Goal: Task Accomplishment & Management: Manage account settings

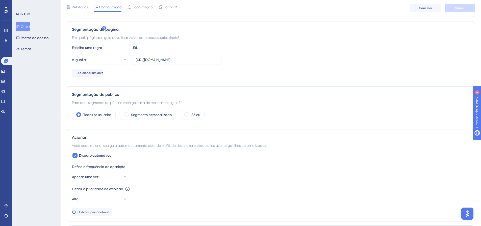
scroll to position [101, 0]
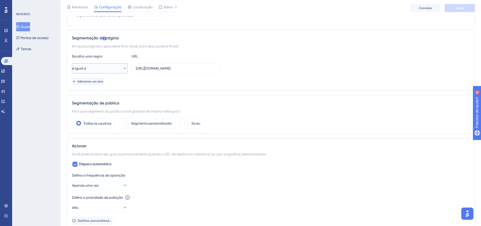
click at [108, 66] on button "é igual a" at bounding box center [100, 68] width 56 height 10
click at [51, 96] on div "NOIVADO Guias Pontos de acesso Temas" at bounding box center [36, 113] width 49 height 226
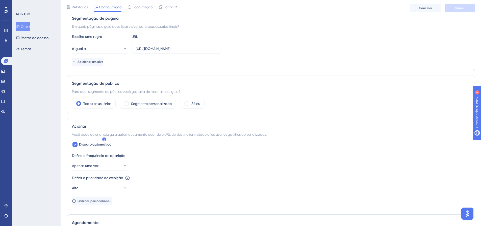
scroll to position [153, 0]
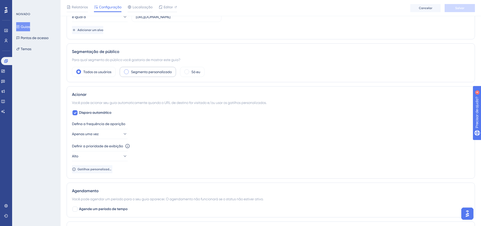
click at [142, 71] on font "Segmento personalizado" at bounding box center [151, 72] width 41 height 4
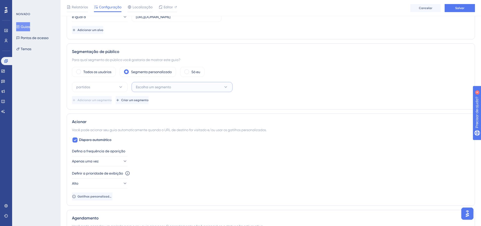
click at [190, 88] on button "Escolha um segmento" at bounding box center [182, 87] width 101 height 10
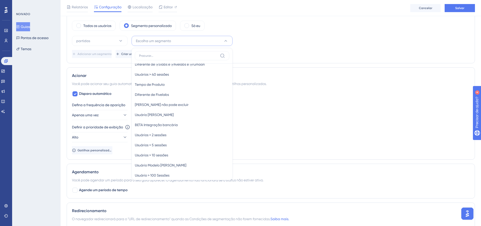
scroll to position [140, 0]
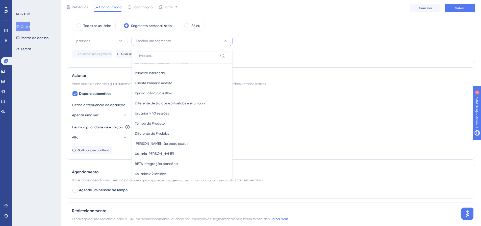
click at [287, 55] on div "Adicionar um segmento Criar um segmento" at bounding box center [271, 54] width 398 height 8
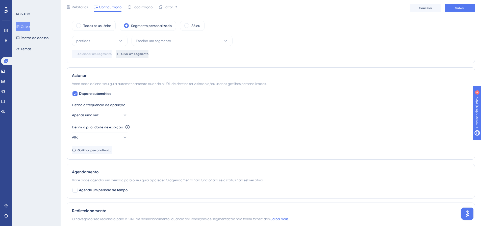
click at [149, 54] on font "Criar um segmento" at bounding box center [134, 54] width 27 height 4
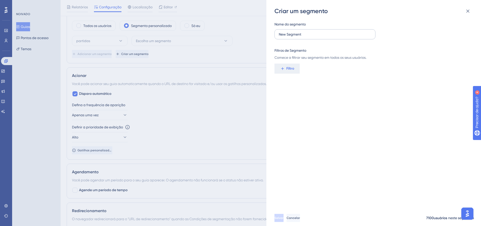
click at [292, 38] on label "New Segment" at bounding box center [325, 34] width 101 height 10
click at [292, 37] on input "New Segment" at bounding box center [325, 35] width 92 height 6
drag, startPoint x: 311, startPoint y: 35, endPoint x: 276, endPoint y: 31, distance: 35.6
click at [276, 31] on label "New Segment" at bounding box center [325, 34] width 101 height 10
type input "Usuário para Contato - Encerramento Salesflow"
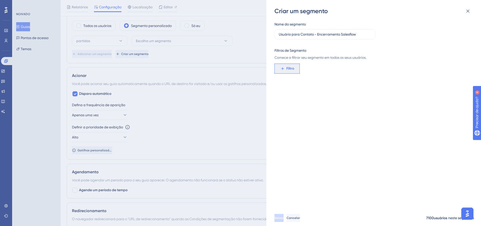
click at [288, 70] on font "Filtro" at bounding box center [290, 68] width 8 height 4
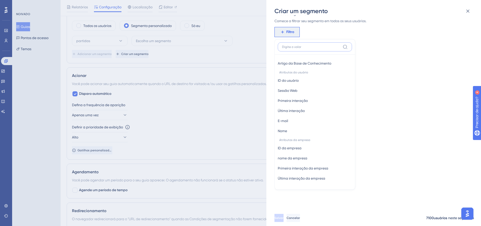
scroll to position [190, 0]
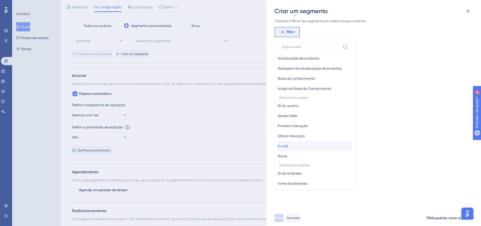
click at [288, 146] on font "E-mail" at bounding box center [283, 146] width 10 height 4
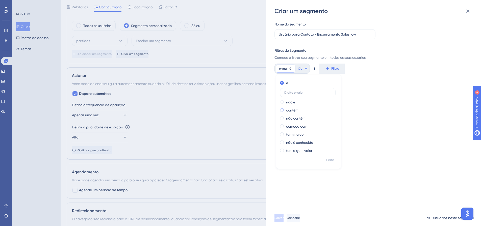
scroll to position [224, 0]
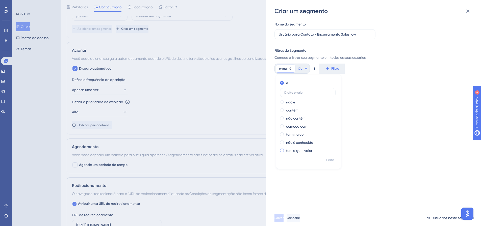
click at [304, 152] on font "tem algum valor" at bounding box center [299, 151] width 26 height 4
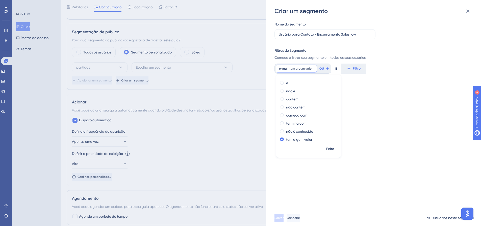
scroll to position [148, 0]
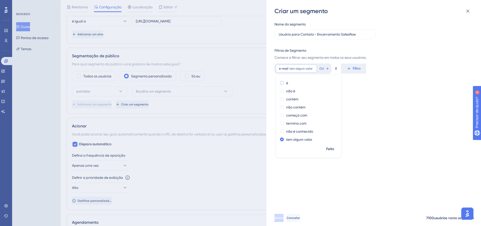
click at [288, 82] on font "é" at bounding box center [287, 83] width 2 height 4
click at [364, 102] on div "Nome do segmento Usuário para Contato - Encerramento Salesflow Filtros de Segme…" at bounding box center [377, 112] width 204 height 195
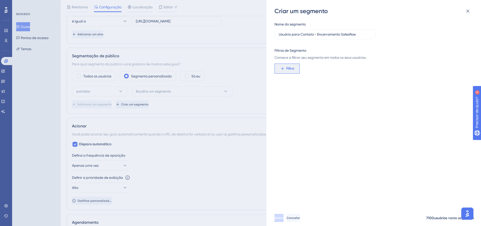
click at [291, 68] on font "Filtro" at bounding box center [290, 68] width 8 height 4
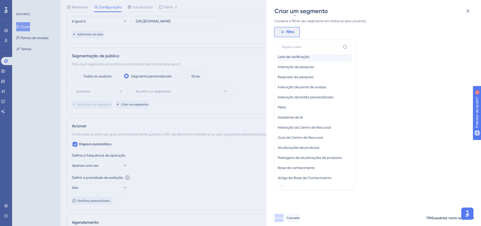
scroll to position [216, 0]
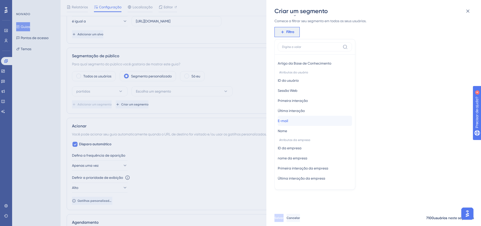
click at [293, 120] on button "E-mail E-mail" at bounding box center [315, 121] width 74 height 10
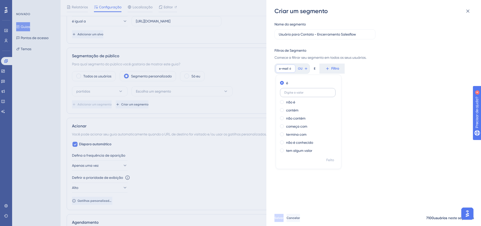
click at [297, 92] on input "text" at bounding box center [307, 93] width 47 height 4
click at [302, 92] on input "text" at bounding box center [307, 93] width 47 height 4
paste input "alan@suacasamaisbella.com.br"
type input "alan@suacasamaisbella.com.br"
click at [384, 114] on div "Nome do segmento Usuário para Contato - Encerramento Salesflow Filtros de Segme…" at bounding box center [377, 112] width 204 height 195
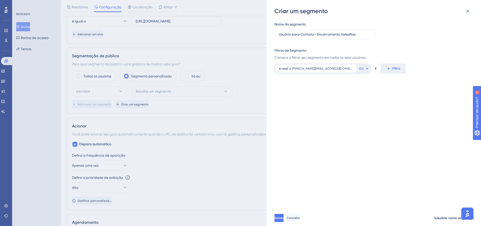
click at [318, 106] on div "Nome do segmento Usuário para Contato - Encerramento Salesflow Filtros de Segme…" at bounding box center [377, 112] width 204 height 195
click at [381, 68] on button "Filtro" at bounding box center [393, 69] width 25 height 10
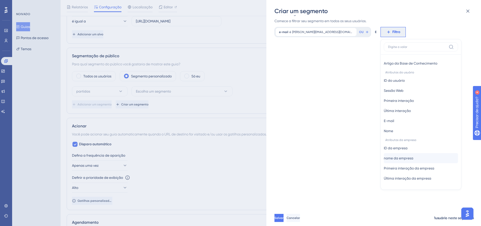
scroll to position [62, 0]
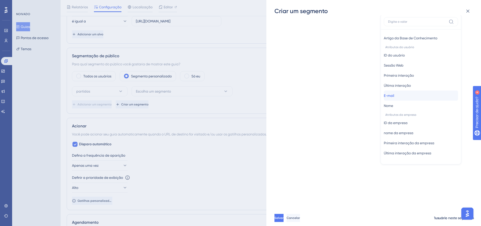
click at [384, 94] on button "E-mail E-mail" at bounding box center [421, 96] width 74 height 10
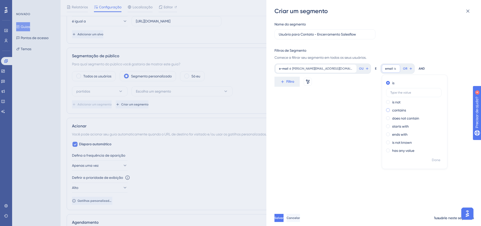
scroll to position [0, 0]
click at [323, 70] on font "alan@suacasamaisbella.com.br" at bounding box center [327, 69] width 70 height 4
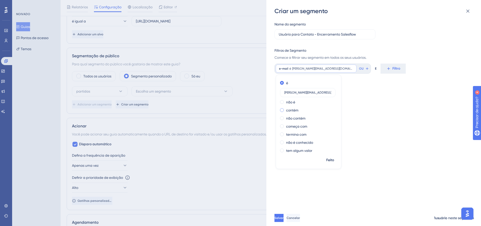
click at [295, 111] on font "contém" at bounding box center [292, 110] width 12 height 4
drag, startPoint x: 291, startPoint y: 109, endPoint x: 282, endPoint y: 109, distance: 8.8
click at [282, 109] on label "alan@suacasamaisbella.com.br" at bounding box center [308, 108] width 56 height 9
type input "@suacasamaisbella.com.br"
click at [380, 148] on div "Nome do segmento Usuário para Contato - Encerramento Salesflow Filtros de Segme…" at bounding box center [377, 112] width 204 height 195
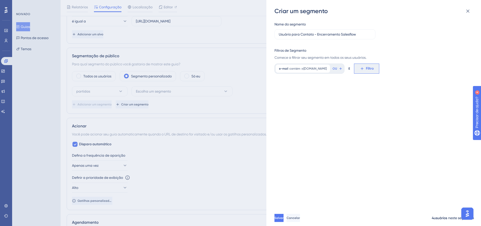
click at [379, 69] on button "Filtro" at bounding box center [366, 69] width 25 height 10
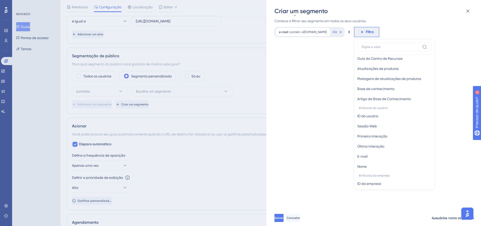
scroll to position [216, 0]
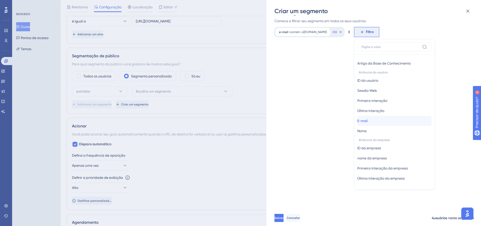
click at [390, 122] on button "E-mail E-mail" at bounding box center [394, 121] width 74 height 10
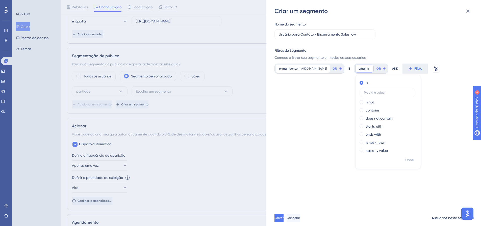
scroll to position [0, 0]
click at [388, 93] on input "text" at bounding box center [387, 93] width 47 height 4
type input "marketing@atlantica.com.br"
click at [291, 83] on font "Filtro" at bounding box center [290, 82] width 8 height 4
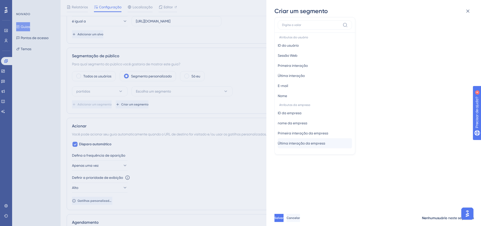
scroll to position [94, 0]
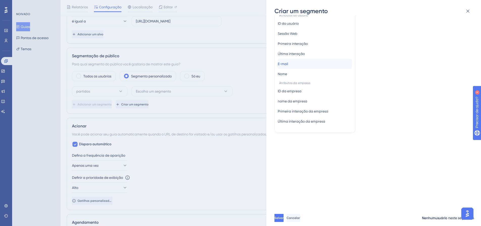
click at [288, 63] on font "E-mail" at bounding box center [283, 64] width 10 height 4
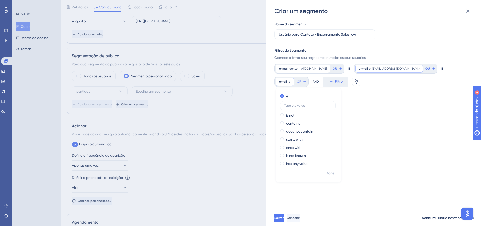
scroll to position [0, 0]
click at [350, 68] on font "E" at bounding box center [350, 69] width 2 height 4
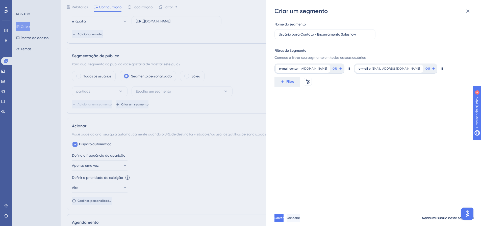
click at [350, 68] on font "E" at bounding box center [350, 69] width 2 height 4
click at [287, 81] on font "Filtro" at bounding box center [290, 82] width 8 height 4
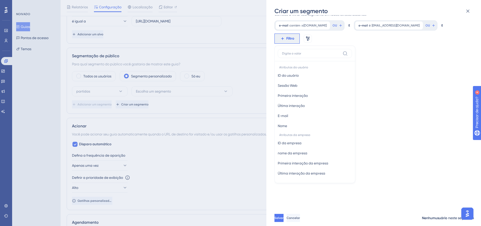
scroll to position [229, 0]
click at [294, 111] on button "E-mail E-mail" at bounding box center [315, 114] width 74 height 10
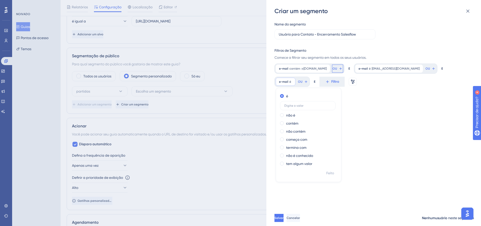
click at [343, 68] on button "OU" at bounding box center [337, 69] width 11 height 8
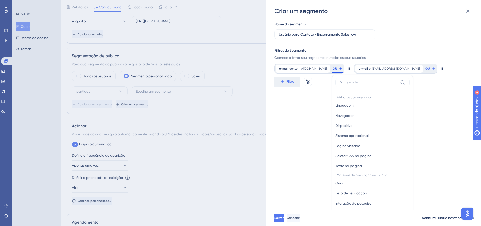
scroll to position [36, 0]
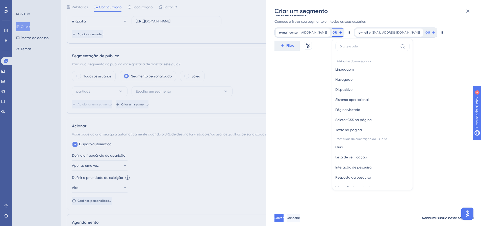
click at [446, 58] on div "Nome do segmento Usuário para Contato - Encerramento Salesflow Filtros de Segme…" at bounding box center [377, 112] width 204 height 195
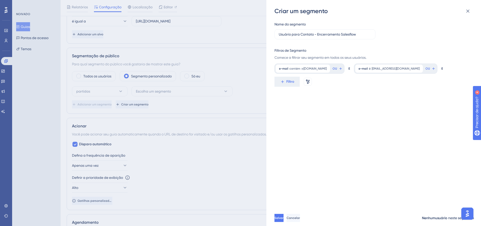
scroll to position [0, 0]
click at [337, 68] on font "OU" at bounding box center [335, 69] width 5 height 4
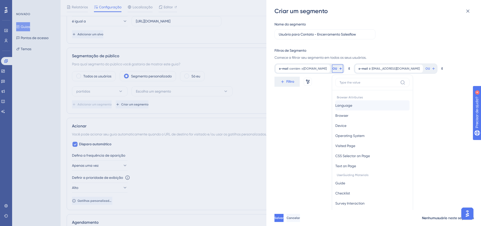
scroll to position [36, 0]
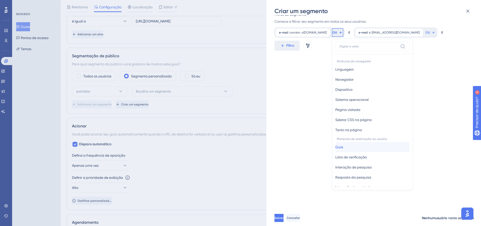
click at [367, 148] on button "Guia Guia" at bounding box center [372, 147] width 74 height 10
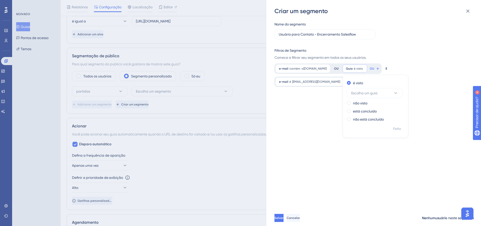
click at [346, 112] on div "Nome do segmento Usuário para Contato - Encerramento Salesflow Filtros de Segme…" at bounding box center [377, 112] width 204 height 195
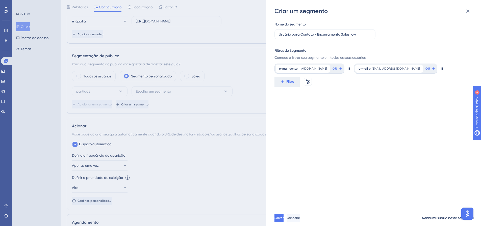
click at [375, 141] on div "Nome do segmento Usuário para Contato - Encerramento Salesflow Filtros de Segme…" at bounding box center [377, 112] width 204 height 195
click at [412, 69] on font "marketing@atlantica.com.br" at bounding box center [396, 69] width 48 height 4
drag, startPoint x: 419, startPoint y: 92, endPoint x: 360, endPoint y: 92, distance: 59.1
click at [360, 92] on div "Nome do segmento Usuário para Contato - Encerramento Salesflow Filtros de Segme…" at bounding box center [377, 112] width 204 height 195
click at [415, 68] on font "marketing@atlantica.com.br" at bounding box center [396, 69] width 48 height 4
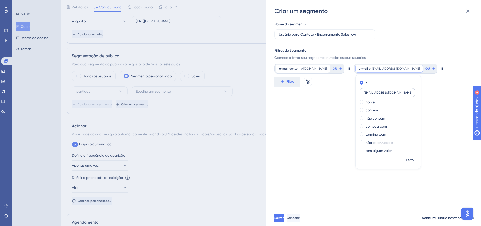
click at [409, 91] on input "marketing@atlantica.com.br" at bounding box center [387, 93] width 47 height 4
type input "@dvrmotosyamaha.com.br"
click at [362, 102] on div "Nome do segmento Usuário para Contato - Encerramento Salesflow Filtros de Segme…" at bounding box center [377, 112] width 204 height 195
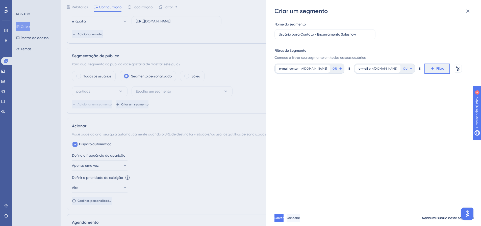
click at [425, 74] on button "Filtro" at bounding box center [437, 69] width 25 height 10
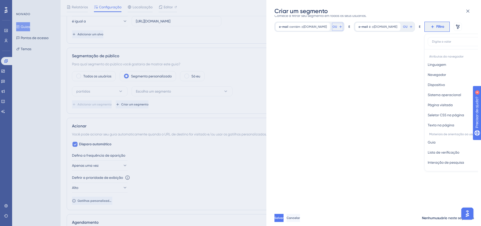
click at [343, 27] on icon at bounding box center [341, 27] width 4 height 4
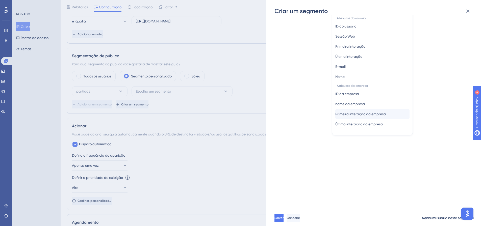
scroll to position [122, 0]
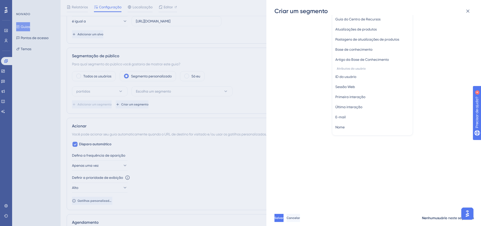
click at [438, 61] on div "Nome do segmento Usuário para Contato - Encerramento Salesflow Filtros de Segme…" at bounding box center [377, 112] width 204 height 195
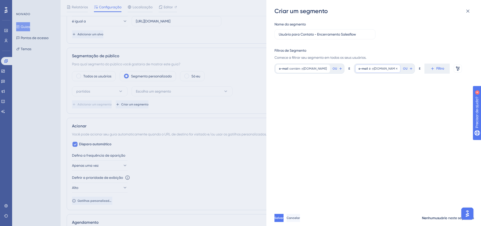
click at [397, 68] on font "@dvrmotosyamaha.com.br" at bounding box center [385, 69] width 26 height 4
click at [398, 69] on icon at bounding box center [396, 68] width 3 height 3
click at [343, 71] on button "OU" at bounding box center [337, 69] width 11 height 8
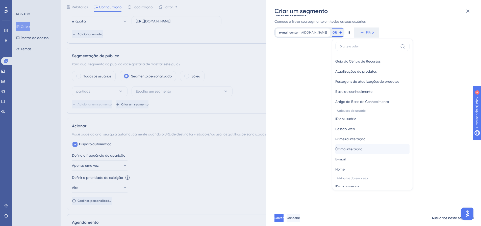
scroll to position [189, 0]
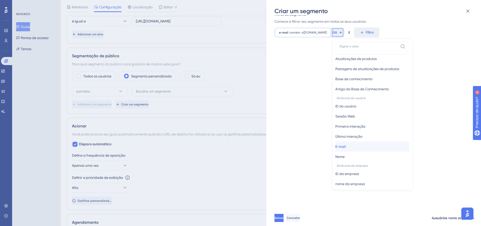
click at [346, 146] on font "E-mail" at bounding box center [340, 147] width 10 height 4
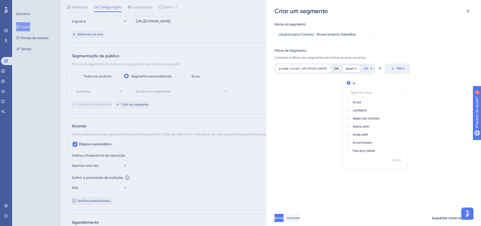
scroll to position [0, 0]
click at [381, 93] on input "text" at bounding box center [374, 93] width 47 height 4
click at [366, 111] on font "contém" at bounding box center [359, 110] width 12 height 4
click at [377, 112] on label at bounding box center [375, 108] width 56 height 9
click at [377, 111] on input "text" at bounding box center [374, 109] width 47 height 4
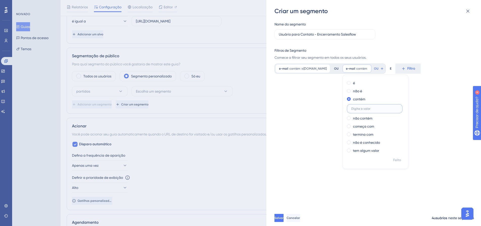
paste input "@dvrmotosyamaha.com.br"
type input "@dvrmotosyamaha.com.br"
click at [333, 109] on div "Nome do segmento Usuário para Contato - Encerramento Salesflow Filtros de Segme…" at bounding box center [377, 112] width 204 height 195
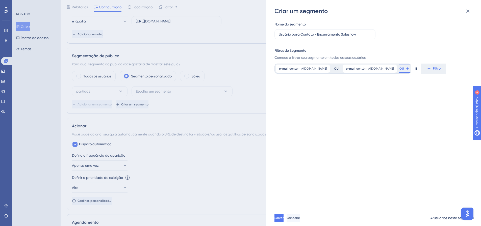
click at [404, 69] on font "OU" at bounding box center [402, 69] width 5 height 4
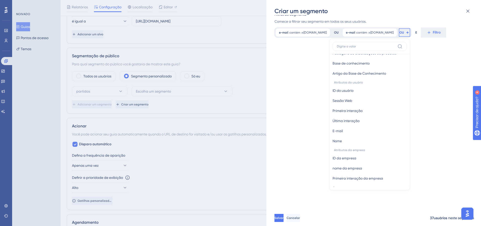
scroll to position [215, 0]
click at [378, 123] on button "E-mail E-mail" at bounding box center [370, 121] width 74 height 10
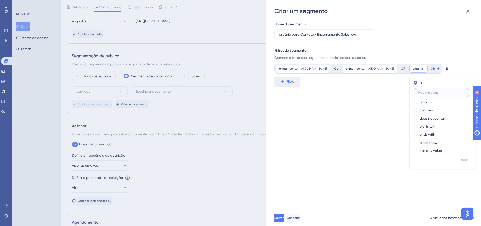
scroll to position [0, 0]
click at [420, 112] on font "contém" at bounding box center [426, 110] width 12 height 4
click at [418, 111] on input "text" at bounding box center [441, 109] width 47 height 4
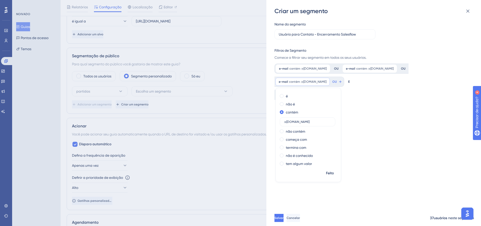
type input "@rogga.com.br"
click at [432, 113] on div "Nome do segmento Usuário para Contato - Encerramento Salesflow Filtros de Segme…" at bounding box center [377, 112] width 204 height 195
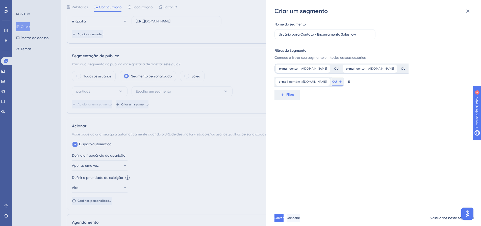
click at [332, 82] on font "OU" at bounding box center [334, 82] width 5 height 4
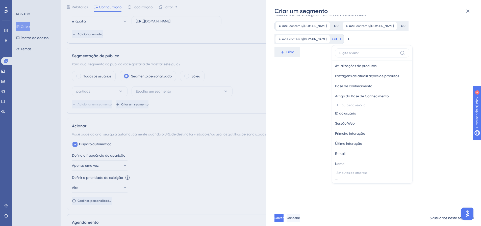
scroll to position [228, 0]
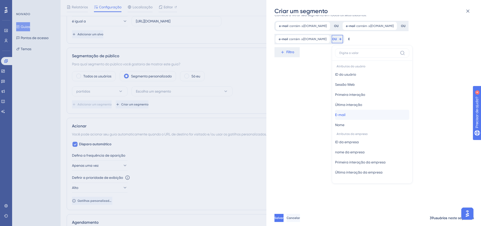
click at [346, 112] on button "E-mail E-mail" at bounding box center [372, 115] width 74 height 10
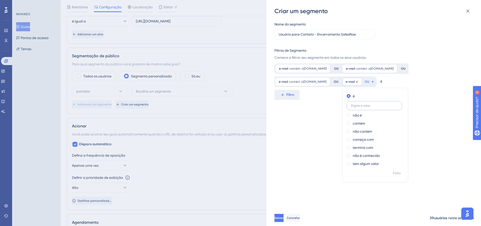
click at [368, 105] on input "text" at bounding box center [374, 106] width 47 height 4
click at [356, 125] on font "contém" at bounding box center [359, 124] width 12 height 4
type input "@owp.com.br"
click at [444, 113] on div "Nome do segmento Usuário para Contato - Encerramento Salesflow Filtros de Segme…" at bounding box center [377, 112] width 204 height 195
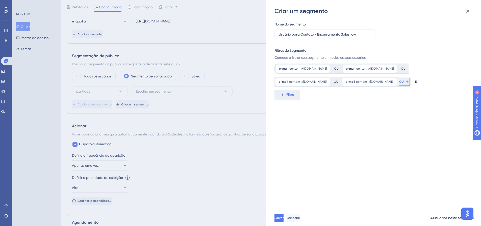
click at [399, 82] on button "OU" at bounding box center [404, 82] width 11 height 8
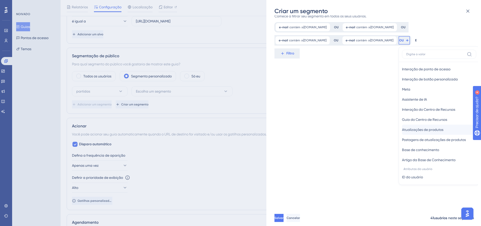
scroll to position [228, 0]
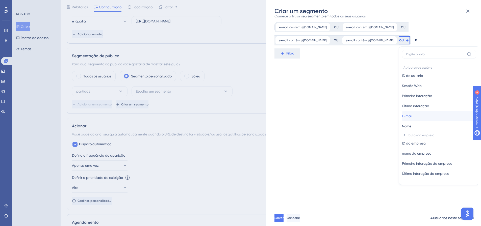
click at [409, 118] on button "E-mail E-mail" at bounding box center [439, 116] width 74 height 10
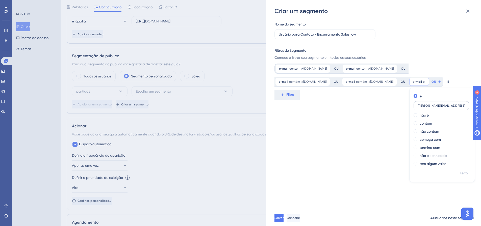
scroll to position [0, 2]
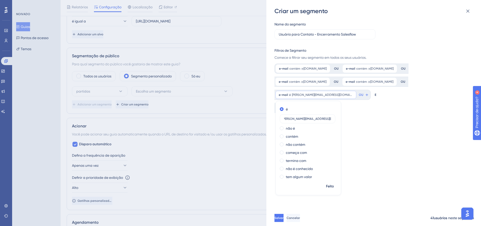
type input "rodrigo@houseperformance.com.br"
click at [402, 118] on div "Nome do segmento Usuário para Contato - Encerramento Salesflow Filtros de Segme…" at bounding box center [377, 112] width 204 height 195
click at [359, 94] on font "OU" at bounding box center [361, 95] width 5 height 4
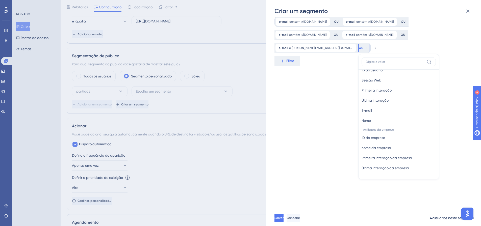
scroll to position [15, 0]
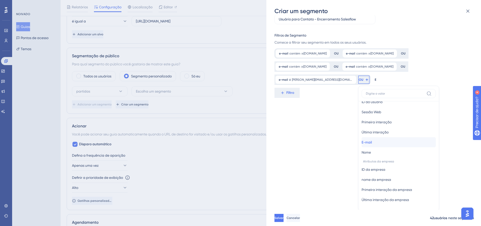
click at [364, 143] on font "E-mail" at bounding box center [367, 142] width 10 height 4
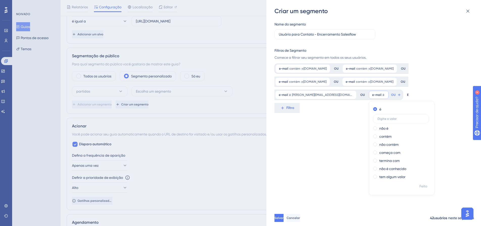
drag, startPoint x: 378, startPoint y: 138, endPoint x: 355, endPoint y: 130, distance: 24.9
click at [379, 138] on font "contém" at bounding box center [385, 137] width 12 height 4
click at [381, 136] on input "text" at bounding box center [401, 135] width 47 height 4
paste input "@atlantica.com.br"
type input "@atlantica.com.br"
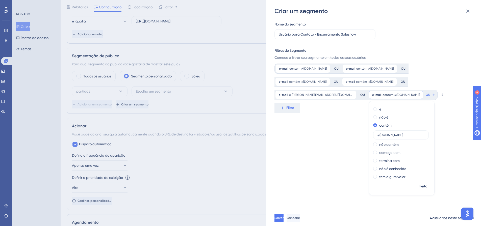
click at [332, 138] on div "Nome do segmento Usuário para Contato - Encerramento Salesflow Filtros de Segme…" at bounding box center [377, 112] width 204 height 195
click at [426, 95] on font "OU" at bounding box center [428, 95] width 5 height 4
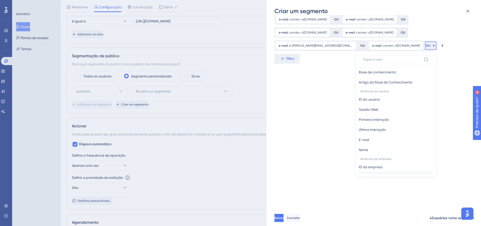
scroll to position [241, 0]
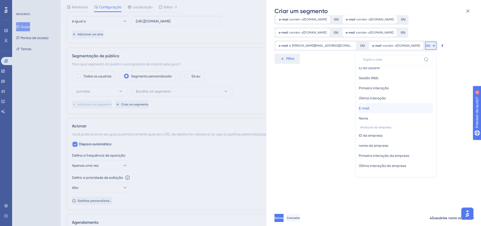
click at [366, 108] on button "E-mail E-mail" at bounding box center [396, 108] width 74 height 10
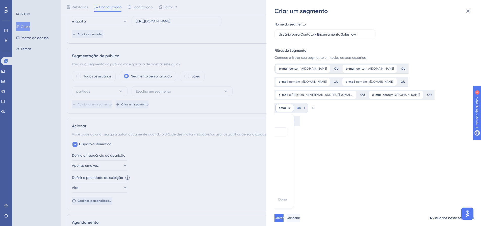
scroll to position [0, 0]
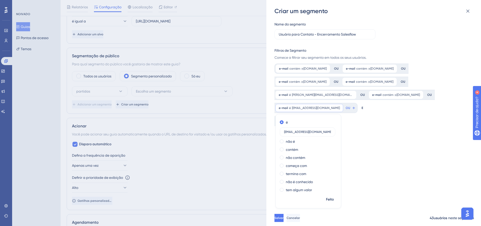
type input "contato.thaybc@gmail.com"
click at [393, 126] on div "Nome do segmento Usuário para Contato - Encerramento Salesflow Filtros de Segme…" at bounding box center [377, 112] width 204 height 195
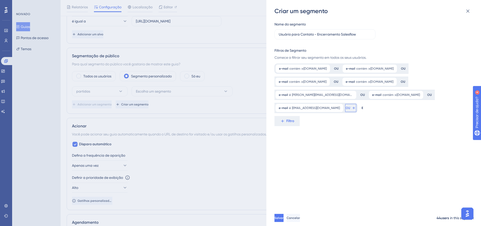
click at [346, 107] on font "OU" at bounding box center [348, 108] width 5 height 4
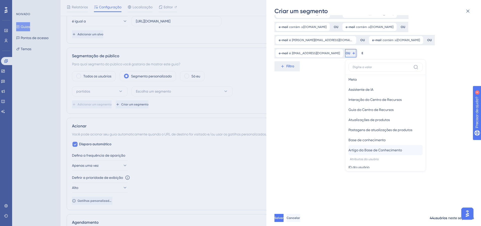
scroll to position [253, 0]
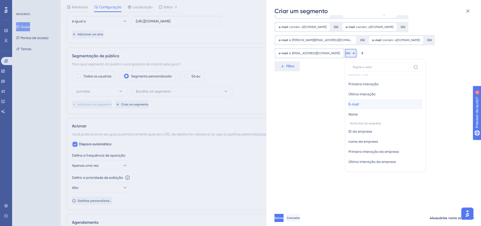
click at [350, 105] on font "E-mail" at bounding box center [354, 104] width 10 height 4
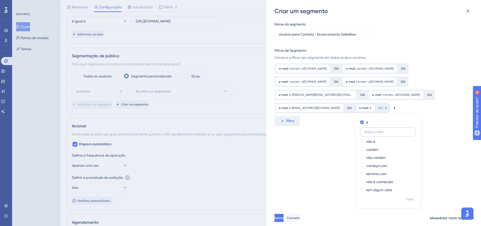
click at [376, 132] on input "text" at bounding box center [388, 132] width 47 height 4
type input "everton@xpelbrasil.com"
click at [426, 107] on font "OU" at bounding box center [428, 108] width 5 height 4
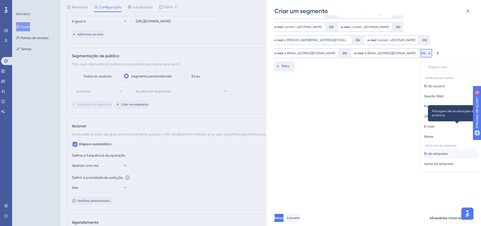
scroll to position [254, 0]
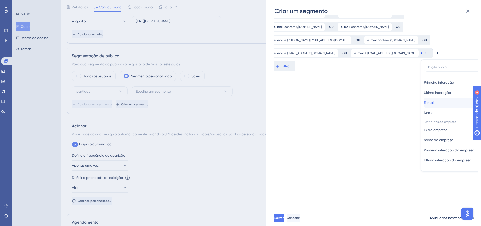
click at [424, 100] on span "E-mail" at bounding box center [429, 103] width 10 height 6
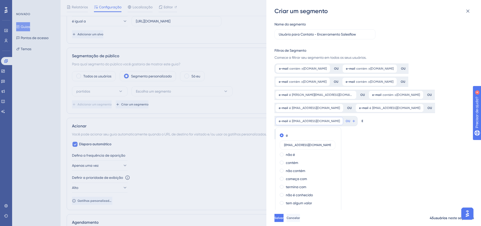
scroll to position [5, 0]
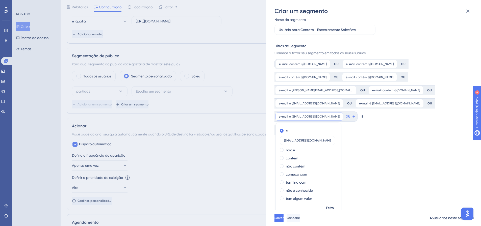
type input "georgedav.melo@gmail.com"
click at [348, 148] on div "Nome do segmento Usuário para Contato - Encerramento Salesflow Filtros de Segme…" at bounding box center [377, 112] width 204 height 195
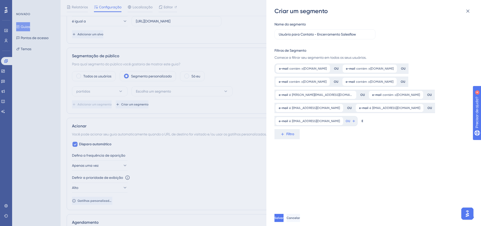
scroll to position [0, 0]
click at [352, 123] on icon at bounding box center [354, 121] width 4 height 4
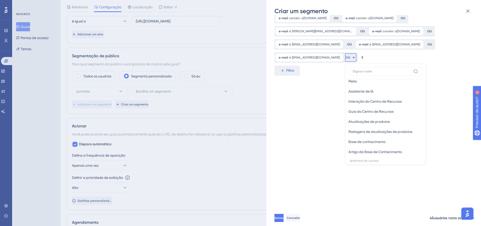
scroll to position [265, 0]
click at [355, 95] on button "E-mail E-mail" at bounding box center [386, 96] width 74 height 10
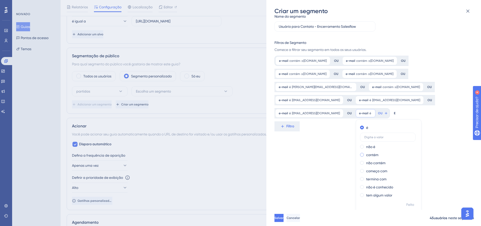
click at [367, 156] on font "contém" at bounding box center [372, 155] width 12 height 4
type input "@detailshopbrasil.com.br"
click at [304, 159] on div "Nome do segmento Usuário para Contato - Encerramento Salesflow Filtros de Segme…" at bounding box center [377, 112] width 204 height 195
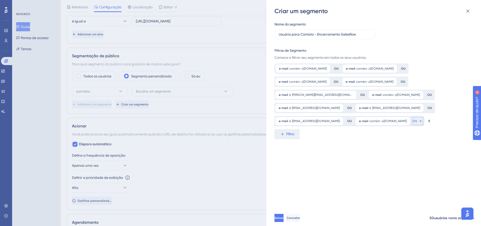
click at [417, 123] on font "OU" at bounding box center [415, 121] width 5 height 4
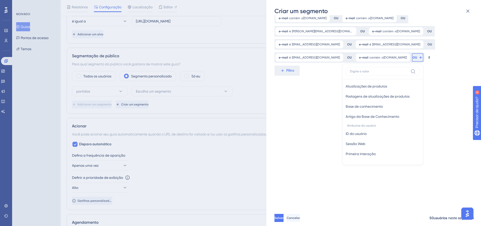
scroll to position [265, 0]
click at [356, 96] on font "E-mail" at bounding box center [351, 96] width 10 height 4
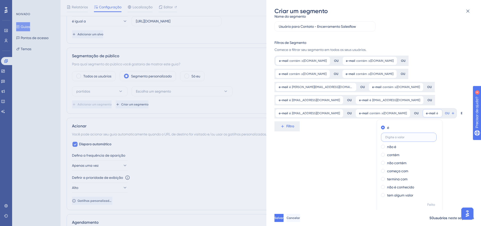
paste input "nirlenecosta25@gmail.com"
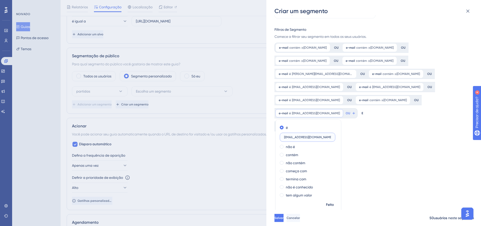
type input "nirlenecosta25@gmail.com"
click at [370, 140] on div "Nome do segmento Usuário para Contato - Encerramento Salesflow Filtros de Segme…" at bounding box center [377, 112] width 204 height 195
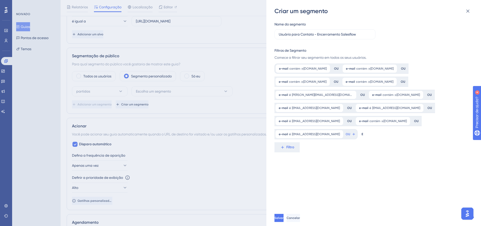
scroll to position [0, 0]
click at [380, 106] on span "everton@xpelbrasil.com" at bounding box center [396, 108] width 48 height 4
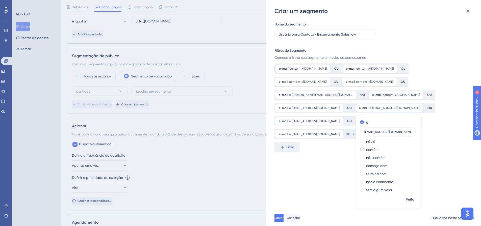
click at [366, 149] on font "contém" at bounding box center [372, 150] width 12 height 4
drag, startPoint x: 366, startPoint y: 148, endPoint x: 349, endPoint y: 149, distance: 16.2
click at [356, 149] on div "é não é contém everton@xpelbrasil.com não contém começa com termina com não é c…" at bounding box center [388, 156] width 65 height 77
type input "@xpelbrasil.com"
click at [435, 162] on div "Nome do segmento Usuário para Contato - Encerramento Salesflow Filtros de Segme…" at bounding box center [377, 112] width 204 height 195
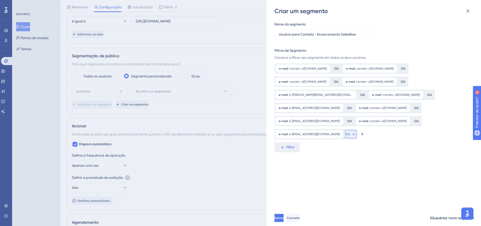
click at [346, 135] on font "OU" at bounding box center [348, 135] width 5 height 4
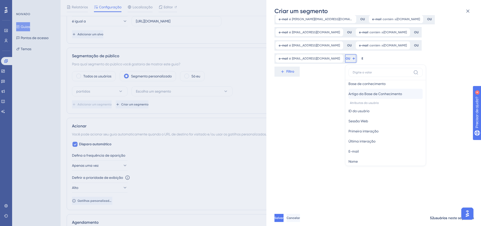
scroll to position [265, 0]
click at [353, 97] on button "E-mail E-mail" at bounding box center [386, 97] width 74 height 10
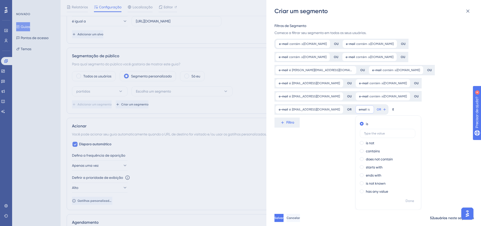
scroll to position [21, 0]
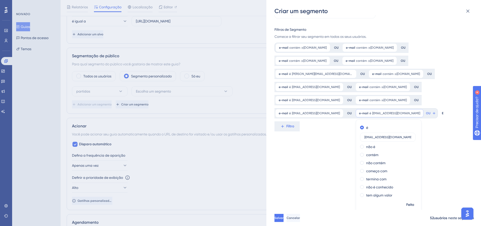
type input "victorpavao00@gmail.com"
click at [314, 160] on div "Nome do segmento Usuário para Contato - Encerramento Salesflow Filtros de Segme…" at bounding box center [377, 112] width 204 height 195
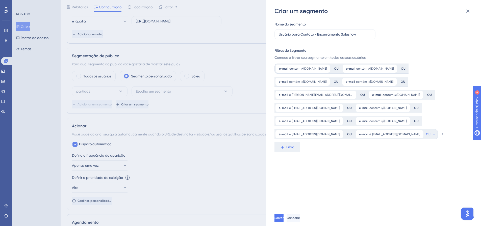
scroll to position [0, 0]
click at [426, 135] on button "OU" at bounding box center [431, 134] width 11 height 8
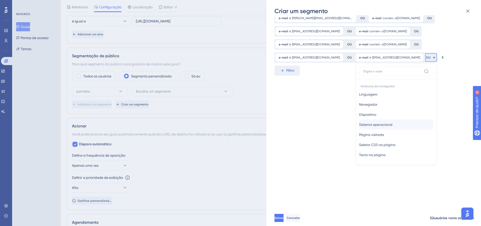
scroll to position [127, 0]
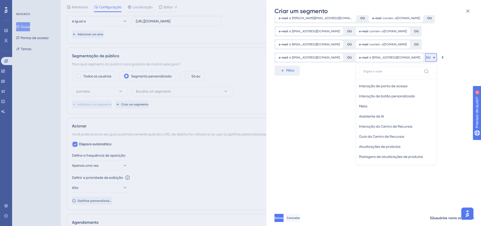
click at [359, 223] on font "Última interação" at bounding box center [372, 225] width 27 height 4
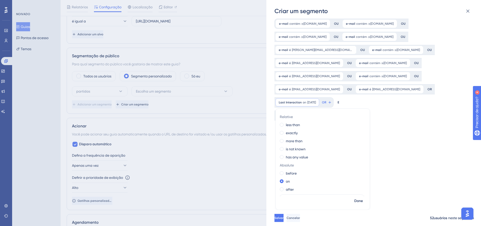
scroll to position [41, 0]
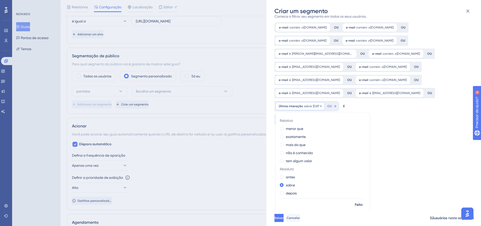
click at [296, 105] on font "Última interação" at bounding box center [291, 107] width 24 height 4
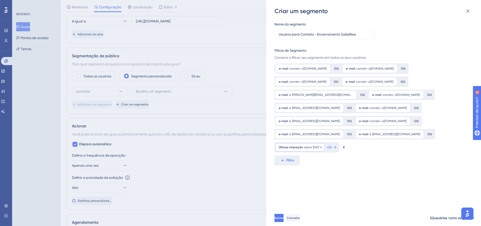
click at [322, 147] on font "16/08/2025" at bounding box center [317, 148] width 9 height 4
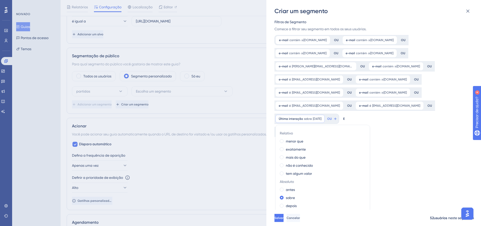
click at [425, 147] on div "Nome do segmento Usuário para Contato - Encerramento Salesflow Filtros de Segme…" at bounding box center [377, 112] width 204 height 195
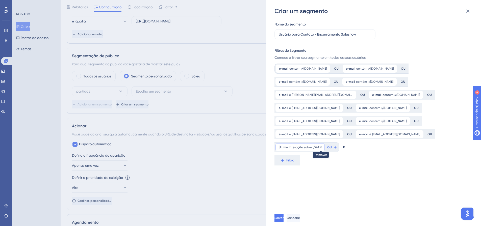
click at [322, 147] on icon at bounding box center [321, 148] width 2 height 2
click at [426, 135] on font "OU" at bounding box center [428, 135] width 5 height 4
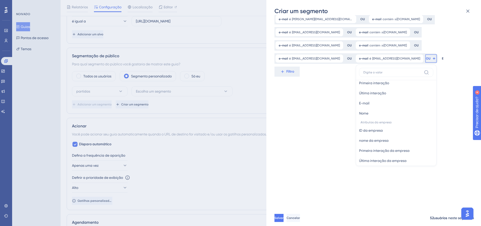
scroll to position [265, 0]
click at [359, 95] on font "E-mail" at bounding box center [364, 97] width 10 height 4
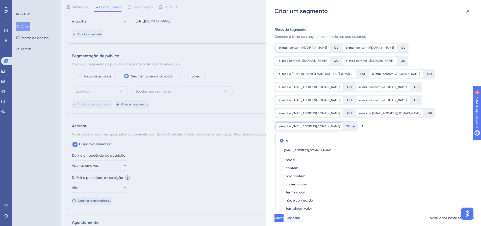
scroll to position [34, 0]
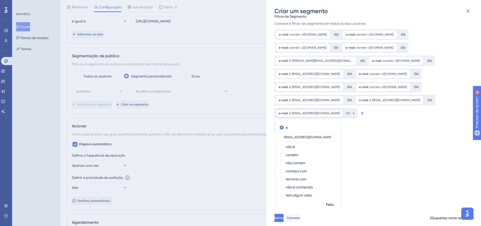
type input "cangax@gmail.com"
click at [369, 132] on div "Nome do segmento Usuário para Contato - Encerramento Salesflow Filtros de Segme…" at bounding box center [377, 112] width 204 height 195
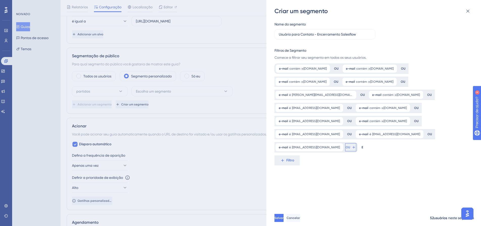
drag, startPoint x: 328, startPoint y: 147, endPoint x: 330, endPoint y: 148, distance: 2.7
click at [346, 147] on font "OU" at bounding box center [348, 148] width 5 height 4
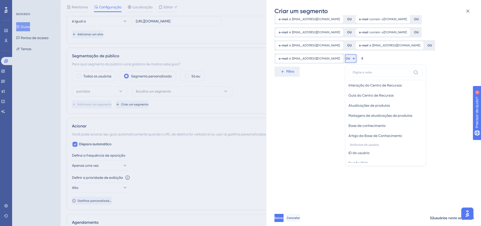
scroll to position [227, 0]
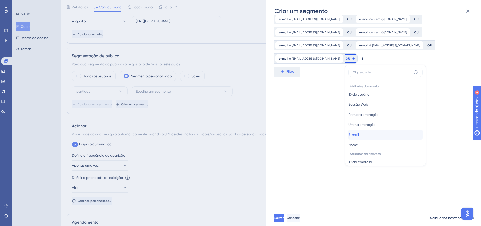
click at [349, 136] on button "E-mail E-mail" at bounding box center [386, 135] width 74 height 10
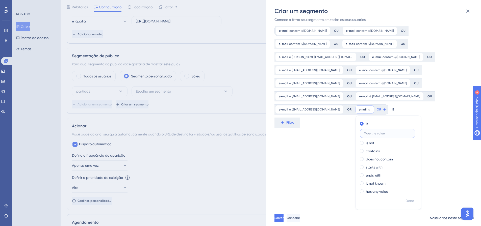
scroll to position [34, 0]
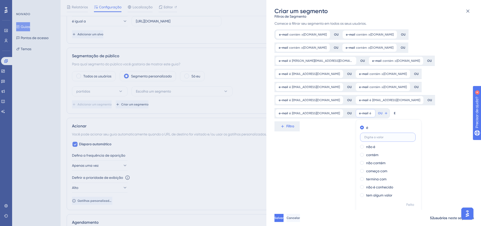
paste input "@todeschinimab.com.br"
type input "@todeschinimab.com.br"
click at [366, 156] on font "contém" at bounding box center [372, 155] width 12 height 4
click at [307, 166] on div "Nome do segmento Usuário para Contato - Encerramento Salesflow Filtros de Segme…" at bounding box center [377, 112] width 204 height 195
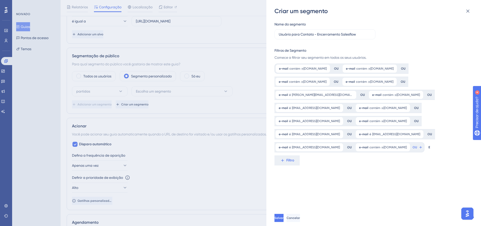
scroll to position [0, 0]
click at [412, 148] on button "OU" at bounding box center [417, 147] width 11 height 8
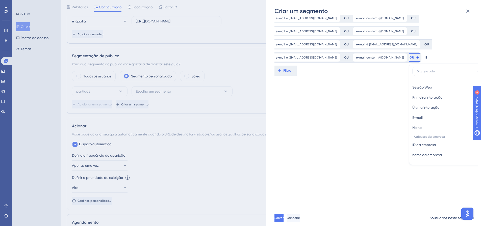
scroll to position [265, 0]
click at [413, 95] on font "E-mail" at bounding box center [418, 96] width 10 height 4
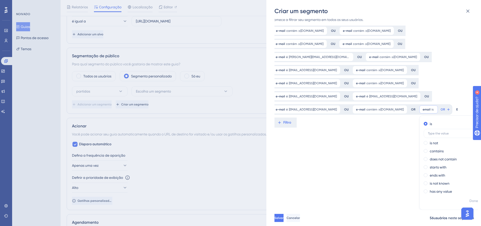
scroll to position [34, 0]
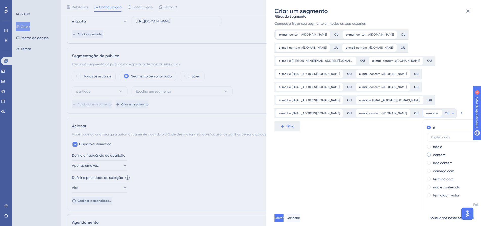
click at [433, 157] on label "contém" at bounding box center [439, 155] width 12 height 6
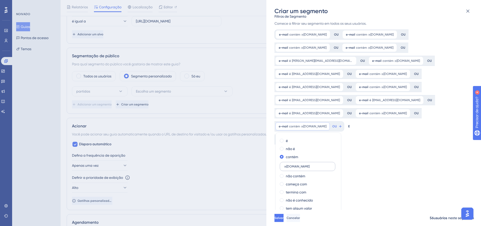
scroll to position [47, 0]
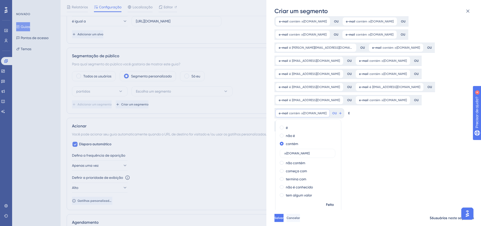
type input "@portobelloshop.com.br"
click at [371, 144] on div "Nome do segmento Usuário para Contato - Encerramento Salesflow Filtros de Segme…" at bounding box center [377, 112] width 204 height 195
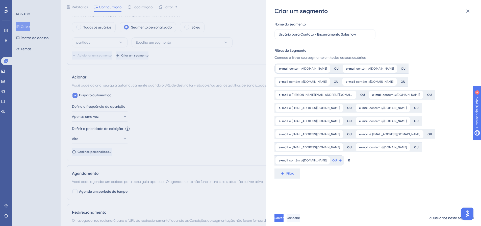
scroll to position [199, 0]
click at [343, 160] on button "OU" at bounding box center [337, 161] width 11 height 8
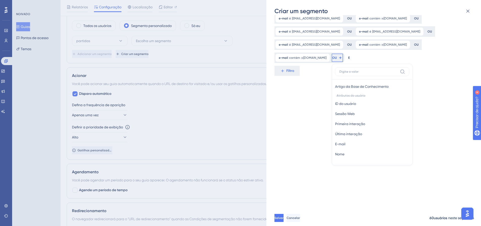
scroll to position [265, 0]
click at [359, 96] on button "E-mail E-mail" at bounding box center [372, 96] width 74 height 10
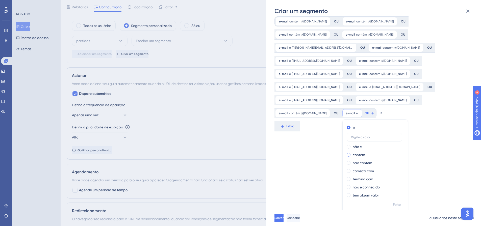
click at [374, 156] on div "contém" at bounding box center [374, 155] width 55 height 6
type input "@fia.com.br"
click at [320, 157] on div "Nome do segmento Usuário para Contato - Encerramento Salesflow Filtros de Segme…" at bounding box center [377, 112] width 204 height 195
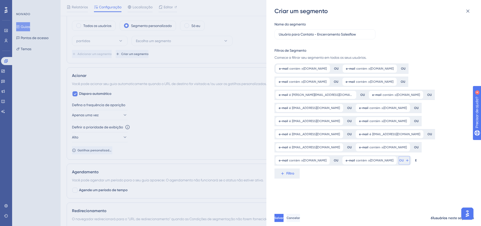
click at [399, 158] on button "OU" at bounding box center [404, 161] width 11 height 8
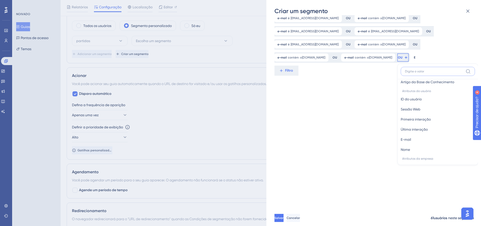
scroll to position [265, 0]
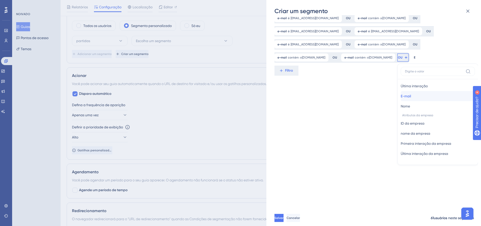
click at [411, 95] on font "E-mail" at bounding box center [406, 96] width 10 height 4
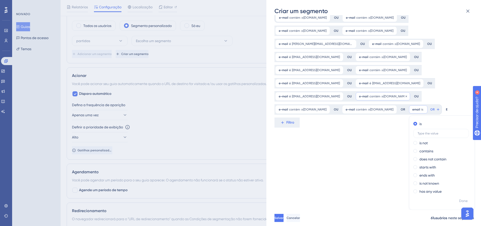
scroll to position [47, 0]
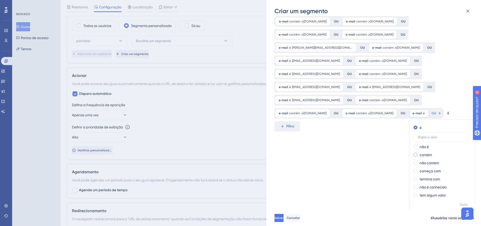
click at [428, 155] on font "contém" at bounding box center [426, 155] width 12 height 4
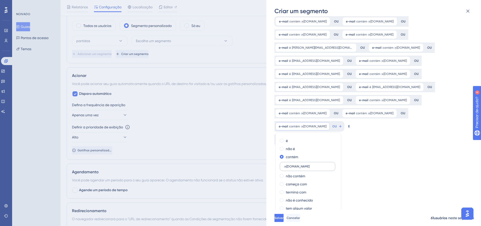
scroll to position [60, 0]
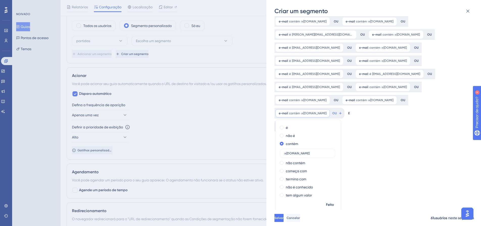
type input "@saoluiz.imb.br"
click at [377, 146] on div "Nome do segmento Usuário para Contato - Encerramento Salesflow Filtros de Segme…" at bounding box center [377, 112] width 204 height 195
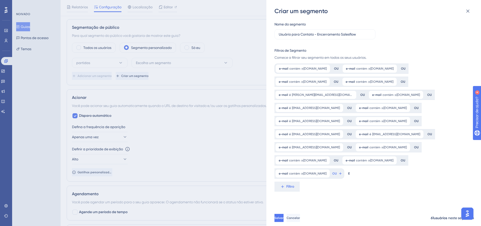
scroll to position [339, 0]
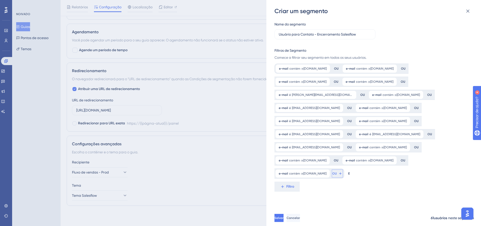
click at [332, 174] on font "OU" at bounding box center [334, 174] width 5 height 4
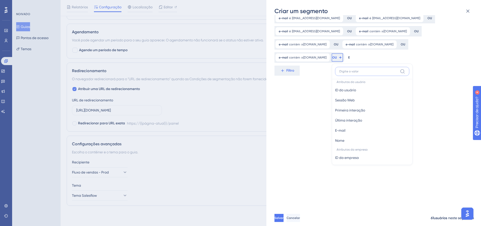
scroll to position [265, 0]
click at [346, 97] on button "E-mail E-mail" at bounding box center [372, 96] width 74 height 10
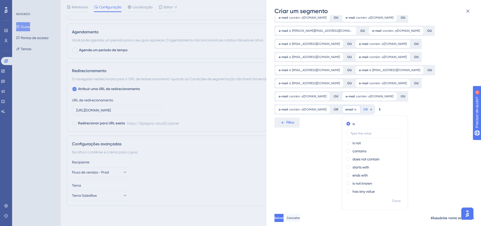
scroll to position [60, 0]
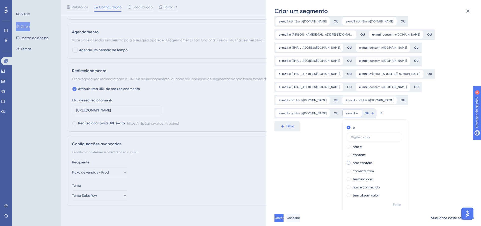
click at [361, 162] on font "não contém" at bounding box center [362, 163] width 19 height 4
click at [355, 144] on font "contém" at bounding box center [359, 144] width 12 height 4
type input "@priamo.com.br"
click at [323, 155] on div "Nome do segmento Usuário para Contato - Encerramento Salesflow Filtros de Segme…" at bounding box center [377, 112] width 204 height 195
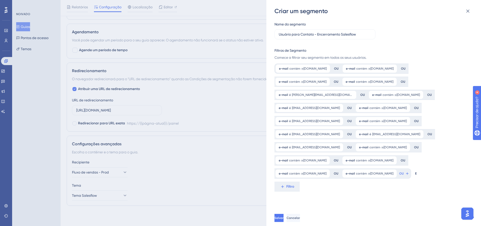
scroll to position [0, 0]
click at [399, 175] on font "OU" at bounding box center [401, 174] width 5 height 4
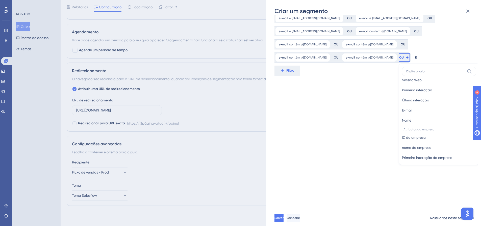
scroll to position [265, 0]
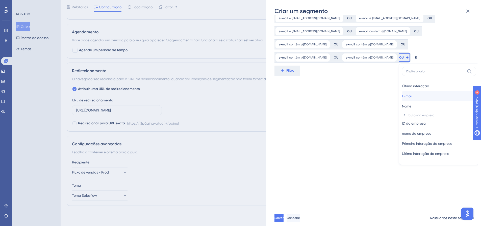
click at [408, 95] on font "E-mail" at bounding box center [407, 96] width 10 height 4
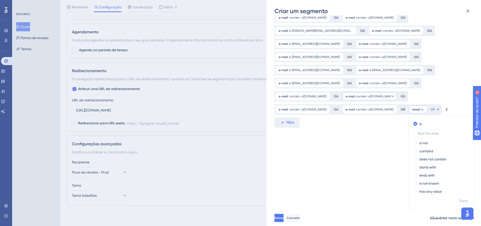
scroll to position [60, 0]
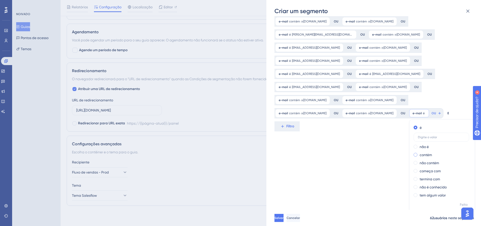
click at [420, 154] on font "contém" at bounding box center [426, 155] width 12 height 4
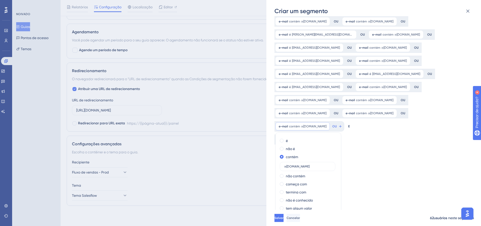
scroll to position [74, 0]
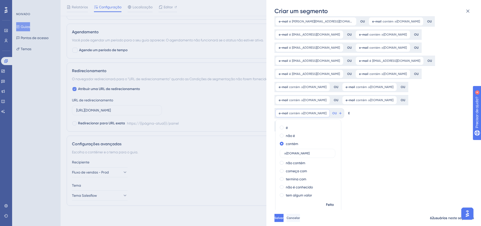
type input "@nidusmarketing.com.br"
click at [370, 141] on div "Nome do segmento Usuário para Contato - Encerramento Salesflow Filtros de Segme…" at bounding box center [377, 112] width 204 height 195
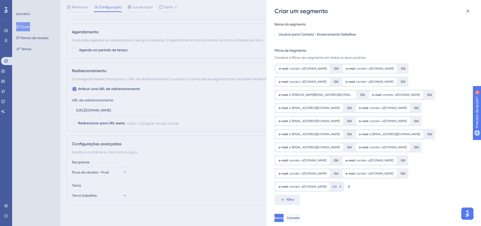
scroll to position [0, 0]
click at [343, 184] on button "OU" at bounding box center [337, 187] width 11 height 8
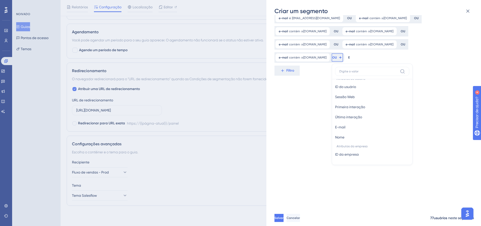
scroll to position [265, 0]
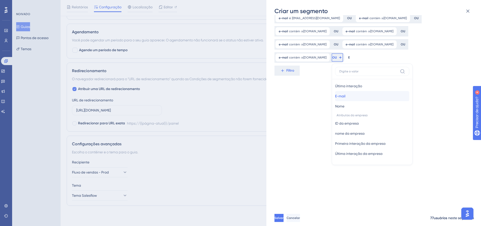
click at [358, 96] on button "E-mail E-mail" at bounding box center [372, 96] width 74 height 10
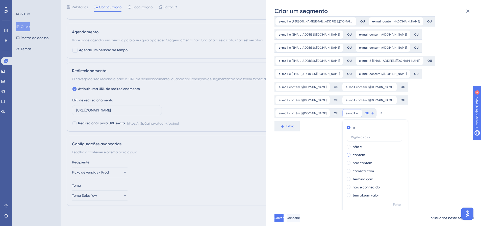
click at [365, 156] on font "contém" at bounding box center [359, 155] width 12 height 4
type input "@lrzcontabilidade.com.br"
click at [311, 156] on div "Nome do segmento Usuário para Contato - Encerramento Salesflow Filtros de Segme…" at bounding box center [377, 112] width 204 height 195
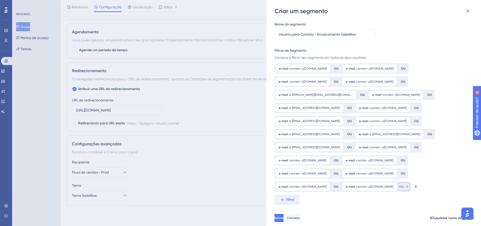
click at [410, 189] on button "OU" at bounding box center [404, 187] width 11 height 8
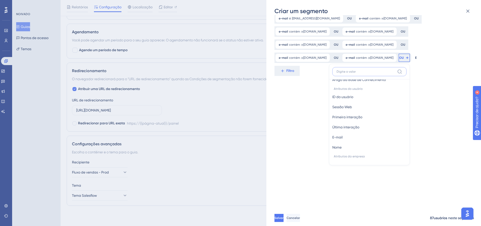
scroll to position [265, 0]
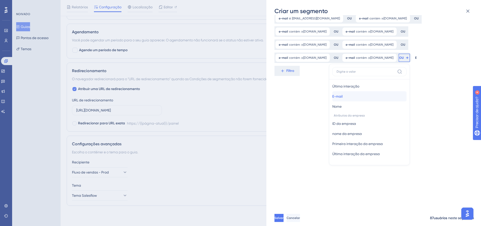
click at [367, 97] on button "E-mail E-mail" at bounding box center [369, 96] width 74 height 10
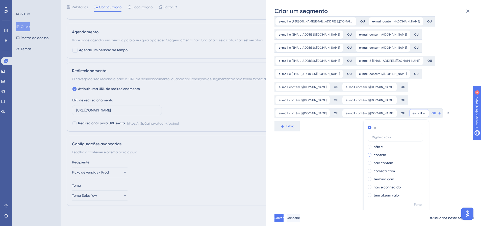
click at [386, 155] on font "contém" at bounding box center [380, 155] width 12 height 4
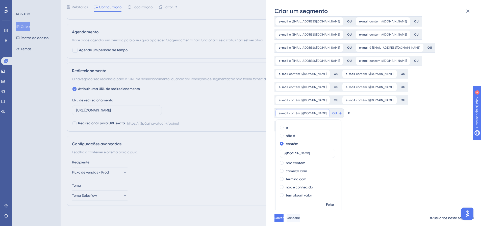
type input "@grupooceanic.com.br"
click at [372, 164] on div "Nome do segmento Usuário para Contato - Encerramento Salesflow Filtros de Segme…" at bounding box center [377, 112] width 204 height 195
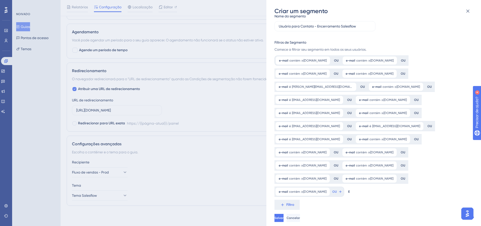
scroll to position [4, 0]
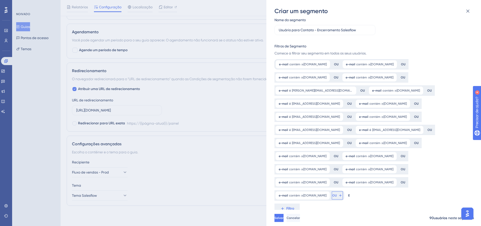
click at [342, 199] on button "OU" at bounding box center [337, 196] width 11 height 8
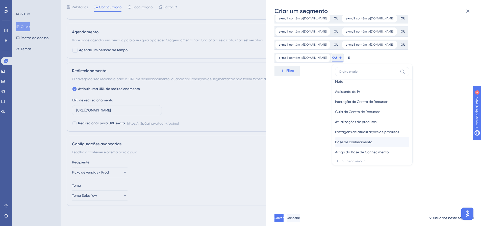
scroll to position [265, 0]
click at [346, 97] on font "E-mail" at bounding box center [340, 96] width 10 height 4
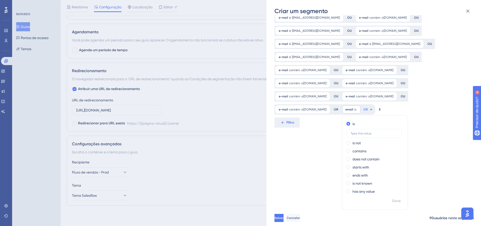
scroll to position [87, 0]
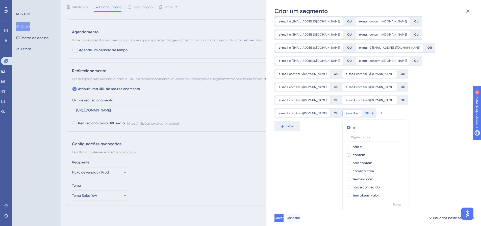
click at [365, 156] on font "contém" at bounding box center [359, 155] width 12 height 4
type input "@zoologico.com.br"
click at [303, 179] on div "Nome do segmento Usuário para Contato - Encerramento Salesflow Filtros de Segme…" at bounding box center [377, 112] width 204 height 195
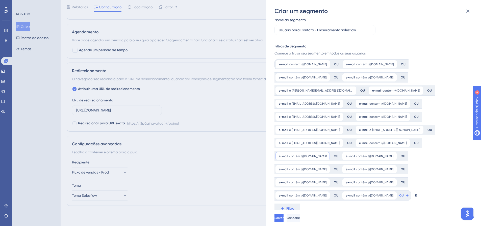
click at [325, 153] on div "e-mail contém @portobelloshop.com.br @portobelloshop.com.br Remover" at bounding box center [303, 156] width 54 height 8
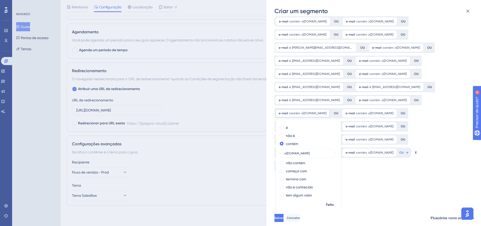
click at [384, 187] on div "Nome do segmento Usuário para Contato - Encerramento Salesflow Filtros de Segme…" at bounding box center [377, 112] width 204 height 195
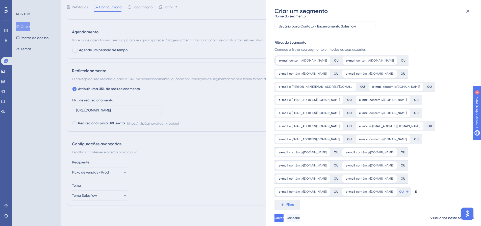
scroll to position [4, 0]
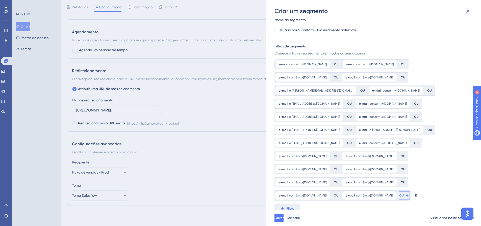
click at [404, 197] on font "OU" at bounding box center [401, 196] width 5 height 4
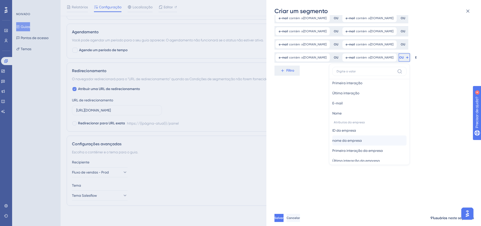
scroll to position [265, 0]
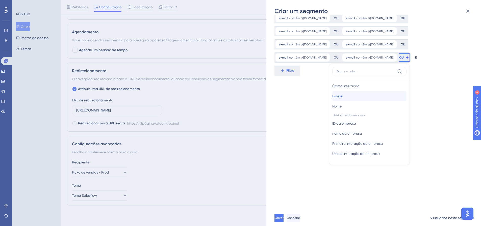
click at [354, 96] on button "E-mail E-mail" at bounding box center [369, 96] width 74 height 10
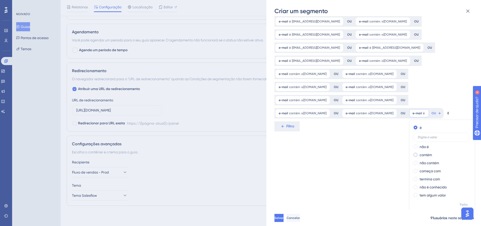
click at [432, 156] on font "contém" at bounding box center [426, 155] width 12 height 4
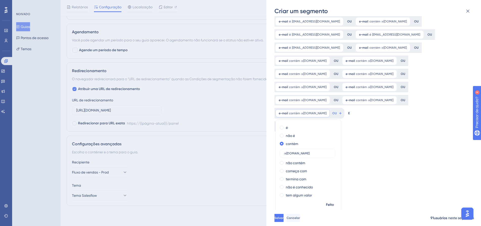
type input "@luuk.com.br"
click at [399, 149] on div "Nome do segmento Usuário para Contato - Encerramento Salesflow Filtros de Segme…" at bounding box center [377, 112] width 204 height 195
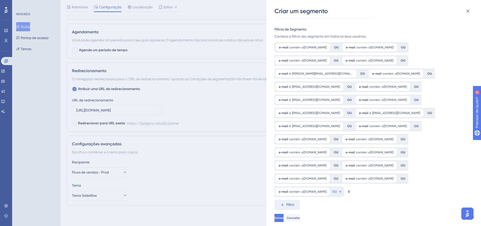
scroll to position [17, 0]
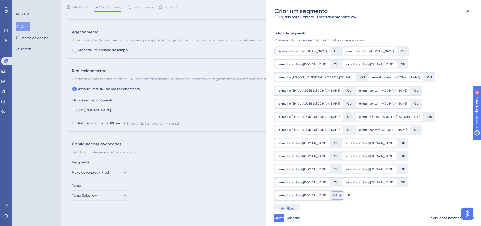
click at [332, 198] on span "OU" at bounding box center [334, 196] width 5 height 4
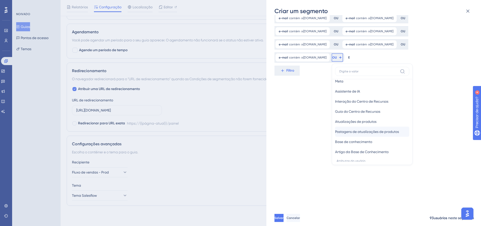
scroll to position [265, 0]
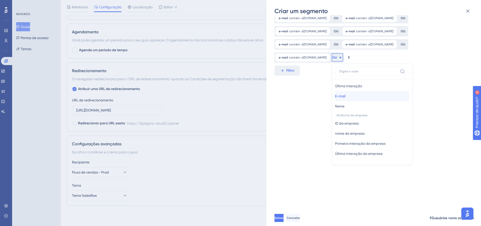
click at [341, 96] on font "E-mail" at bounding box center [340, 96] width 10 height 4
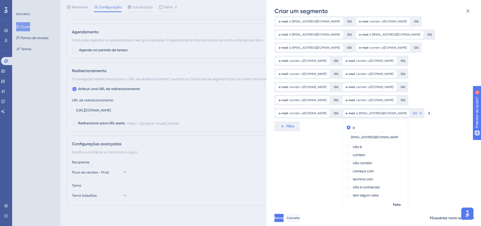
type input "luccspaz@gmail.com"
click at [306, 166] on div "Nome do segmento Usuário para Contato - Encerramento Salesflow Filtros de Segme…" at bounding box center [377, 112] width 204 height 195
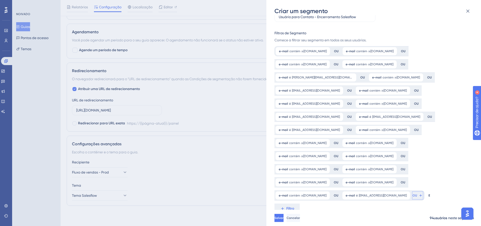
click at [412, 198] on button "OU" at bounding box center [417, 196] width 11 height 8
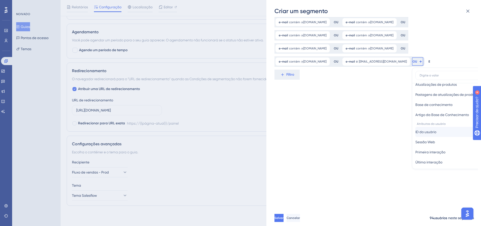
scroll to position [265, 0]
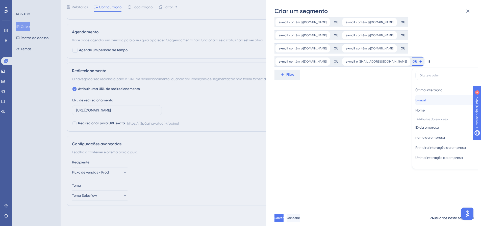
click at [416, 101] on button "E-mail E-mail" at bounding box center [453, 100] width 74 height 10
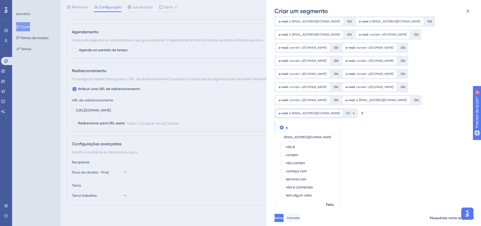
type input "performance@ggrowth.com.br"
click at [408, 171] on div "Nome do segmento Usuário para Contato - Encerramento Salesflow Filtros de Segme…" at bounding box center [377, 112] width 204 height 195
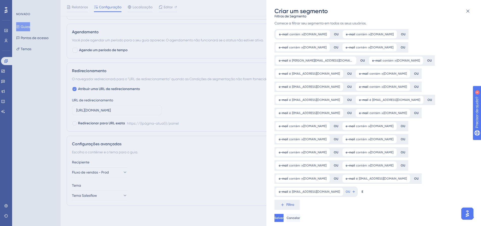
scroll to position [31, 0]
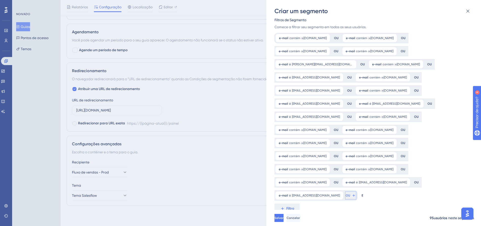
click at [352, 196] on icon at bounding box center [354, 196] width 4 height 4
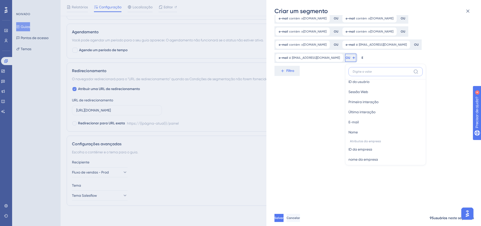
scroll to position [265, 0]
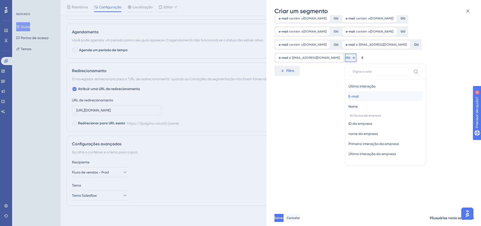
click at [357, 95] on font "E-mail" at bounding box center [354, 96] width 10 height 4
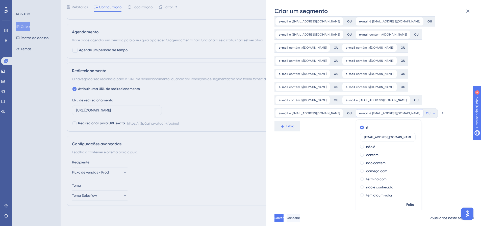
type input "thiago@poposkinbakery.com"
click at [316, 162] on div "Nome do segmento Usuário para Contato - Encerramento Salesflow Filtros de Segme…" at bounding box center [377, 112] width 204 height 195
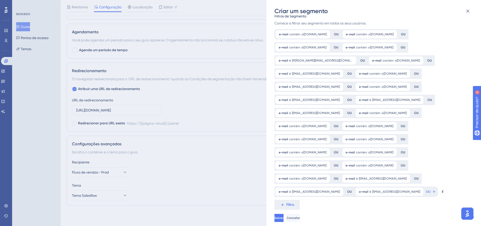
scroll to position [31, 0]
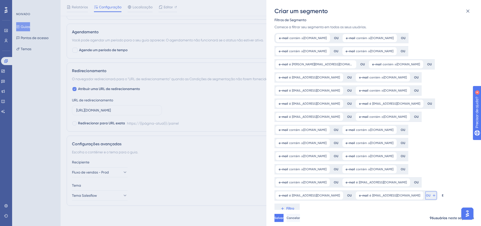
click at [426, 198] on span "OU" at bounding box center [428, 196] width 5 height 4
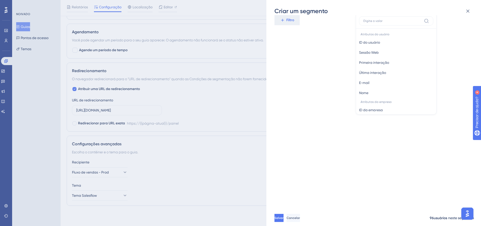
scroll to position [265, 0]
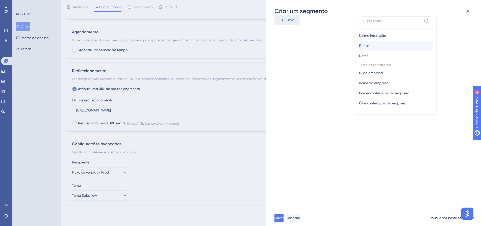
click at [363, 47] on button "E-mail E-mail" at bounding box center [396, 46] width 74 height 10
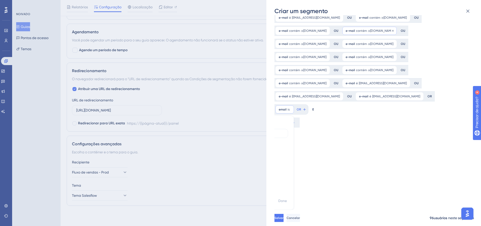
scroll to position [113, 0]
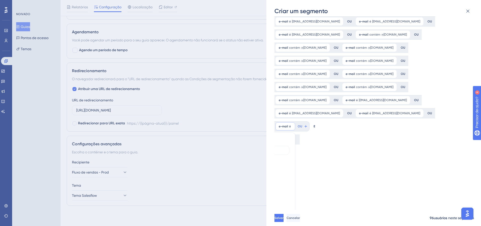
click at [252, 166] on font "contém" at bounding box center [246, 168] width 12 height 4
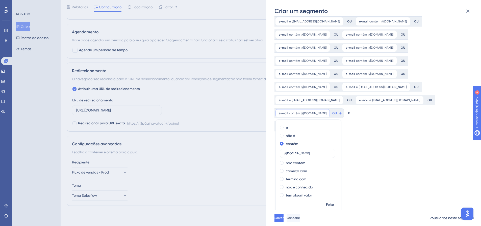
type input "@redeeconomize.com"
click at [365, 163] on div "Nome do segmento Usuário para Contato - Encerramento Salesflow Filtros de Segme…" at bounding box center [377, 112] width 204 height 195
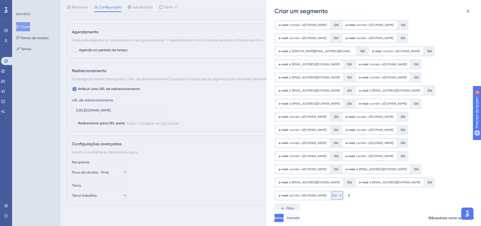
click at [343, 197] on button "OU" at bounding box center [337, 196] width 11 height 8
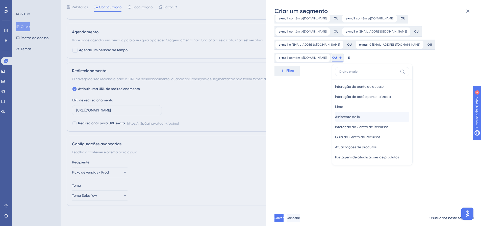
scroll to position [265, 0]
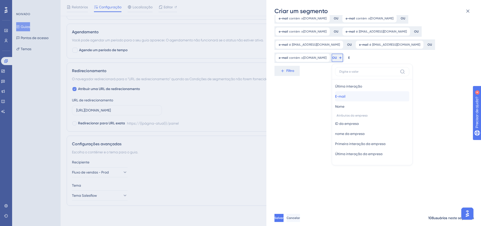
click at [346, 95] on font "E-mail" at bounding box center [340, 96] width 10 height 4
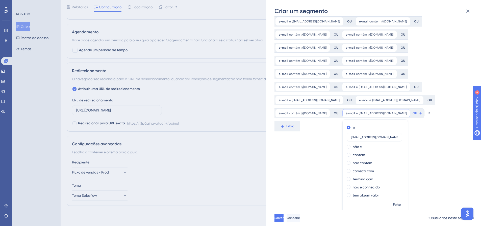
scroll to position [0, 1]
type input "matheusguedes199775@gmail.com"
click at [308, 156] on div "Nome do segmento Usuário para Contato - Encerramento Salesflow Filtros de Segme…" at bounding box center [377, 112] width 204 height 195
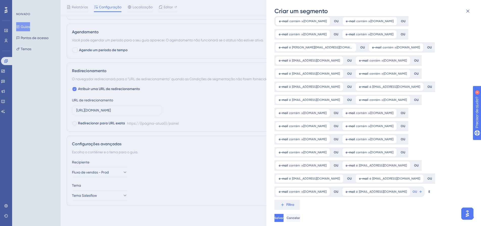
scroll to position [44, 0]
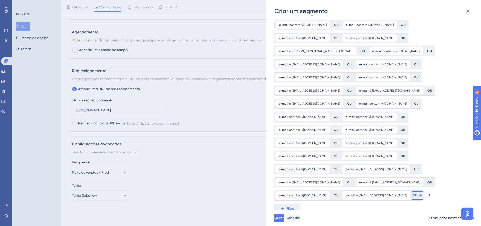
click at [423, 197] on icon at bounding box center [421, 196] width 4 height 4
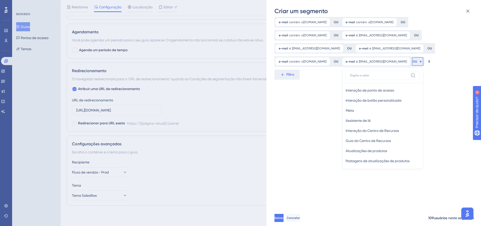
scroll to position [265, 0]
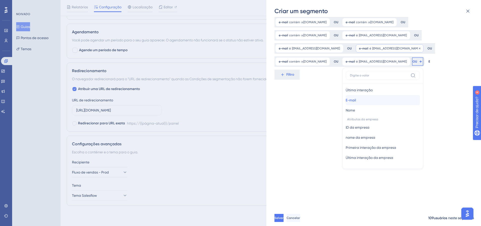
click at [366, 101] on button "E-mail E-mail" at bounding box center [383, 100] width 74 height 10
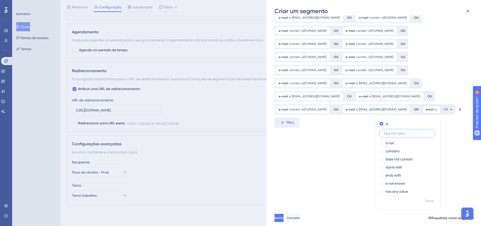
scroll to position [126, 0]
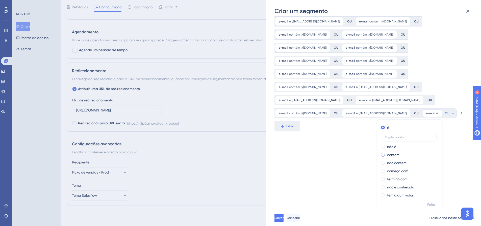
click at [400, 155] on font "contém" at bounding box center [393, 155] width 12 height 4
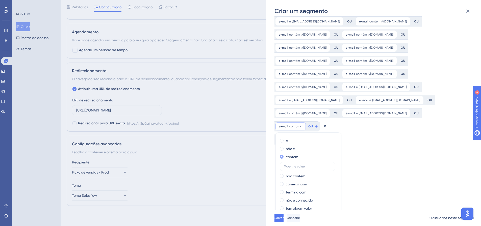
scroll to position [139, 0]
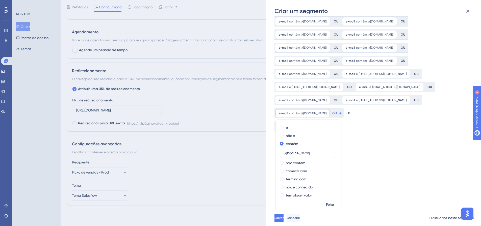
type input "@gruposatelitece.com.br"
click at [372, 163] on div "Nome do segmento Usuário para Contato - Encerramento Salesflow Filtros de Segme…" at bounding box center [377, 112] width 204 height 195
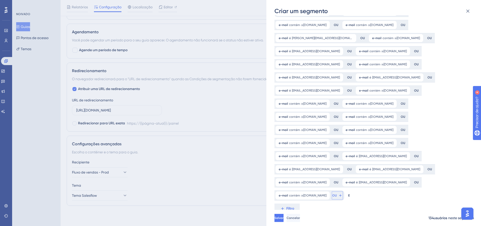
click at [337, 197] on font "OU" at bounding box center [334, 196] width 5 height 4
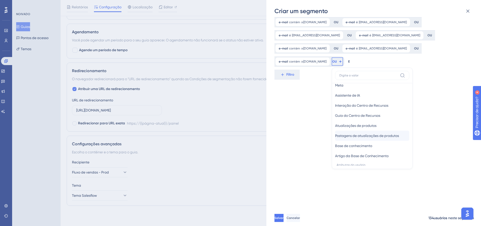
scroll to position [265, 0]
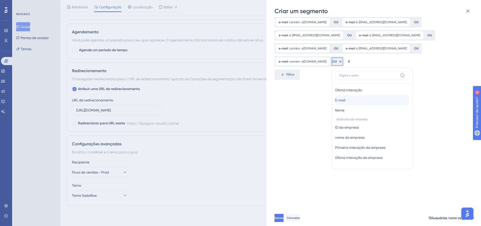
click at [361, 100] on button "E-mail E-mail" at bounding box center [372, 100] width 74 height 10
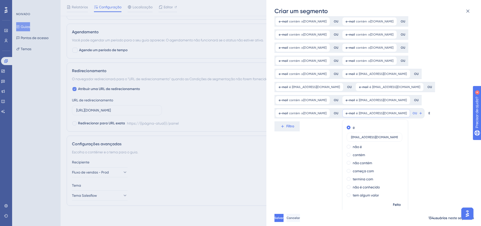
type input "adaojosejunior1998@gmail.com"
click at [328, 158] on div "Nome do segmento Usuário para Contato - Encerramento Salesflow Filtros de Segme…" at bounding box center [377, 112] width 204 height 195
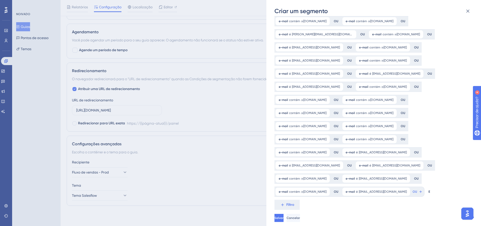
scroll to position [57, 0]
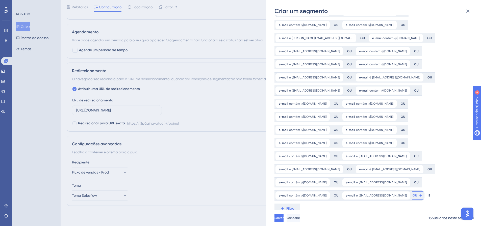
click at [422, 195] on button "OU" at bounding box center [417, 196] width 11 height 8
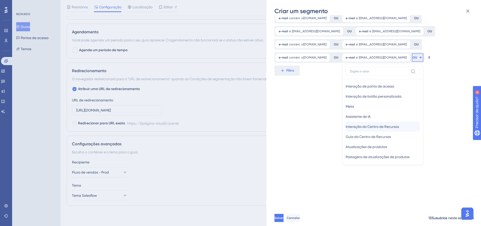
scroll to position [265, 0]
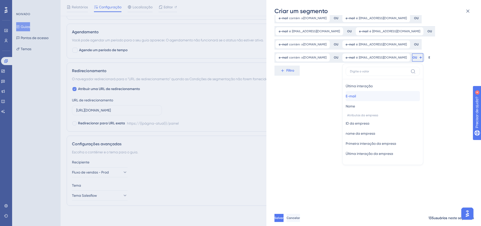
click at [367, 96] on button "E-mail E-mail" at bounding box center [383, 96] width 74 height 10
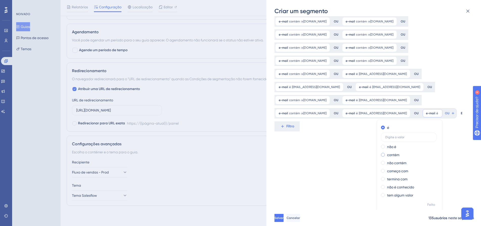
click at [400, 156] on font "contém" at bounding box center [393, 155] width 12 height 4
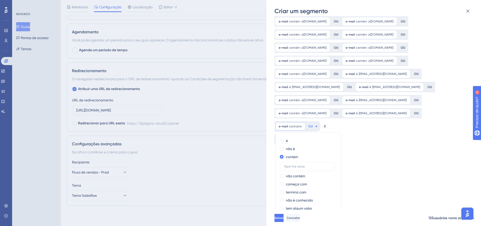
scroll to position [152, 0]
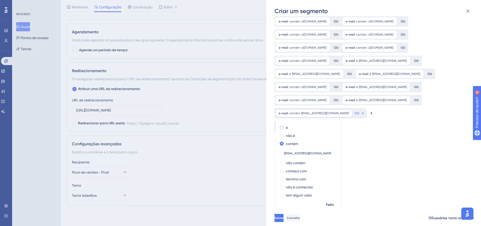
type input "cristoreiaguamineral@gmail.com"
click at [289, 129] on div "é" at bounding box center [307, 128] width 55 height 6
click at [395, 171] on div "Nome do segmento Usuário para Contato - Encerramento Salesflow Filtros de Segme…" at bounding box center [377, 112] width 204 height 195
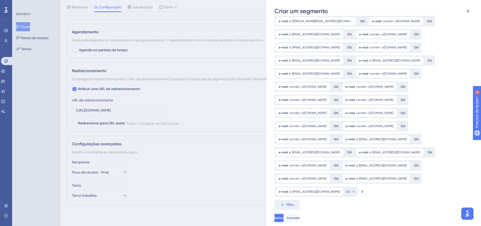
scroll to position [70, 0]
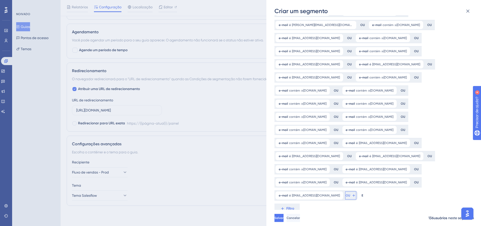
click at [347, 195] on font "OU" at bounding box center [348, 196] width 5 height 4
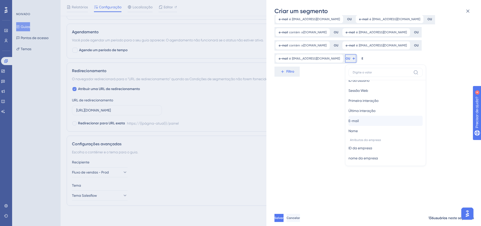
scroll to position [265, 0]
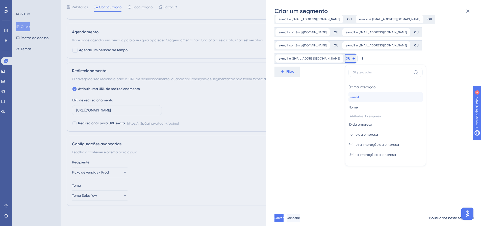
click at [357, 95] on font "E-mail" at bounding box center [354, 97] width 10 height 4
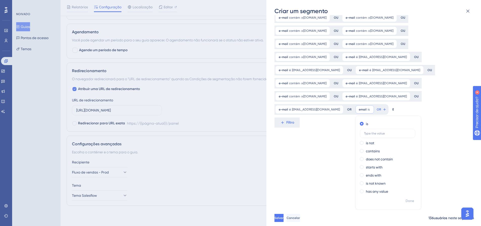
scroll to position [152, 0]
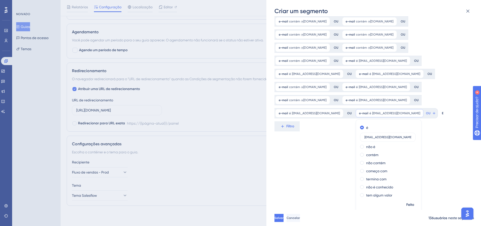
type input "crmlitoral.vendas@gmail.com"
click at [329, 147] on div "Nome do segmento Usuário para Contato - Encerramento Salesflow Filtros de Segme…" at bounding box center [377, 112] width 204 height 195
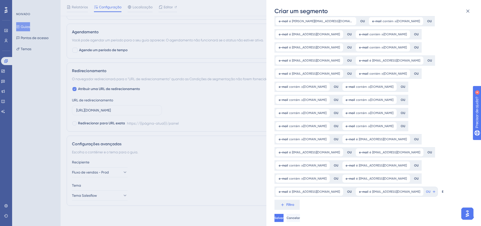
scroll to position [70, 0]
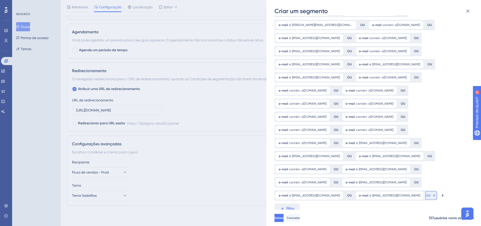
click at [432, 196] on icon at bounding box center [434, 196] width 4 height 4
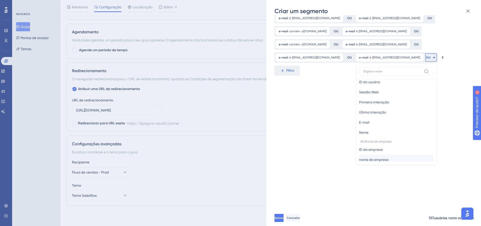
scroll to position [265, 0]
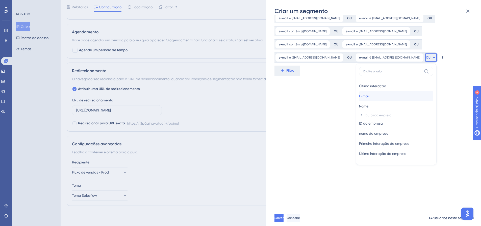
click at [365, 97] on button "E-mail E-mail" at bounding box center [396, 96] width 74 height 10
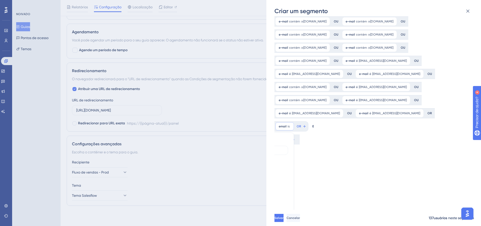
click at [360, 95] on div "e-mail é adaojosejunior1998@gmail.com adaojosejunior1998@gmail.com Remover OU" at bounding box center [382, 100] width 80 height 10
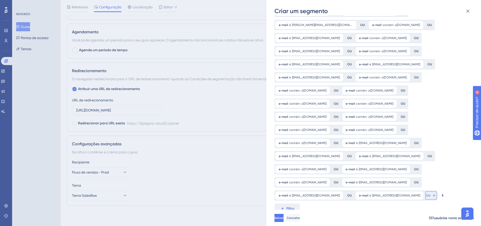
click at [426, 192] on button "OU" at bounding box center [431, 196] width 11 height 8
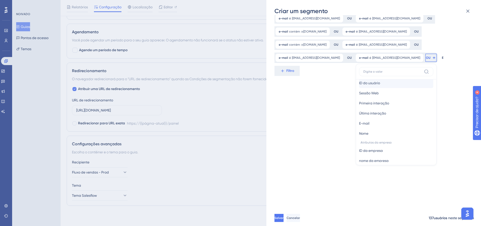
scroll to position [265, 0]
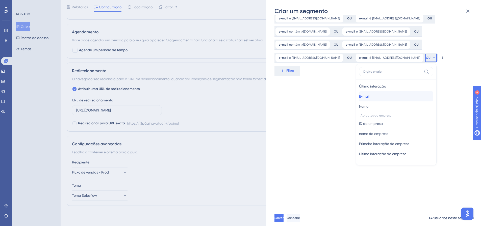
click at [360, 96] on font "E-mail" at bounding box center [364, 96] width 10 height 4
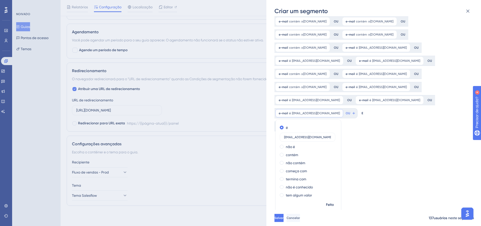
type input "fabriciodfensul@gmail.com"
click at [405, 152] on div "Nome do segmento Usuário para Contato - Encerramento Salesflow Filtros de Segme…" at bounding box center [377, 112] width 204 height 195
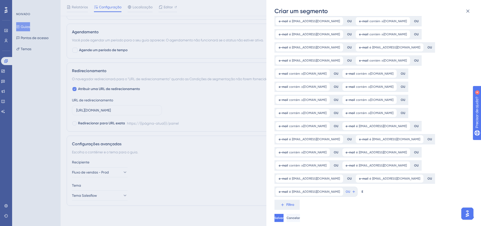
scroll to position [83, 0]
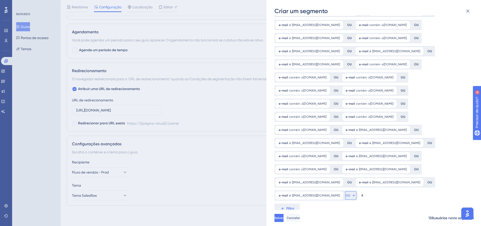
click at [352, 196] on icon at bounding box center [354, 196] width 4 height 4
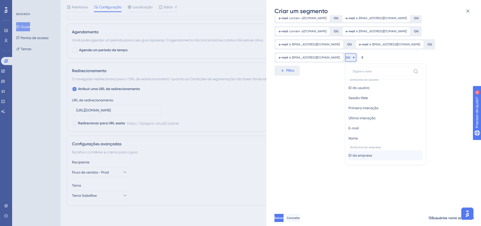
scroll to position [265, 0]
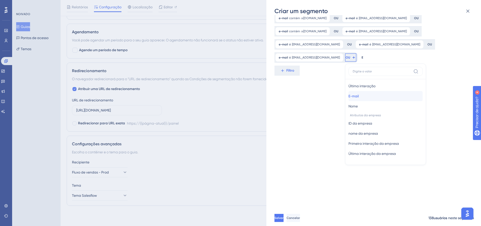
click at [353, 95] on button "E-mail E-mail" at bounding box center [386, 96] width 74 height 10
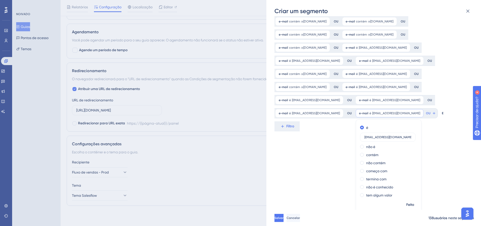
type input "julianokingeski@gmail.com"
click at [313, 169] on div "Nome do segmento Usuário para Contato - Encerramento Salesflow Filtros de Segme…" at bounding box center [377, 112] width 204 height 195
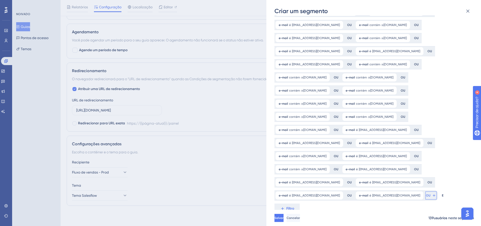
click at [426, 194] on font "OU" at bounding box center [428, 196] width 5 height 4
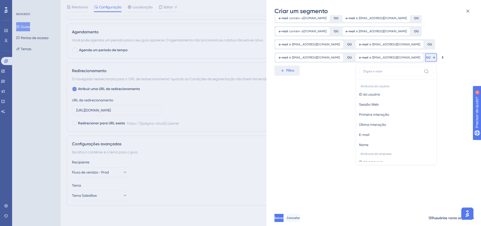
scroll to position [265, 0]
click at [359, 94] on font "E-mail" at bounding box center [364, 96] width 10 height 4
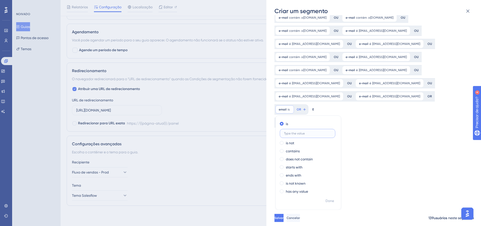
scroll to position [165, 0]
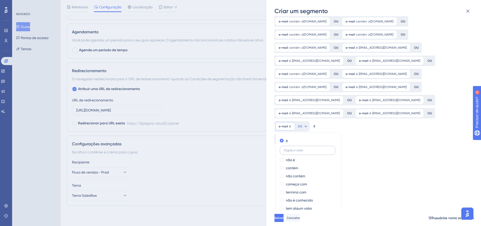
click at [335, 146] on label at bounding box center [308, 150] width 56 height 9
click at [331, 149] on input "text" at bounding box center [307, 151] width 47 height 4
paste input "litoralesolar@gmail.com"
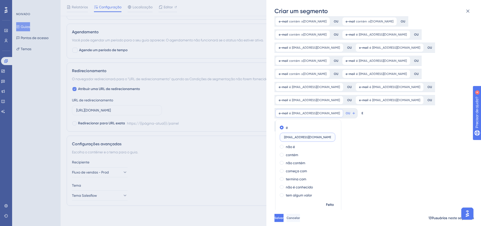
type input "litoralesolar@gmail.com"
click at [389, 157] on div "Nome do segmento Usuário para Contato - Encerramento Salesflow Filtros de Segme…" at bounding box center [377, 112] width 204 height 195
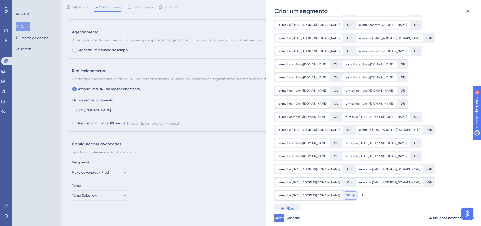
click at [352, 197] on icon at bounding box center [354, 196] width 4 height 4
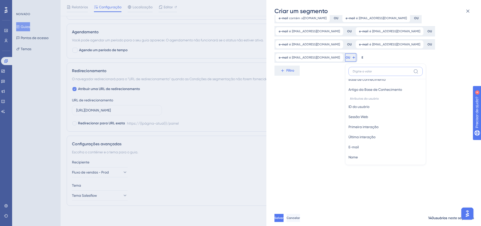
scroll to position [265, 0]
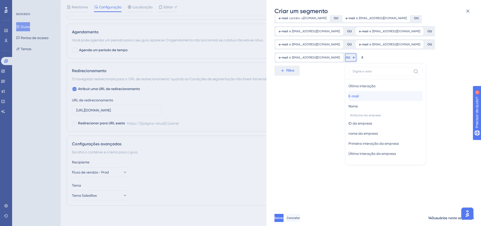
click at [349, 95] on font "E-mail" at bounding box center [354, 96] width 10 height 4
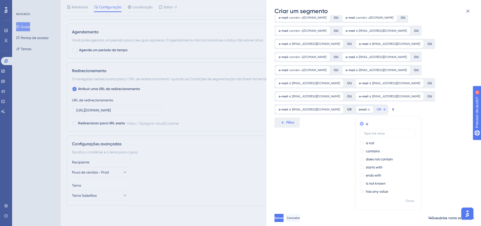
scroll to position [179, 0]
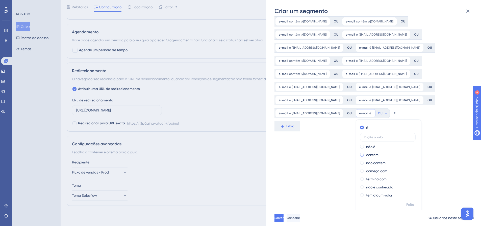
click at [366, 154] on font "contém" at bounding box center [372, 155] width 12 height 4
type input "@zaztech.com.br"
click at [315, 164] on div "Nome do segmento Usuário para Contato - Encerramento Salesflow Filtros de Segme…" at bounding box center [377, 112] width 204 height 195
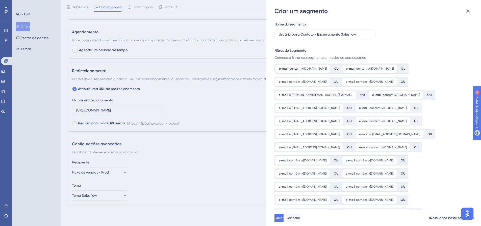
scroll to position [96, 0]
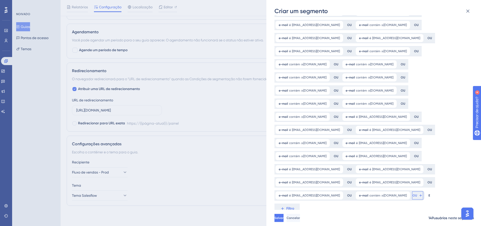
click at [412, 197] on button "OU" at bounding box center [417, 196] width 11 height 8
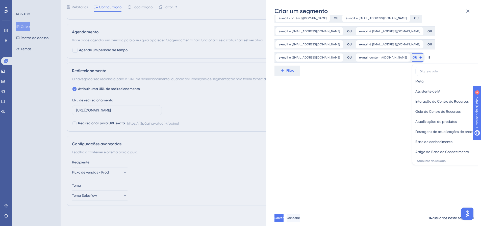
scroll to position [265, 0]
click at [416, 96] on font "E-mail" at bounding box center [421, 96] width 10 height 4
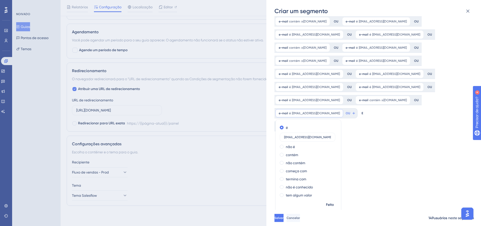
type input "tauanetalia123@gmail.com"
click at [383, 150] on div "Nome do segmento Usuário para Contato - Encerramento Salesflow Filtros de Segme…" at bounding box center [377, 112] width 204 height 195
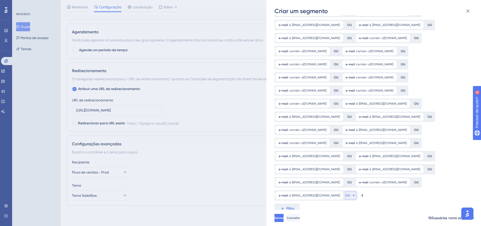
click at [346, 197] on font "OU" at bounding box center [348, 196] width 5 height 4
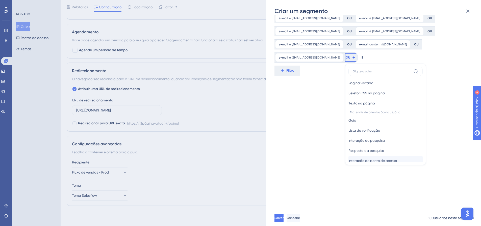
scroll to position [152, 0]
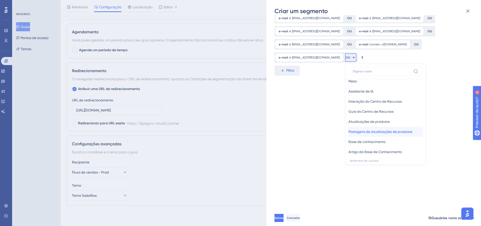
click at [357, 129] on span "Postagens de atualizações de produtos" at bounding box center [381, 132] width 64 height 6
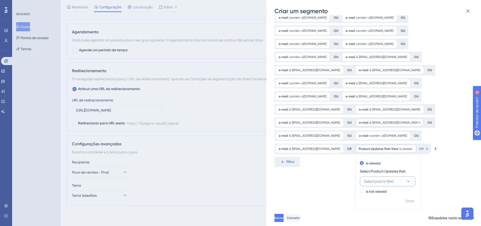
scroll to position [152, 0]
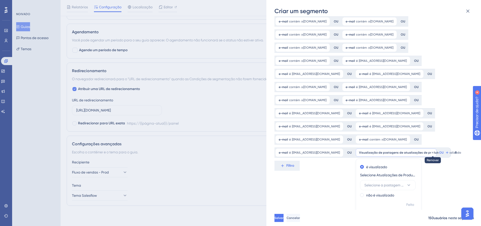
click at [432, 152] on icon at bounding box center [433, 153] width 2 height 2
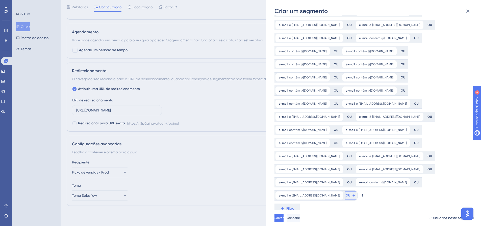
click at [352, 196] on icon at bounding box center [354, 196] width 4 height 4
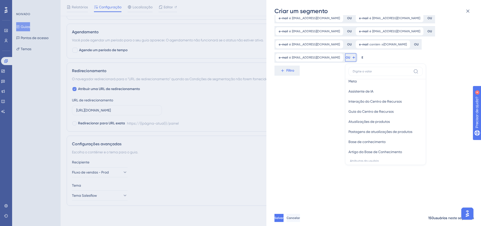
scroll to position [265, 0]
click at [349, 96] on font "E-mail" at bounding box center [354, 96] width 10 height 4
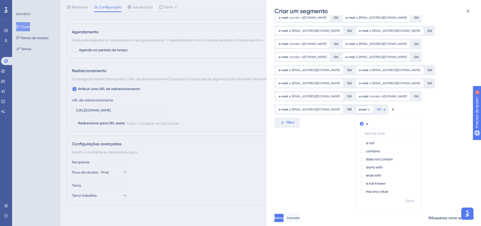
scroll to position [192, 0]
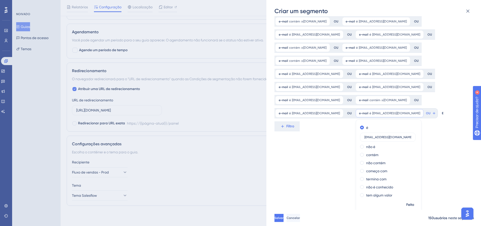
type input "contato@blackflag.online"
click at [323, 149] on div "Nome do segmento Usuário para Contato - Encerramento Salesflow Filtros de Segme…" at bounding box center [377, 112] width 204 height 195
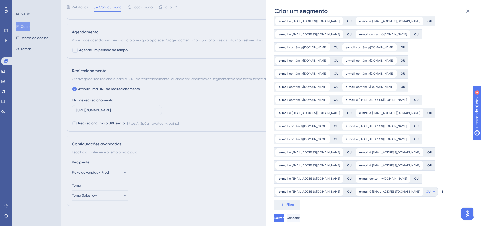
scroll to position [109, 0]
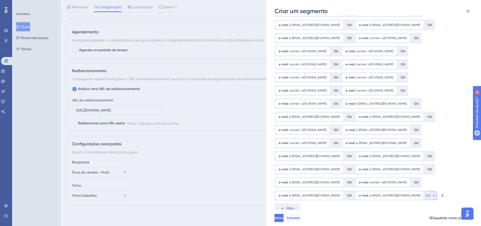
click at [432, 196] on icon at bounding box center [434, 196] width 4 height 4
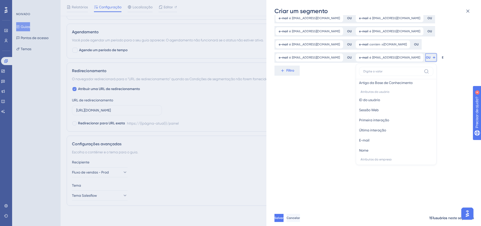
scroll to position [265, 0]
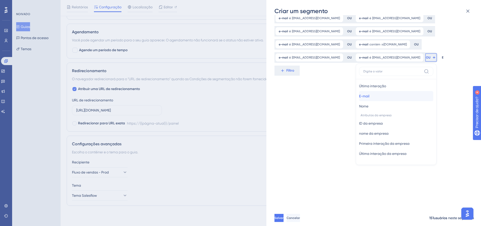
click at [359, 97] on button "E-mail E-mail" at bounding box center [396, 96] width 74 height 10
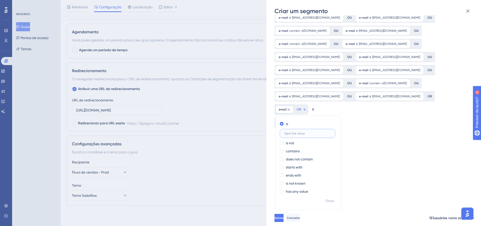
scroll to position [192, 0]
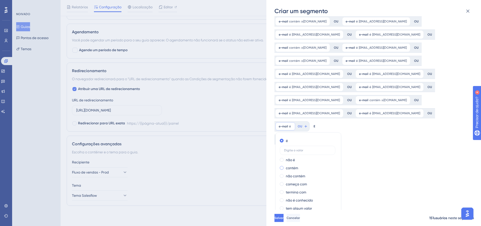
click at [298, 166] on font "contém" at bounding box center [292, 168] width 12 height 4
click at [288, 139] on font "é" at bounding box center [287, 141] width 2 height 4
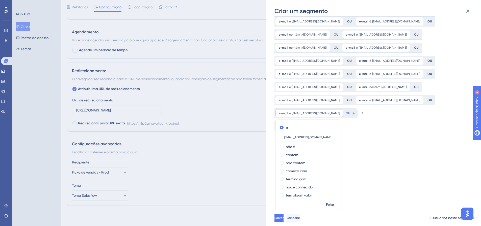
type input "jaodias1810@gmail.com"
click at [383, 157] on div "Nome do segmento Usuário para Contato - Encerramento Salesflow Filtros de Segme…" at bounding box center [377, 112] width 204 height 195
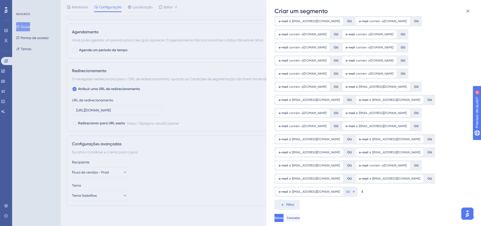
scroll to position [123, 0]
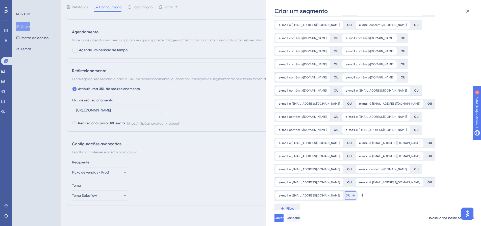
click at [346, 196] on font "OU" at bounding box center [348, 196] width 5 height 4
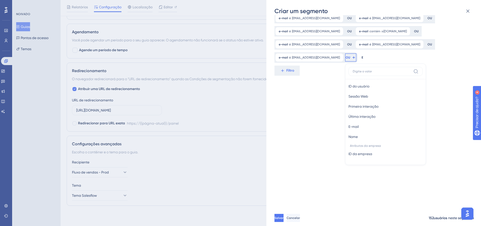
scroll to position [265, 0]
click at [349, 97] on font "E-mail" at bounding box center [354, 96] width 10 height 4
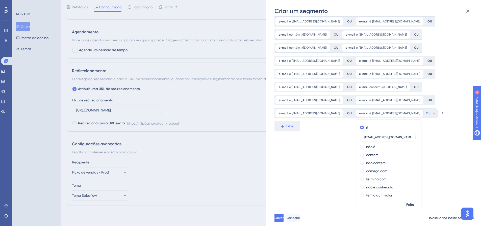
type input "joycefontoura.g@gmail.com"
click at [320, 159] on div "Nome do segmento Usuário para Contato - Encerramento Salesflow Filtros de Segme…" at bounding box center [377, 112] width 204 height 195
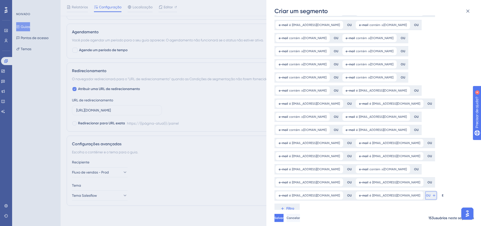
click at [432, 196] on icon at bounding box center [434, 196] width 4 height 4
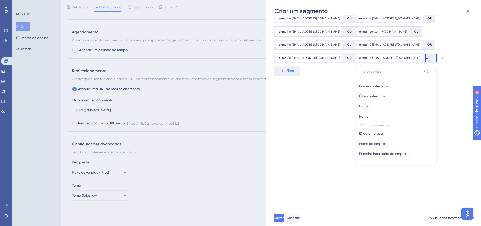
scroll to position [265, 0]
click at [359, 98] on button "E-mail E-mail" at bounding box center [396, 96] width 74 height 10
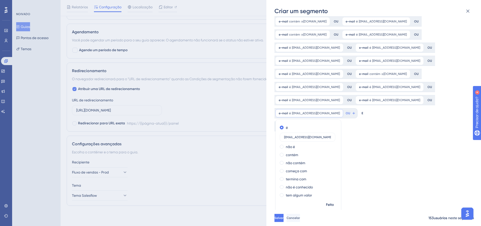
type input "milenabercovitch@gmail.com"
click at [372, 168] on div "Nome do segmento Usuário para Contato - Encerramento Salesflow Filtros de Segme…" at bounding box center [377, 112] width 204 height 195
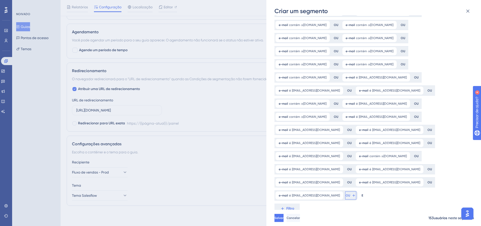
click at [345, 197] on button "OU" at bounding box center [350, 196] width 11 height 8
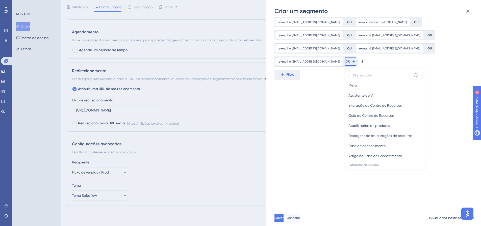
scroll to position [265, 0]
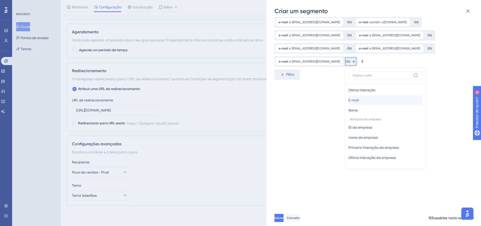
click at [351, 99] on font "E-mail" at bounding box center [354, 100] width 10 height 4
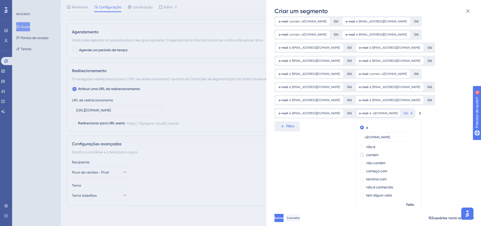
type input "@revistapetrus.com.br"
click at [367, 155] on font "contém" at bounding box center [372, 155] width 12 height 4
click at [328, 172] on div "Nome do segmento Usuário para Contato - Encerramento Salesflow Filtros de Segme…" at bounding box center [377, 112] width 204 height 195
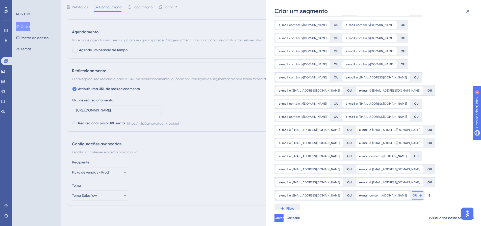
click at [413, 196] on font "OU" at bounding box center [415, 196] width 5 height 4
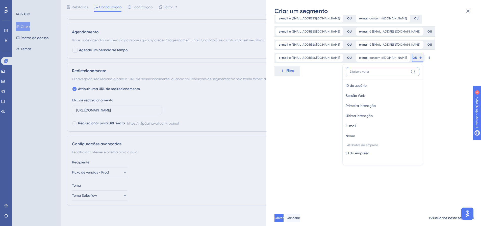
scroll to position [265, 0]
click at [356, 98] on font "E-mail" at bounding box center [351, 96] width 10 height 4
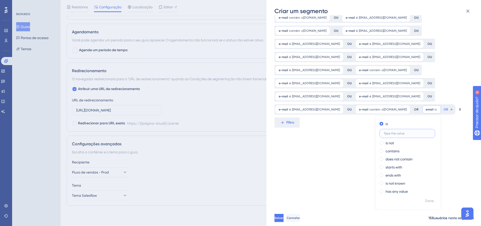
scroll to position [218, 0]
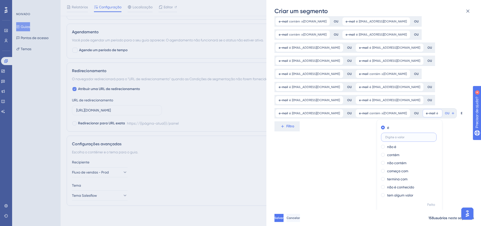
paste input "ldn013@gmail.com"
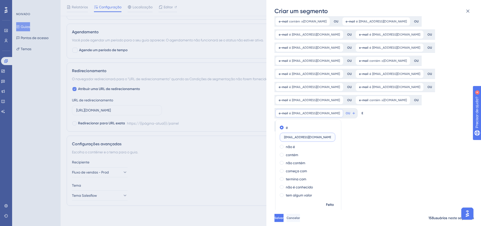
type input "ldn013@gmail.com"
click at [421, 153] on div "Nome do segmento Usuário para Contato - Encerramento Salesflow Filtros de Segme…" at bounding box center [377, 112] width 204 height 195
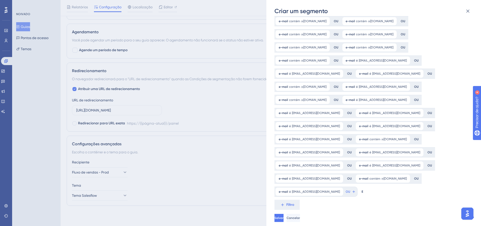
scroll to position [149, 0]
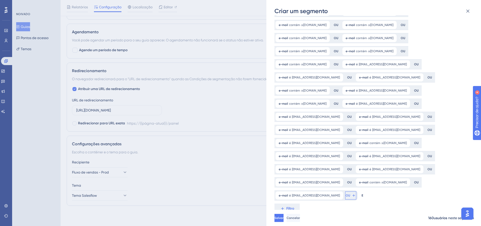
click at [346, 197] on font "OU" at bounding box center [348, 196] width 5 height 4
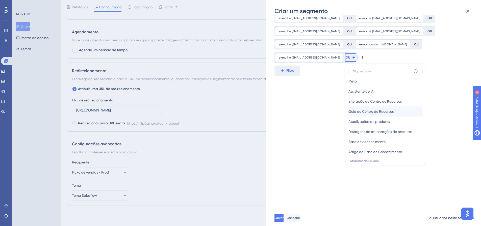
scroll to position [265, 0]
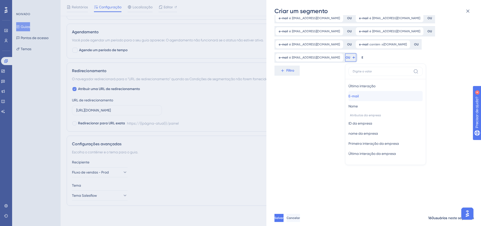
click at [349, 94] on font "E-mail" at bounding box center [354, 96] width 10 height 4
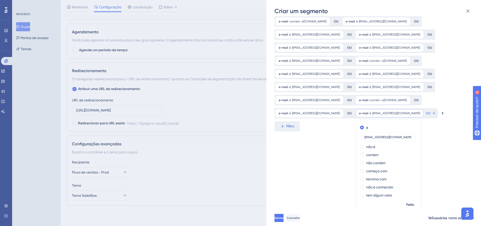
type input "solucionaremarcas@gmail.com"
click at [310, 165] on div "Nome do segmento Usuário para Contato - Encerramento Salesflow Filtros de Segme…" at bounding box center [377, 112] width 204 height 195
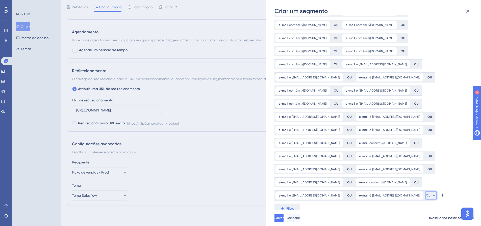
click at [426, 198] on button "OU" at bounding box center [431, 196] width 11 height 8
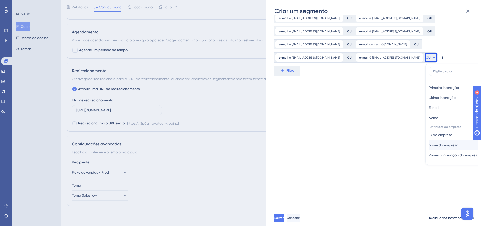
scroll to position [265, 0]
click at [429, 96] on button "E-mail E-mail" at bounding box center [466, 96] width 74 height 10
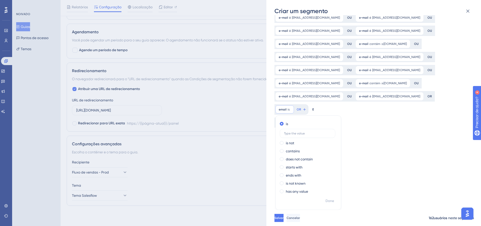
scroll to position [231, 0]
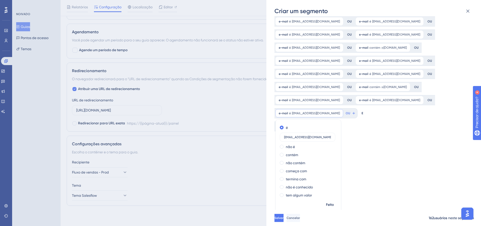
type input "teacher.ms.jessica@gmail.com"
click at [380, 142] on div "Nome do segmento Usuário para Contato - Encerramento Salesflow Filtros de Segme…" at bounding box center [377, 112] width 204 height 195
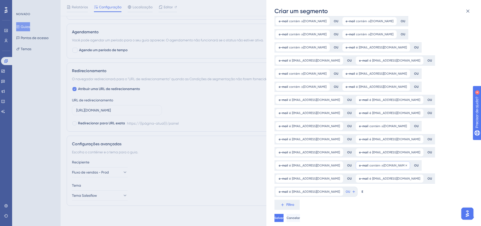
scroll to position [162, 0]
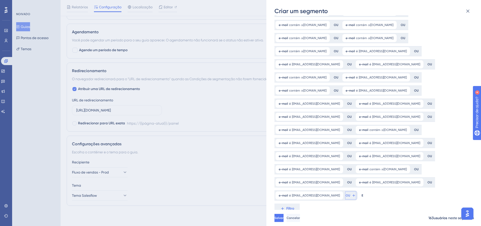
click at [347, 197] on font "OU" at bounding box center [348, 196] width 5 height 4
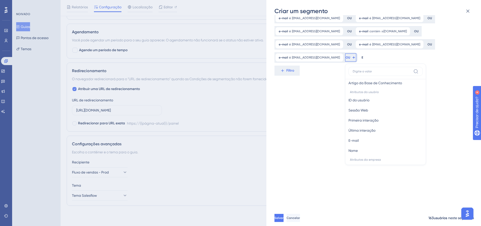
scroll to position [265, 0]
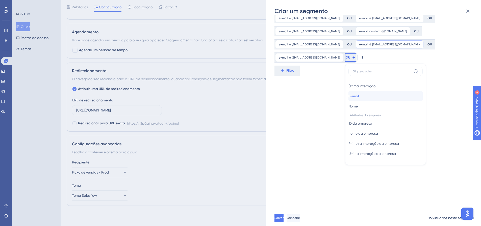
click at [361, 97] on button "E-mail E-mail" at bounding box center [386, 96] width 74 height 10
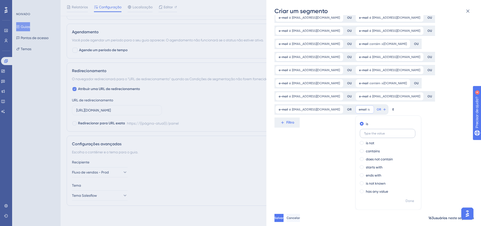
scroll to position [244, 0]
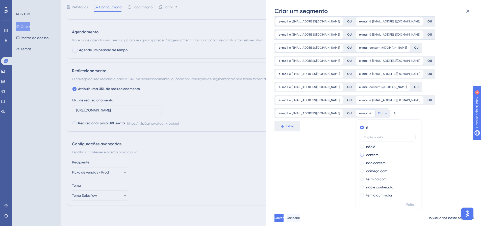
click at [371, 156] on font "contém" at bounding box center [372, 155] width 12 height 4
type input "@mskcontabil.com.br"
click at [436, 162] on div "Nome do segmento Usuário para Contato - Encerramento Salesflow Filtros de Segme…" at bounding box center [377, 112] width 204 height 195
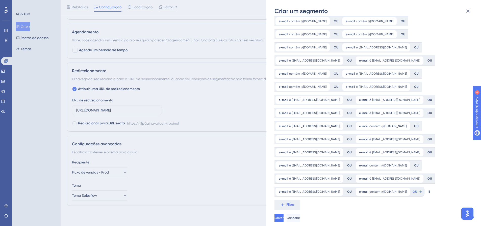
scroll to position [162, 0]
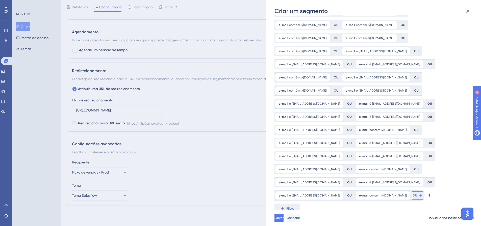
click at [417, 197] on font "OU" at bounding box center [415, 196] width 5 height 4
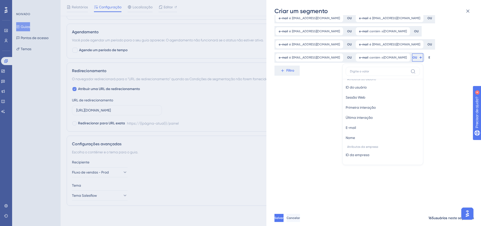
scroll to position [265, 0]
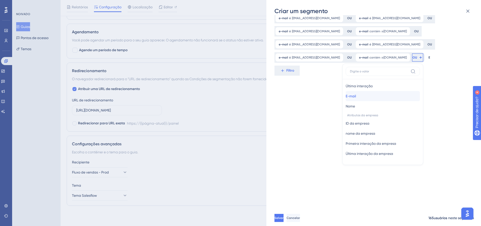
click at [356, 97] on font "E-mail" at bounding box center [351, 96] width 10 height 4
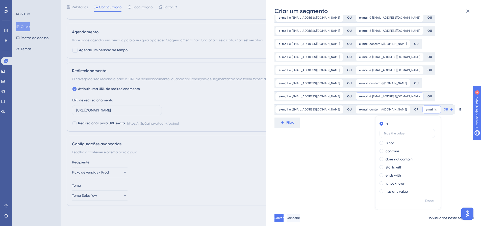
scroll to position [244, 0]
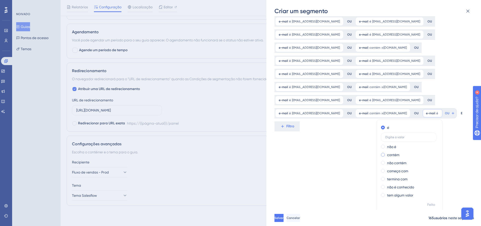
click at [396, 156] on font "contém" at bounding box center [393, 155] width 12 height 4
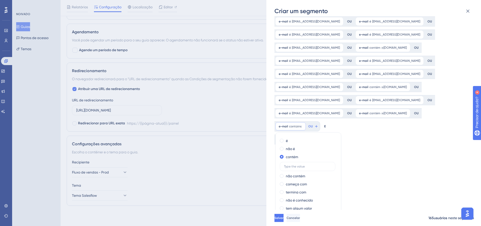
scroll to position [257, 0]
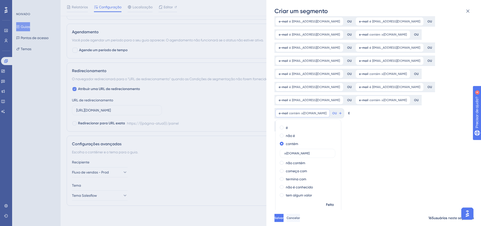
type input "@axcelquimica.com.br"
click at [396, 169] on div "Nome do segmento Usuário para Contato - Encerramento Salesflow Filtros de Segme…" at bounding box center [377, 112] width 204 height 195
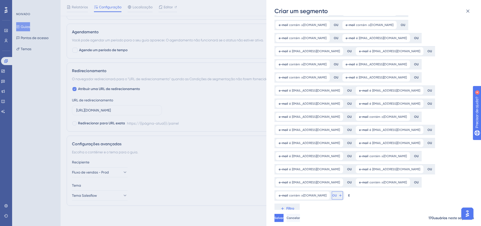
click at [343, 196] on icon at bounding box center [340, 196] width 4 height 4
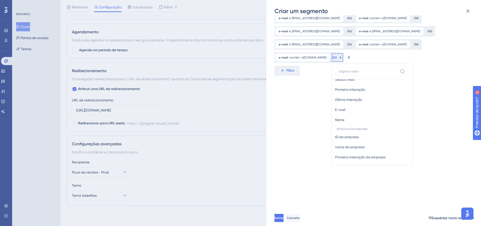
scroll to position [265, 0]
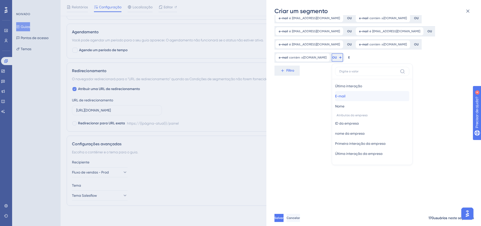
click at [346, 96] on font "E-mail" at bounding box center [340, 96] width 10 height 4
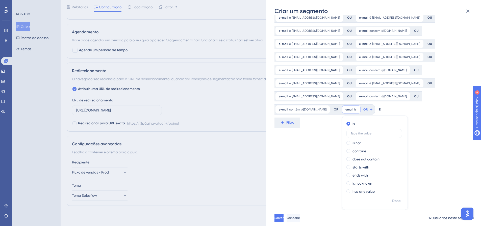
scroll to position [257, 0]
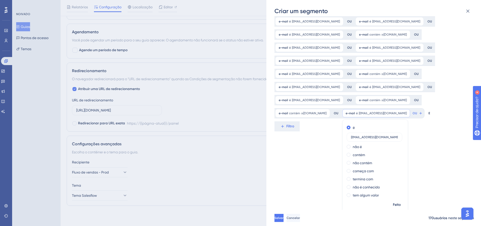
type input "andre@ahsconsultoria.com.br"
click at [316, 155] on div "Nome do segmento Usuário para Contato - Encerramento Salesflow Filtros de Segme…" at bounding box center [377, 112] width 204 height 195
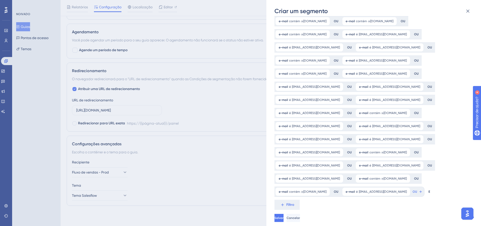
scroll to position [175, 0]
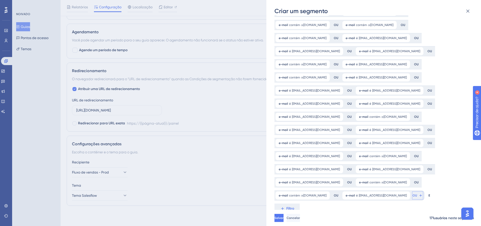
click at [414, 197] on font "OU" at bounding box center [415, 196] width 5 height 4
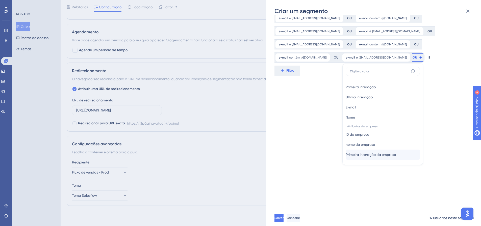
scroll to position [265, 0]
click at [356, 94] on font "E-mail" at bounding box center [351, 96] width 10 height 4
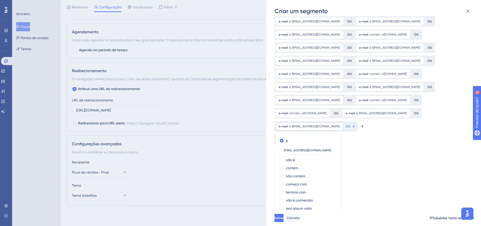
scroll to position [271, 0]
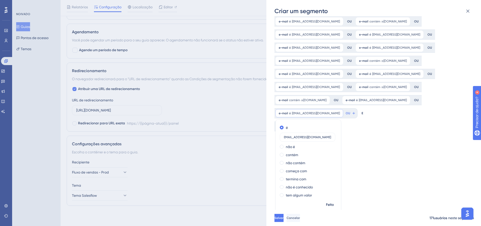
type input "autoescolamaranhao2011@hotmail.com"
click at [393, 154] on div "Nome do segmento Usuário para Contato - Encerramento Salesflow Filtros de Segme…" at bounding box center [377, 112] width 204 height 195
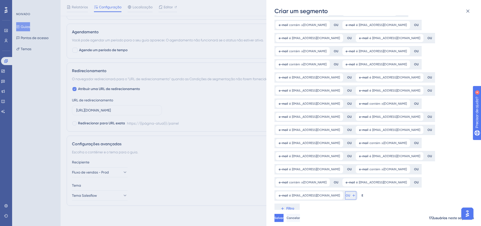
click at [355, 198] on button "OU" at bounding box center [350, 196] width 11 height 8
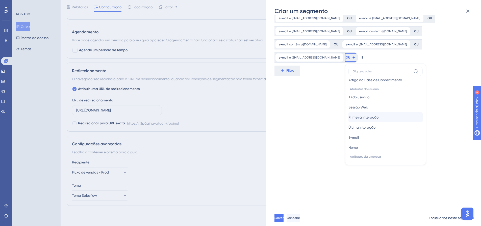
scroll to position [265, 0]
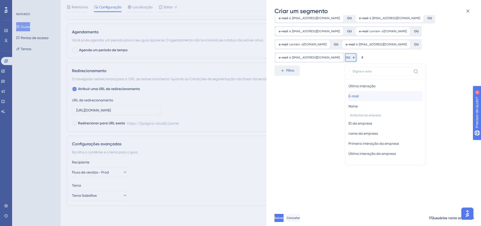
click at [359, 95] on font "E-mail" at bounding box center [354, 96] width 10 height 4
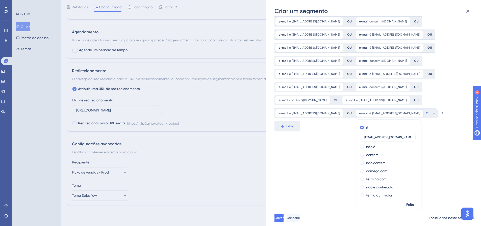
type input "marcio.lima08@hotmail.com"
click at [341, 162] on div "Nome do segmento Usuário para Contato - Encerramento Salesflow Filtros de Segme…" at bounding box center [377, 112] width 204 height 195
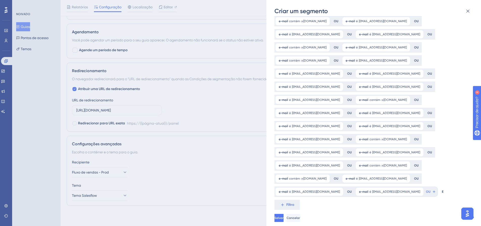
scroll to position [188, 0]
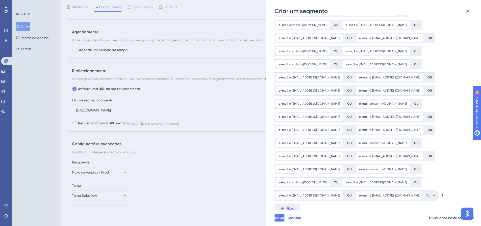
click at [285, 222] on button "Salvar" at bounding box center [280, 218] width 10 height 8
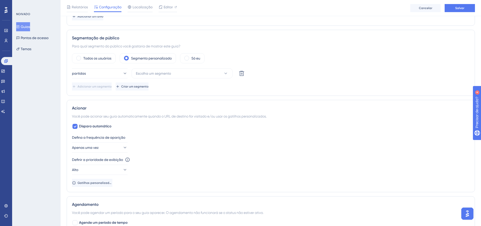
scroll to position [137, 0]
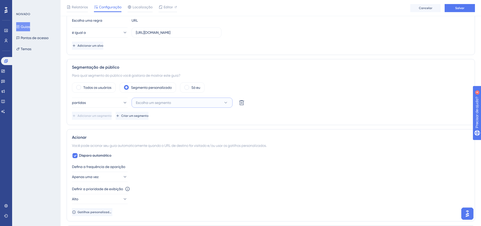
click at [169, 101] on span "Escolha um segmento" at bounding box center [153, 103] width 35 height 6
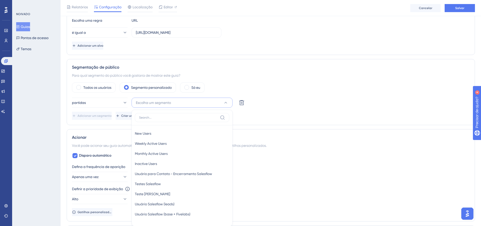
scroll to position [191, 0]
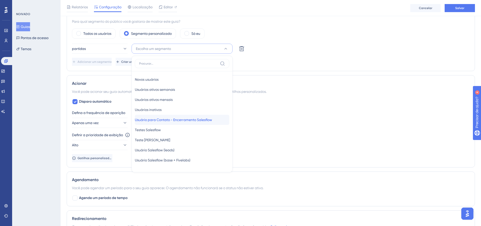
click at [181, 120] on font "Usuário para Contato - Encerramento Salesflow" at bounding box center [173, 120] width 77 height 4
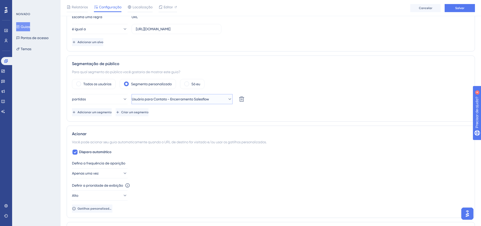
click at [206, 98] on font "Usuário para Contato - Encerramento Salesflow" at bounding box center [170, 99] width 77 height 4
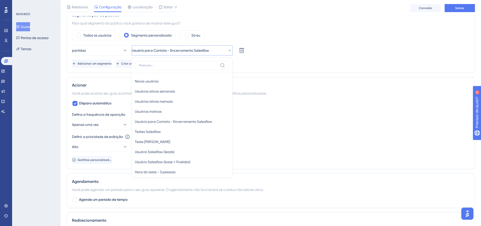
click at [344, 126] on div "Defina a frequência de aparição Apenas uma vez" at bounding box center [271, 121] width 398 height 18
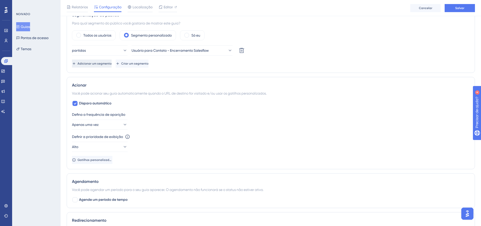
click at [108, 63] on font "Adicionar um segmento" at bounding box center [95, 64] width 34 height 4
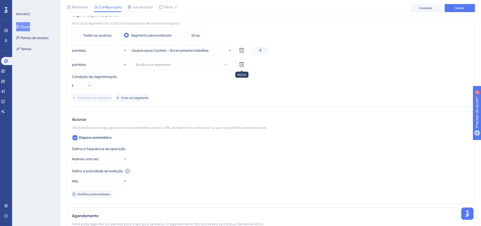
click at [242, 53] on icon at bounding box center [241, 50] width 5 height 5
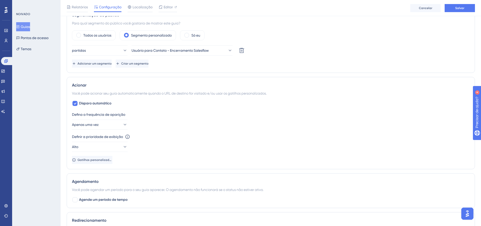
click at [5, 9] on icon at bounding box center [6, 10] width 3 height 7
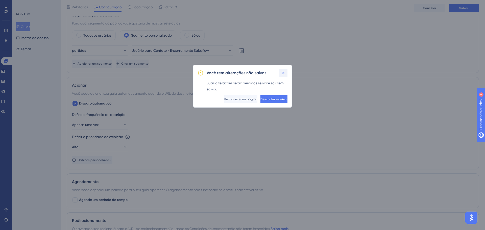
click at [283, 72] on icon at bounding box center [283, 72] width 5 height 5
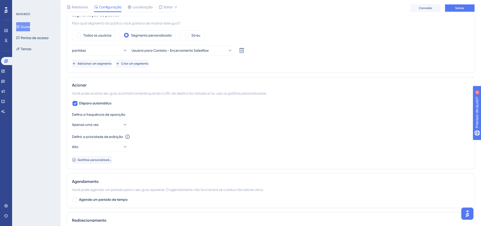
click at [461, 8] on font "Salvar" at bounding box center [459, 8] width 9 height 4
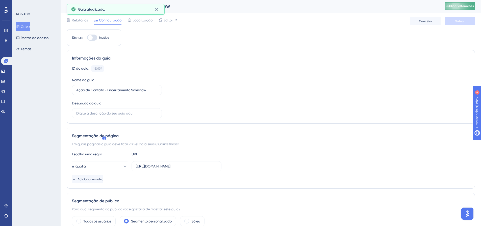
scroll to position [0, 0]
click at [469, 6] on font "Publicar alterações" at bounding box center [460, 7] width 28 height 4
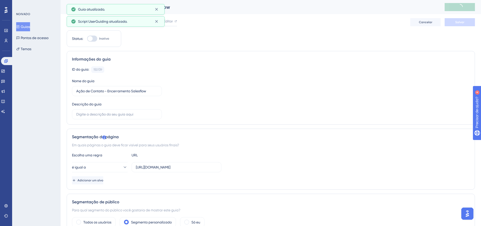
click at [8, 9] on div at bounding box center [6, 10] width 8 height 8
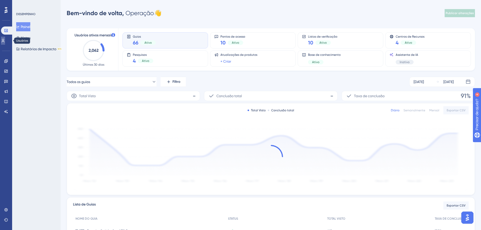
click at [5, 39] on icon at bounding box center [3, 41] width 4 height 4
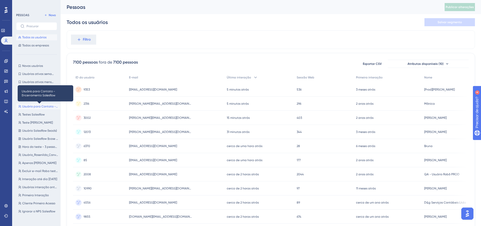
click at [40, 105] on font "Usuário para Contato - Encerramento Salesflow" at bounding box center [56, 107] width 68 height 4
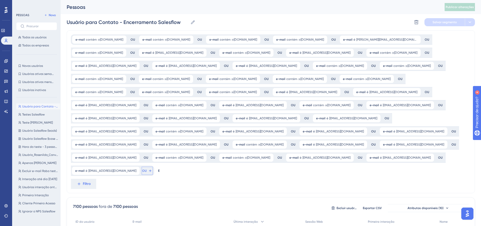
click at [153, 167] on button "OU" at bounding box center [147, 171] width 11 height 8
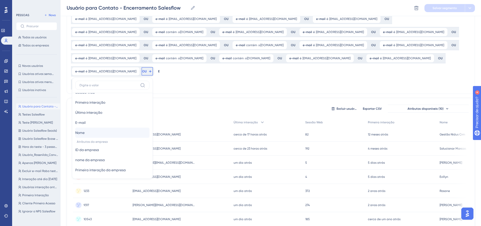
scroll to position [265, 0]
click at [86, 108] on font "E-mail" at bounding box center [80, 110] width 10 height 4
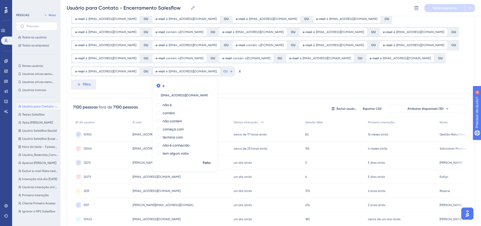
type input "thiago.santos@fivelabs.com.br"
click at [164, 93] on div "e-mail contém @suacasamaisbella.com.br @suacasamaisbella.com.br Remover OU e-ma…" at bounding box center [271, 12] width 408 height 163
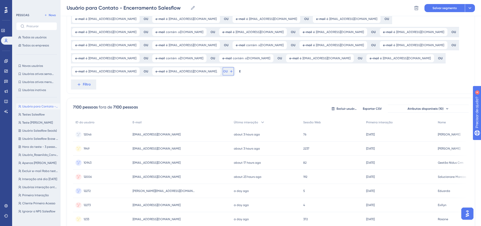
click at [229, 71] on icon at bounding box center [231, 71] width 4 height 4
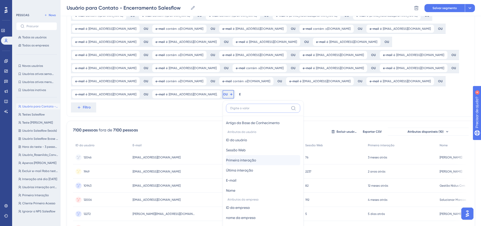
scroll to position [101, 0]
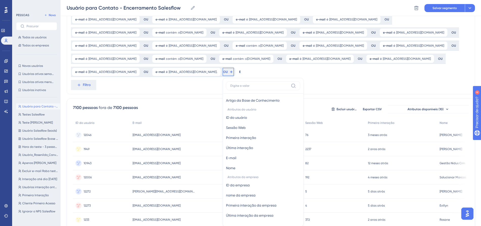
click at [259, 83] on div "e-mail contém @suacasamaisbella.com.br @suacasamaisbella.com.br Remover OU e-ma…" at bounding box center [271, 12] width 408 height 163
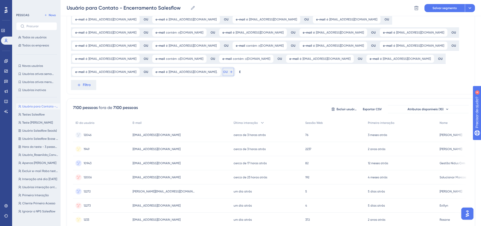
click at [223, 70] on span "OU" at bounding box center [225, 72] width 5 height 4
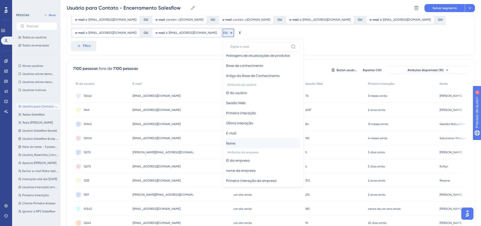
scroll to position [218, 0]
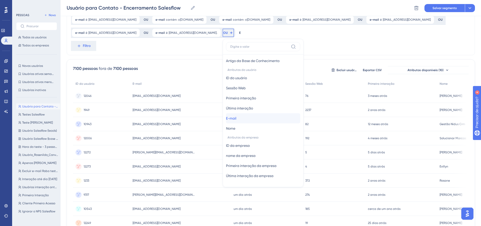
click at [226, 119] on font "E-mail" at bounding box center [231, 118] width 10 height 4
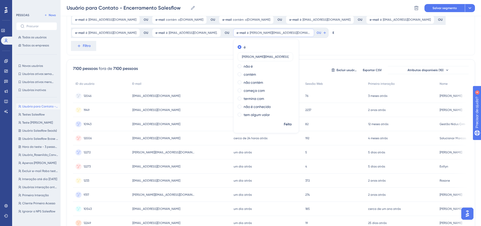
type input "daniela.heinzen@fivelabs.com.br"
click at [254, 56] on div "e-mail contém @suacasamaisbella.com.br @suacasamaisbella.com.br Remover OU e-ma…" at bounding box center [271, 143] width 408 height 502
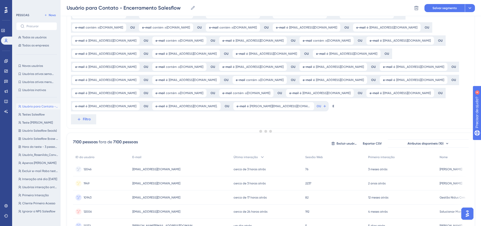
scroll to position [14, 0]
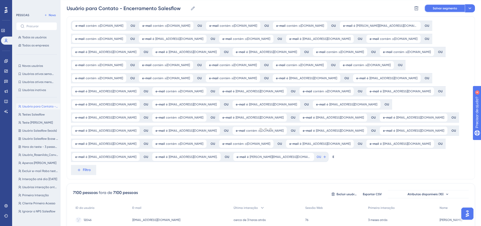
click at [450, 11] on button "Salvar segmento" at bounding box center [445, 8] width 40 height 8
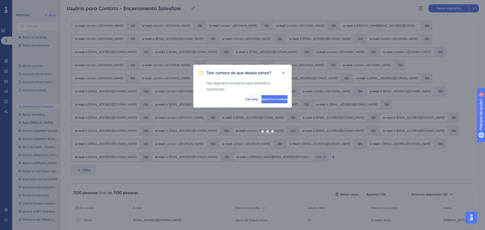
click at [268, 99] on div at bounding box center [268, 131] width 434 height 194
click at [266, 99] on font "Substituir e salvar" at bounding box center [274, 100] width 26 height 4
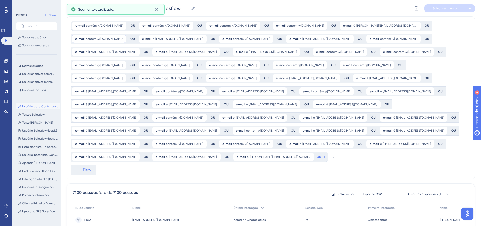
scroll to position [0, 0]
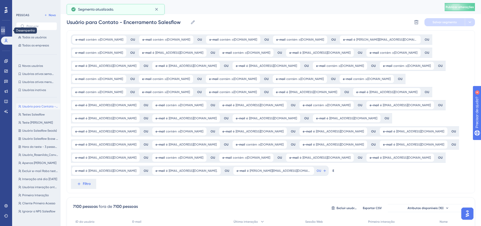
click at [5, 29] on icon at bounding box center [3, 31] width 4 height 4
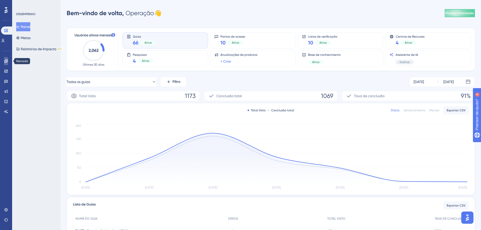
click at [6, 61] on icon at bounding box center [5, 60] width 3 height 3
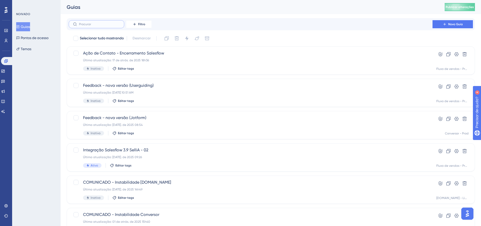
click at [110, 23] on input "text" at bounding box center [99, 24] width 41 height 4
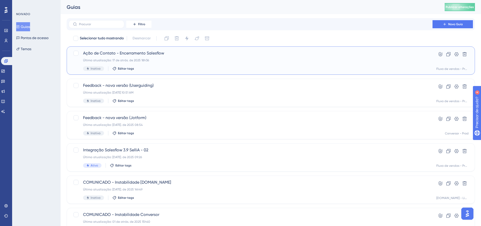
click at [179, 60] on div "Última atualização: 17 de atrás. de 2025 18h36" at bounding box center [250, 60] width 335 height 4
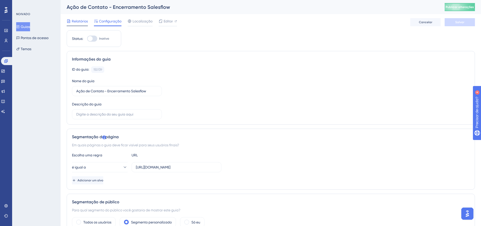
click at [79, 22] on font "Relatórios" at bounding box center [80, 21] width 16 height 4
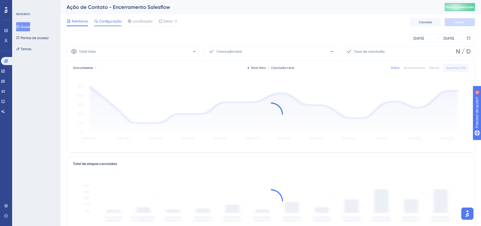
click at [105, 21] on font "Configuração" at bounding box center [110, 21] width 22 height 4
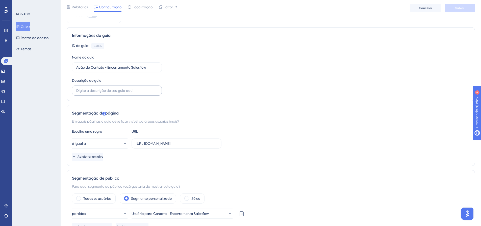
scroll to position [25, 0]
click at [109, 90] on input "text" at bounding box center [116, 91] width 81 height 6
type input "Clientes em fase de Recall que não conseguimos contato - Encerramento Salesflow"
click at [300, 77] on div "ID do guia: 150139 Cópia Nome do guia Ação de Contato - Encerramento Salesflow …" at bounding box center [271, 69] width 398 height 53
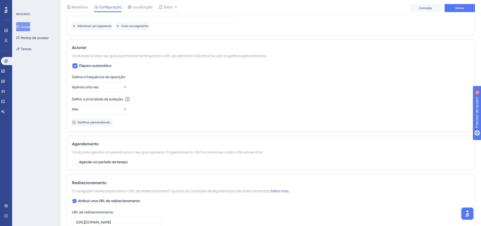
scroll to position [227, 0]
click at [103, 90] on button "Apenas uma vez" at bounding box center [100, 87] width 56 height 10
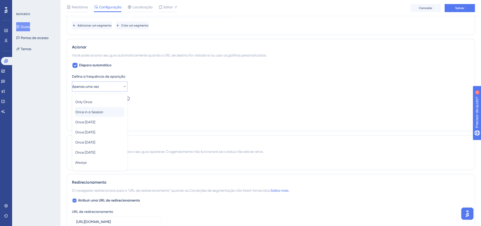
scroll to position [247, 0]
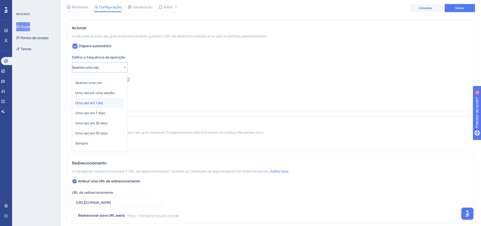
click at [103, 103] on font "Uma vez em 1 dia" at bounding box center [89, 103] width 28 height 4
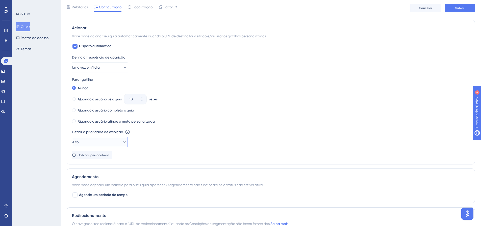
click at [123, 142] on icon at bounding box center [124, 142] width 5 height 5
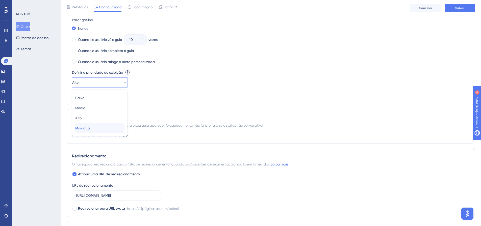
click at [90, 130] on font "Mais alto" at bounding box center [82, 128] width 14 height 4
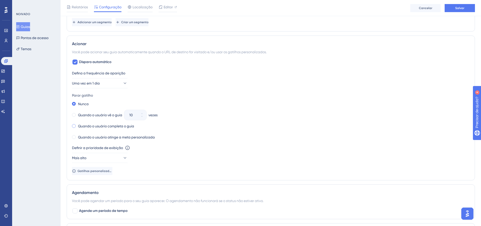
scroll to position [230, 0]
click at [106, 127] on font "Quando o usuário completa o guia" at bounding box center [106, 127] width 56 height 4
click at [86, 106] on font "Nunca" at bounding box center [83, 104] width 11 height 4
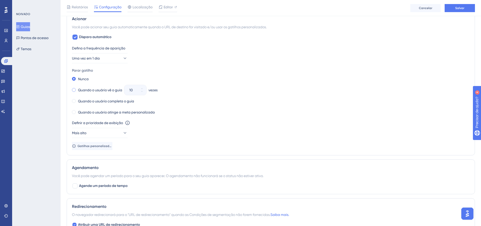
click at [99, 92] on font "Quando o usuário vê o guia" at bounding box center [100, 90] width 44 height 4
click at [141, 88] on button "10" at bounding box center [141, 87] width 9 height 5
click at [141, 88] on button "11" at bounding box center [141, 87] width 9 height 5
click at [141, 88] on button "12" at bounding box center [141, 87] width 9 height 5
click at [141, 88] on button "13" at bounding box center [141, 87] width 9 height 5
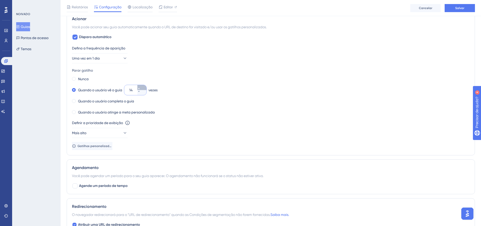
click at [141, 88] on button "14" at bounding box center [141, 87] width 9 height 5
click at [142, 94] on button "15" at bounding box center [141, 92] width 9 height 5
click at [142, 94] on button "14" at bounding box center [141, 92] width 9 height 5
click at [142, 94] on button "13" at bounding box center [141, 92] width 9 height 5
click at [142, 94] on button "12" at bounding box center [141, 92] width 9 height 5
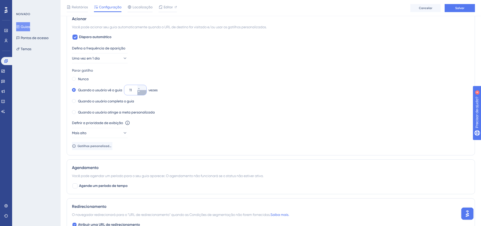
click at [142, 94] on button "11" at bounding box center [141, 92] width 9 height 5
click at [142, 94] on button "10" at bounding box center [141, 92] width 9 height 5
click at [140, 91] on icon at bounding box center [139, 91] width 2 height 1
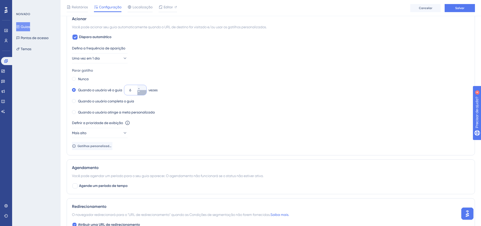
click at [140, 91] on icon at bounding box center [139, 91] width 2 height 1
click at [146, 85] on button "5" at bounding box center [141, 87] width 9 height 5
click at [146, 85] on button "6" at bounding box center [141, 87] width 9 height 5
click at [146, 85] on button "7" at bounding box center [141, 87] width 9 height 5
click at [146, 85] on button "8" at bounding box center [141, 87] width 9 height 5
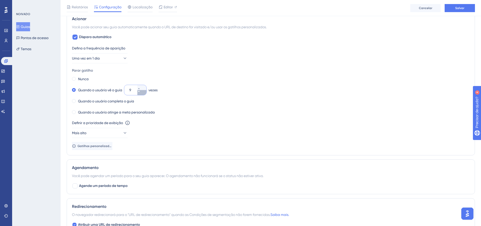
click at [140, 92] on icon at bounding box center [138, 91] width 3 height 3
type input "5"
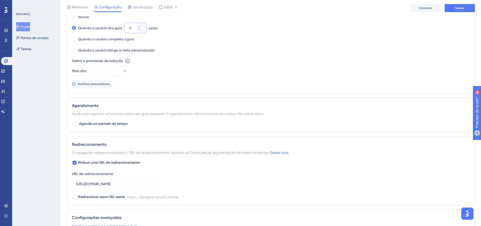
scroll to position [357, 0]
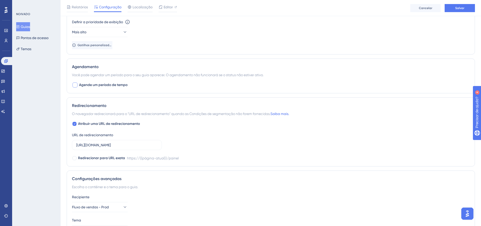
click at [78, 85] on label "Agende um período de tempo" at bounding box center [100, 85] width 56 height 6
checkbox input "true"
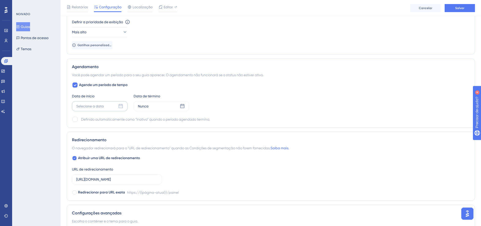
click at [122, 108] on icon at bounding box center [120, 106] width 5 height 5
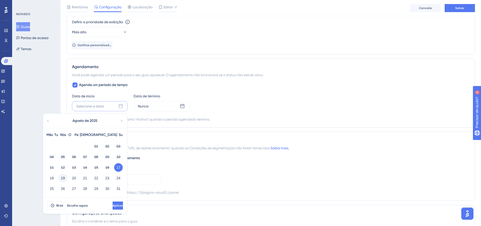
click at [62, 179] on font "19" at bounding box center [63, 178] width 4 height 4
click at [117, 167] on font "17" at bounding box center [118, 168] width 4 height 4
click at [116, 189] on button "31" at bounding box center [118, 189] width 9 height 9
click at [118, 167] on font "17" at bounding box center [118, 168] width 4 height 4
click at [119, 167] on font "17" at bounding box center [118, 168] width 4 height 4
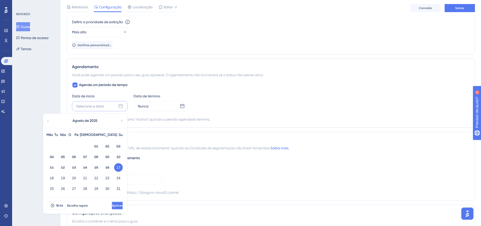
click at [117, 205] on button "Aplicar" at bounding box center [117, 206] width 11 height 8
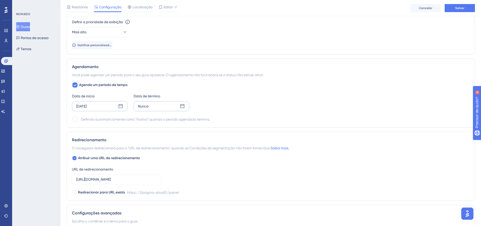
click at [180, 106] on icon at bounding box center [182, 106] width 4 height 4
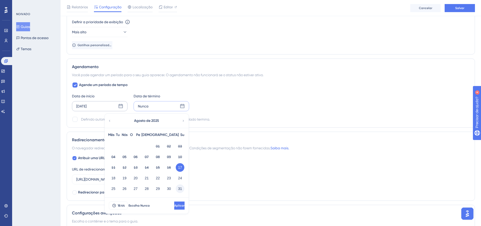
click at [179, 190] on font "31" at bounding box center [180, 189] width 4 height 4
click at [177, 209] on button "Aplicar" at bounding box center [179, 206] width 10 height 8
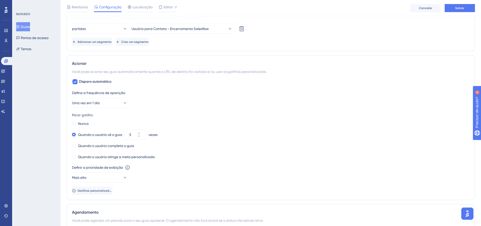
scroll to position [230, 0]
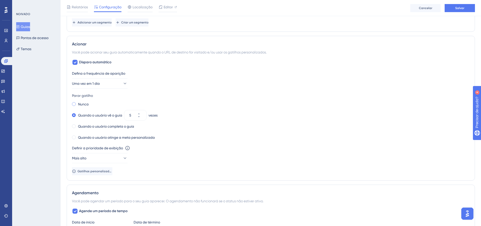
click at [82, 107] on label "Nunca" at bounding box center [83, 104] width 11 height 6
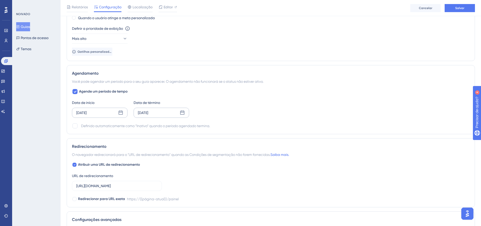
scroll to position [382, 0]
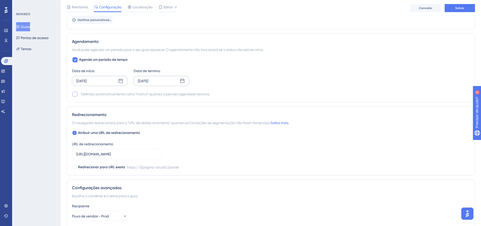
click at [77, 94] on div at bounding box center [74, 94] width 5 height 5
checkbox input "true"
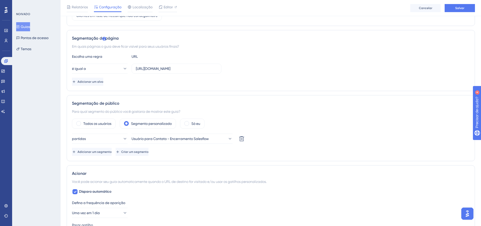
scroll to position [173, 0]
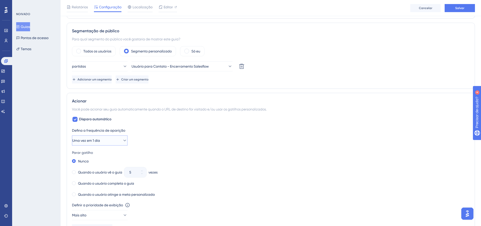
click at [122, 139] on icon at bounding box center [124, 140] width 5 height 5
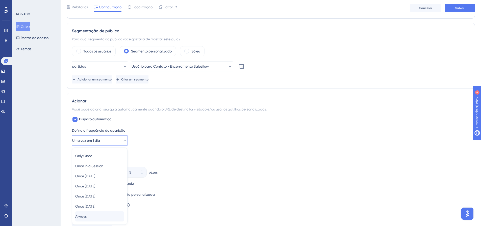
scroll to position [247, 0]
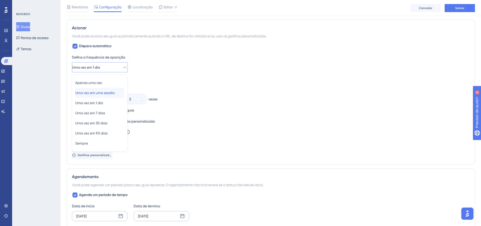
click at [109, 94] on font "Uma vez em uma sessão" at bounding box center [94, 93] width 39 height 4
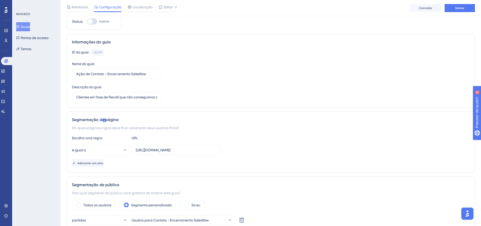
scroll to position [0, 0]
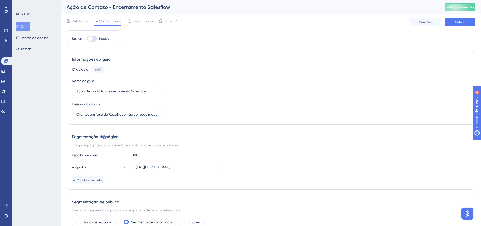
click at [94, 37] on div at bounding box center [92, 39] width 10 height 6
click at [87, 39] on input "Inativo" at bounding box center [87, 39] width 0 height 0
checkbox input "true"
click at [465, 23] on button "Salvar" at bounding box center [460, 22] width 30 height 8
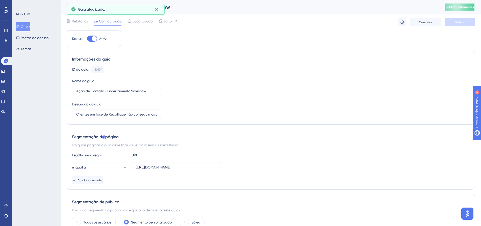
click at [464, 5] on button "Publicar alterações" at bounding box center [460, 7] width 30 height 8
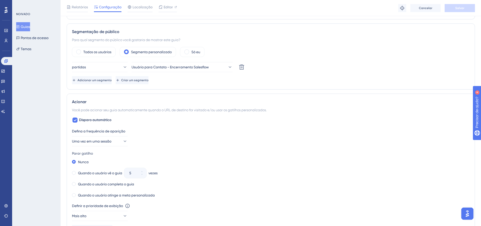
scroll to position [126, 0]
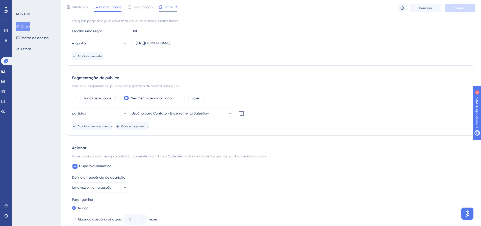
click at [169, 9] on font "Editor" at bounding box center [168, 7] width 9 height 4
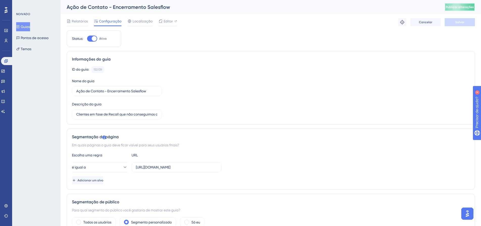
click at [466, 7] on font "Publicar alterações" at bounding box center [460, 7] width 28 height 4
click at [96, 38] on div at bounding box center [94, 38] width 5 height 5
click at [87, 39] on input "Ativo" at bounding box center [87, 39] width 0 height 0
click at [464, 21] on font "Salvar" at bounding box center [459, 22] width 9 height 4
click at [465, 7] on font "Publicar alterações" at bounding box center [460, 7] width 28 height 4
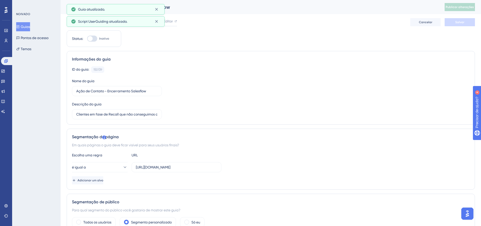
click at [89, 39] on div at bounding box center [90, 38] width 5 height 5
click at [87, 39] on input "Inativo" at bounding box center [87, 39] width 0 height 0
checkbox input "true"
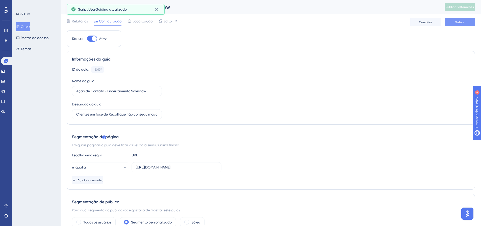
click at [464, 21] on font "Salvar" at bounding box center [459, 22] width 9 height 4
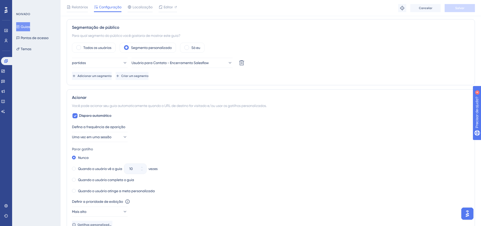
scroll to position [202, 0]
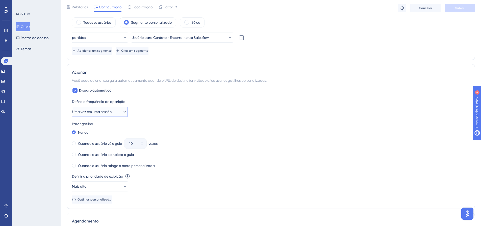
click at [97, 112] on font "Uma vez em uma sessão" at bounding box center [91, 112] width 39 height 4
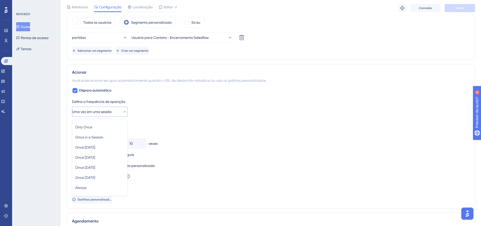
scroll to position [247, 0]
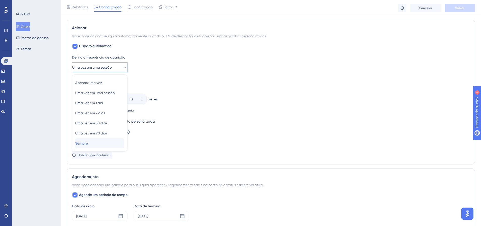
click at [88, 142] on font "Sempre" at bounding box center [81, 143] width 13 height 4
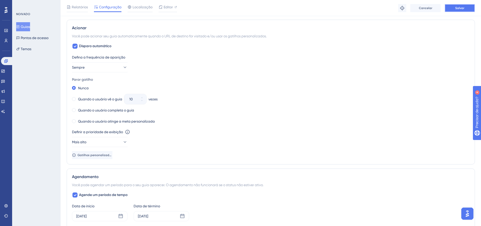
click at [466, 6] on button "Salvar" at bounding box center [460, 8] width 30 height 8
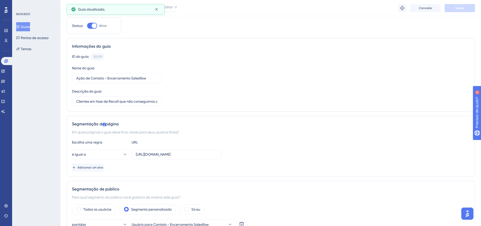
scroll to position [0, 0]
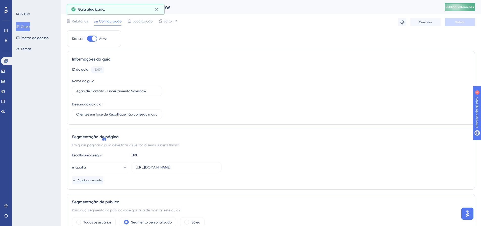
click at [454, 8] on font "Publicar alterações" at bounding box center [460, 7] width 28 height 4
click at [168, 20] on font "Editor" at bounding box center [168, 21] width 9 height 4
click at [24, 50] on font "Temas" at bounding box center [26, 49] width 11 height 4
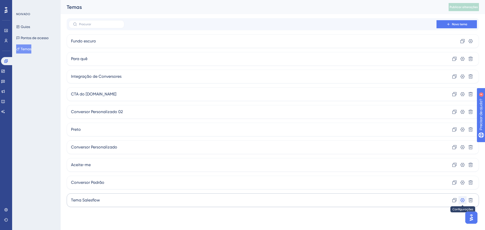
click at [468, 44] on icon at bounding box center [470, 41] width 5 height 5
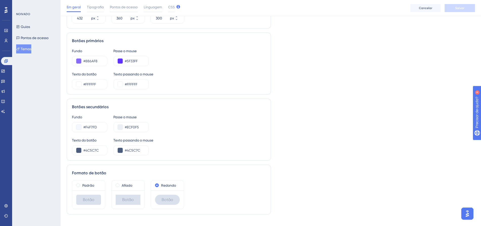
scroll to position [245, 0]
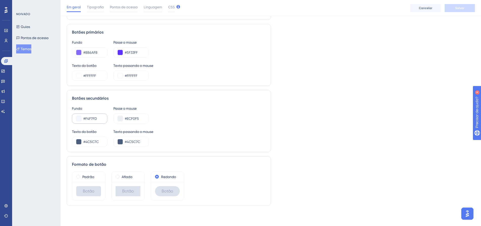
click at [75, 117] on div "#F4F7FD" at bounding box center [89, 119] width 35 height 10
click at [86, 117] on input "#F4F7FD" at bounding box center [93, 119] width 20 height 6
click at [102, 119] on input "#F4F7FD" at bounding box center [93, 119] width 20 height 6
click at [142, 117] on input "#ECF0F5" at bounding box center [135, 119] width 20 height 6
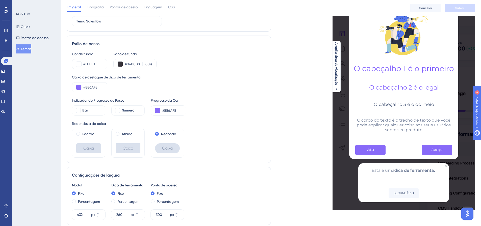
scroll to position [0, 0]
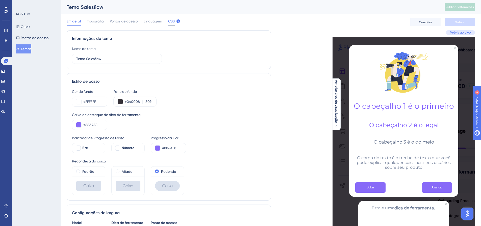
click at [172, 21] on font "CSS" at bounding box center [171, 21] width 7 height 4
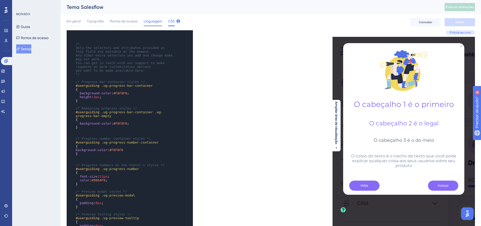
click at [155, 21] on font "Linguagem" at bounding box center [153, 21] width 18 height 4
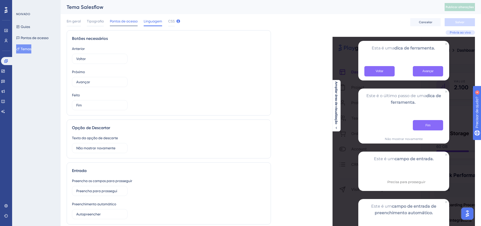
click at [133, 22] on font "Pontos de acesso" at bounding box center [124, 21] width 28 height 4
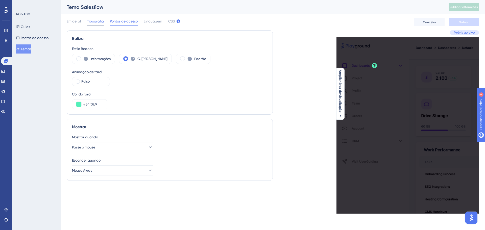
click at [95, 20] on font "Tipografia" at bounding box center [95, 21] width 17 height 4
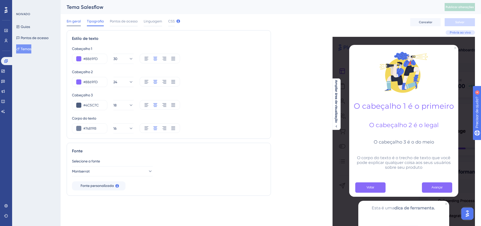
click at [77, 22] on font "Em geral" at bounding box center [74, 21] width 14 height 4
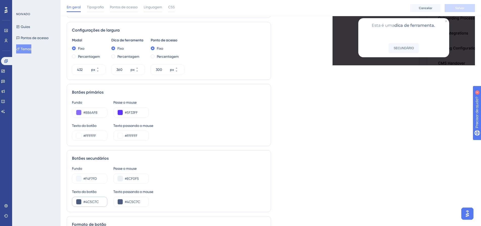
scroll to position [245, 0]
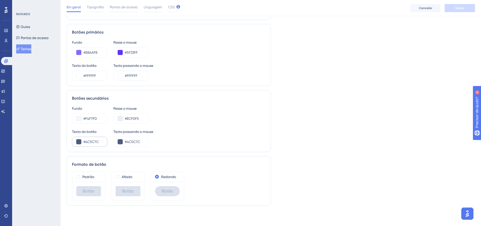
drag, startPoint x: 104, startPoint y: 143, endPoint x: 99, endPoint y: 142, distance: 4.9
click at [99, 142] on div "#4C5C7C" at bounding box center [89, 142] width 35 height 10
drag, startPoint x: 100, startPoint y: 142, endPoint x: 82, endPoint y: 141, distance: 17.9
click at [82, 141] on div "#4C5C7C" at bounding box center [89, 142] width 35 height 10
click at [88, 142] on input "#4C5C7C" at bounding box center [93, 142] width 20 height 6
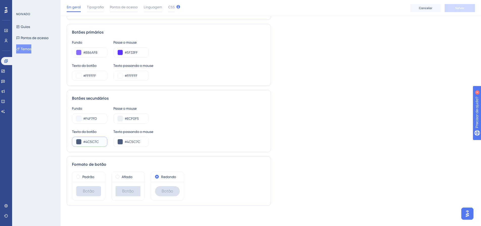
click at [88, 142] on input "#4C5C7C" at bounding box center [93, 142] width 20 height 6
click at [98, 118] on input "#F4F7FD" at bounding box center [93, 119] width 20 height 6
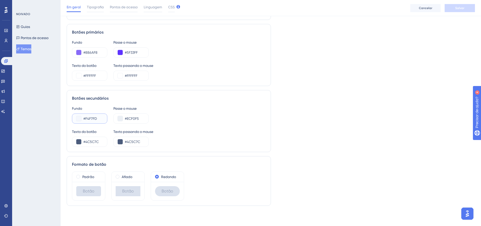
paste input "4C5C7C"
type input "#4C5C7C"
click at [142, 142] on input "#4C5C7C" at bounding box center [135, 142] width 20 height 6
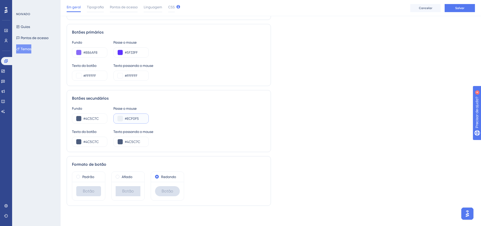
click at [142, 117] on input "#ECF0F5" at bounding box center [135, 119] width 20 height 6
paste input "4C5C7C"
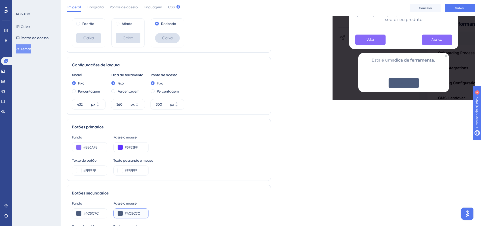
scroll to position [152, 0]
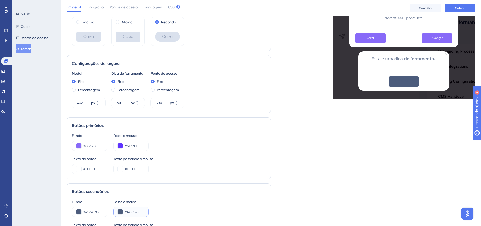
type input "#ECF0F5"
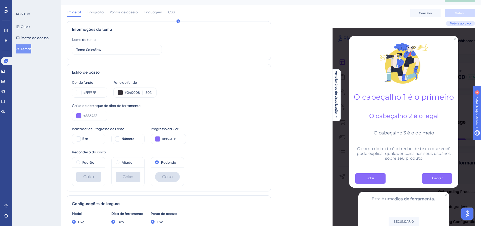
scroll to position [0, 0]
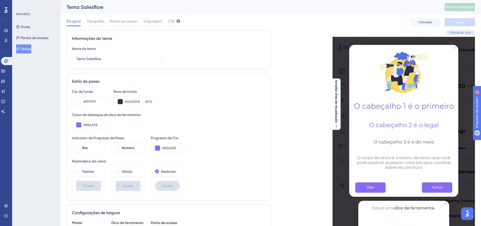
type input "#F4F7FD"
click at [455, 48] on icon "Fechar visualização" at bounding box center [455, 48] width 2 height 2
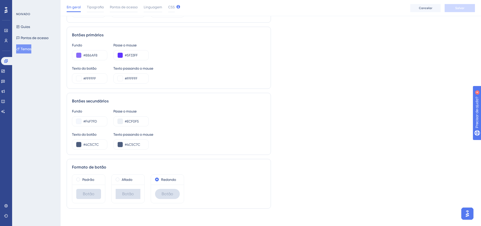
scroll to position [245, 0]
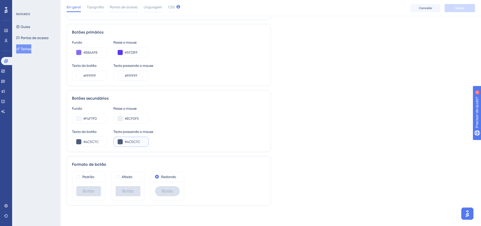
click at [144, 144] on input "#4C5C7C" at bounding box center [135, 142] width 20 height 6
click at [141, 117] on input "#ECF0F5" at bounding box center [135, 119] width 20 height 6
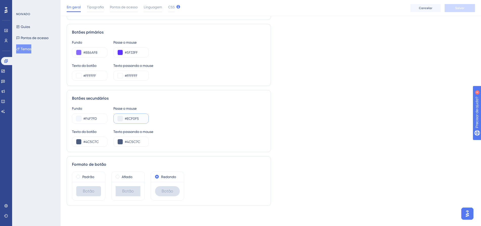
click at [141, 117] on input "#ECF0F5" at bounding box center [135, 119] width 20 height 6
paste input "4C5C7C"
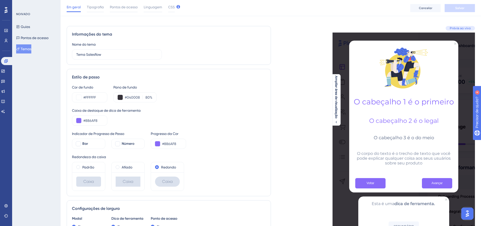
scroll to position [0, 0]
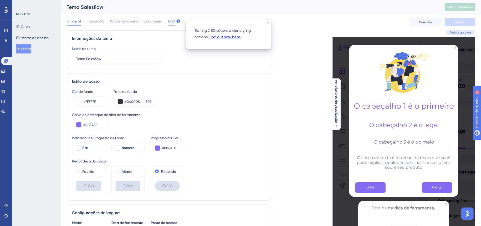
type input "#ECF0F5"
click at [171, 22] on font "CSS" at bounding box center [171, 21] width 7 height 4
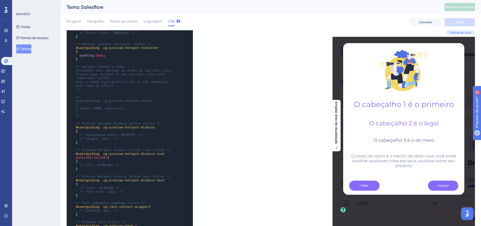
scroll to position [150, 0]
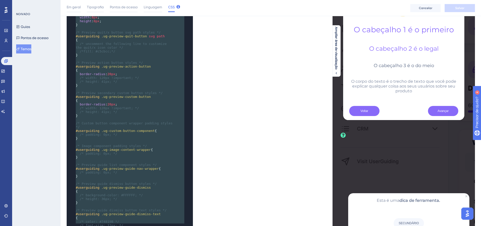
drag, startPoint x: 75, startPoint y: 43, endPoint x: 133, endPoint y: 230, distance: 195.0
type textarea "/* Only the selectors and attributes provided in this field are editable at the…"
click at [165, 99] on pre "{" at bounding box center [125, 101] width 100 height 4
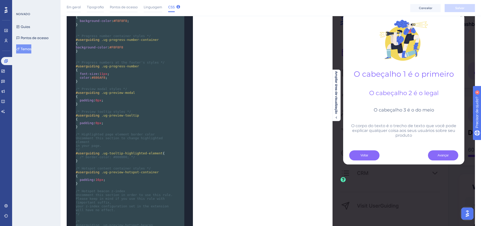
scroll to position [12, 0]
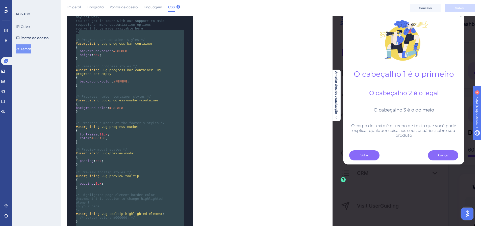
type textarea "/* Only the selectors and attributes provided in this field are editable at the…"
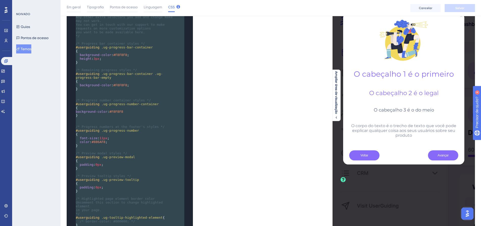
drag, startPoint x: 87, startPoint y: 182, endPoint x: 61, endPoint y: -6, distance: 190.2
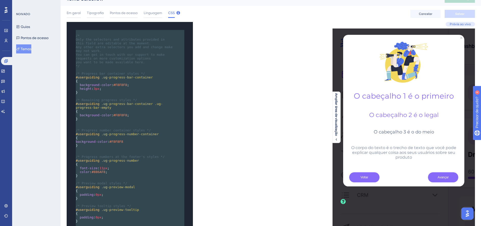
scroll to position [0, 0]
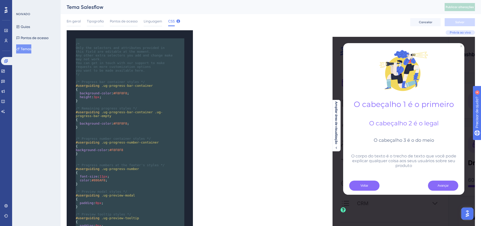
paste textarea "Code editor"
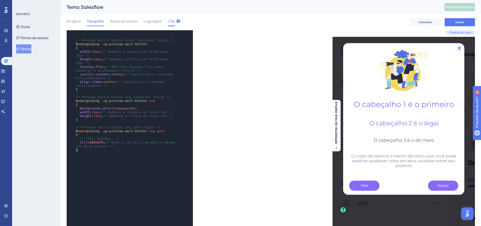
click at [101, 21] on font "Tipografia" at bounding box center [95, 21] width 17 height 4
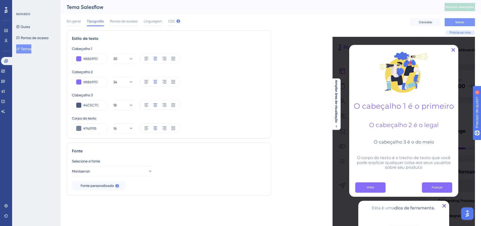
click at [455, 23] on button "Salvar" at bounding box center [460, 22] width 30 height 8
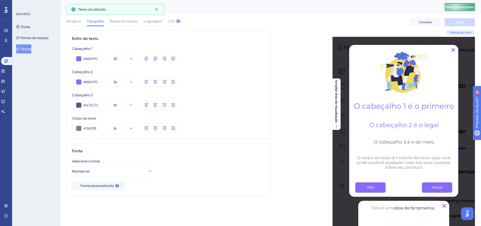
click at [470, 5] on button "Publicar alterações" at bounding box center [460, 7] width 30 height 8
click at [5, 30] on icon at bounding box center [6, 31] width 4 height 4
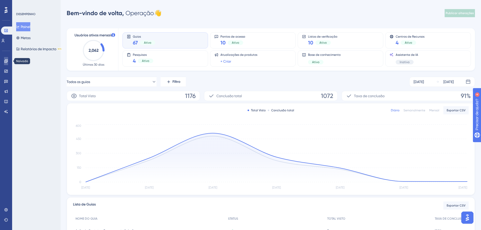
click at [8, 60] on link at bounding box center [6, 61] width 4 height 8
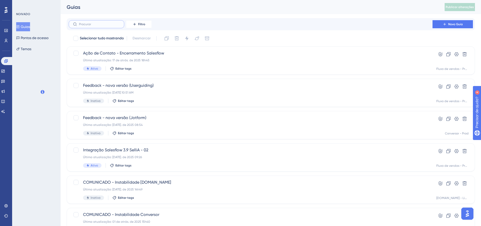
click at [99, 25] on input "text" at bounding box center [99, 24] width 41 height 4
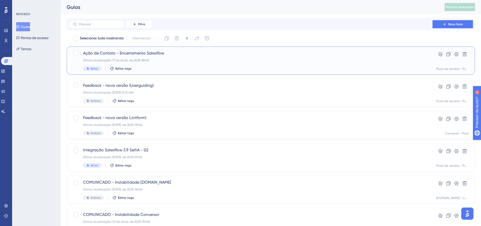
click at [168, 62] on div "Última atualização: 17 de atrás. de 2025 18h45" at bounding box center [250, 60] width 335 height 4
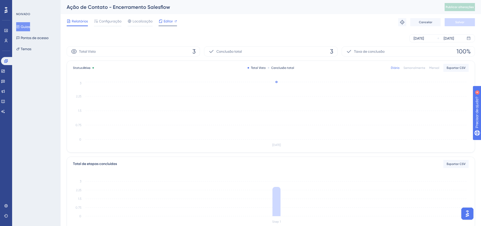
click at [164, 21] on font "Editor" at bounding box center [168, 21] width 9 height 4
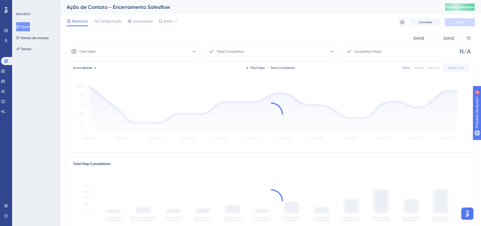
click at [468, 5] on span "Publicar alterações" at bounding box center [460, 7] width 28 height 4
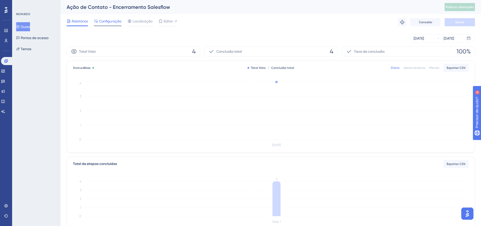
click at [118, 25] on div "Configuração" at bounding box center [108, 22] width 28 height 8
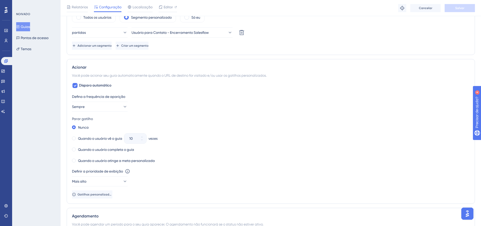
scroll to position [202, 0]
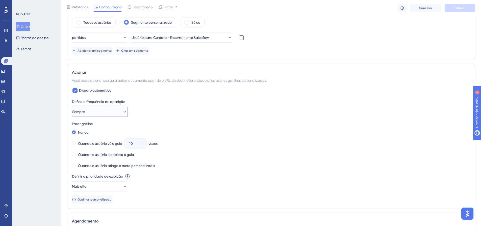
click at [109, 109] on button "Sempre" at bounding box center [100, 112] width 56 height 10
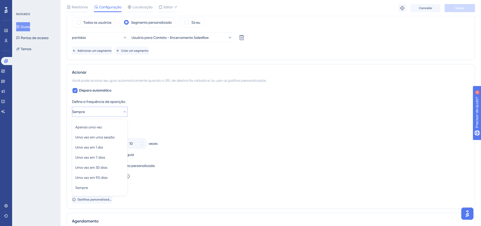
scroll to position [247, 0]
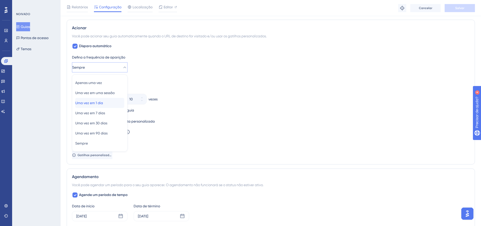
click at [109, 104] on div "Uma vez em 1 dia Uma vez em 1 dia" at bounding box center [99, 103] width 49 height 10
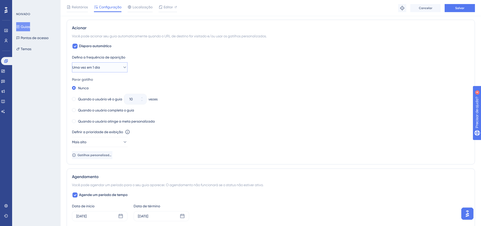
click at [109, 70] on button "Uma vez em 1 dia" at bounding box center [100, 67] width 56 height 10
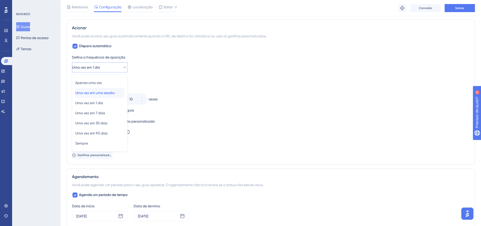
click at [110, 92] on font "Uma vez em uma sessão" at bounding box center [94, 93] width 39 height 4
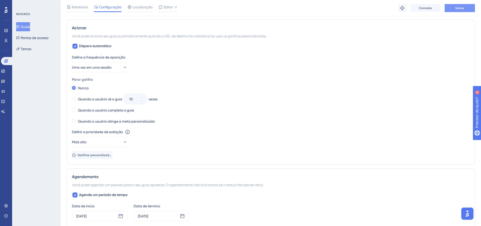
click at [466, 10] on button "Salvar" at bounding box center [460, 8] width 30 height 8
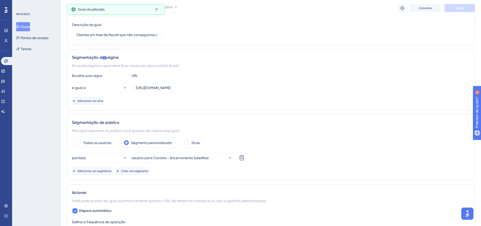
scroll to position [0, 0]
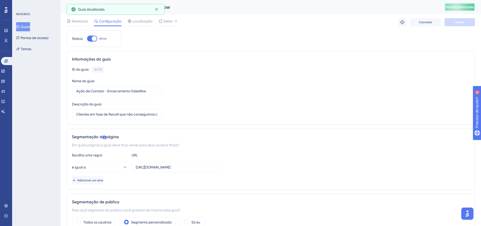
drag, startPoint x: 464, startPoint y: 5, endPoint x: 438, endPoint y: 8, distance: 26.5
click at [464, 5] on button "Publicar alterações" at bounding box center [460, 7] width 30 height 8
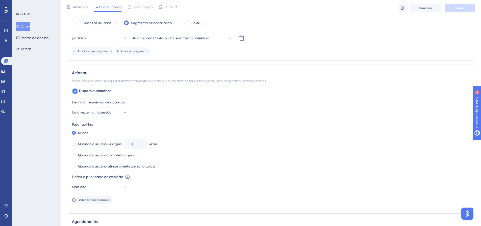
scroll to position [202, 0]
click at [122, 113] on icon at bounding box center [124, 111] width 5 height 5
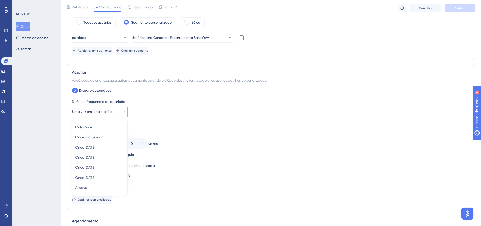
scroll to position [247, 0]
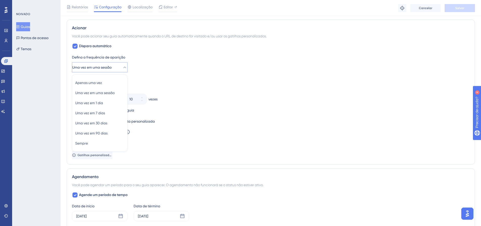
click at [412, 44] on div "Disparo automático Defina a frequência de aparição Uma vez em uma sessão Apenas…" at bounding box center [271, 101] width 398 height 116
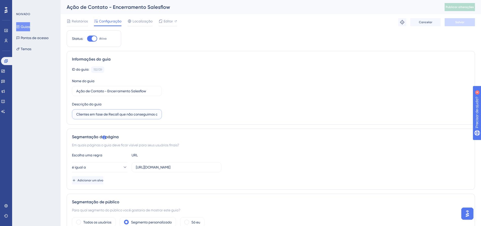
scroll to position [0, 54]
drag, startPoint x: 146, startPoint y: 114, endPoint x: 201, endPoint y: 115, distance: 55.3
click at [201, 115] on div "ID do guia: 150139 Cópia Nome do guia Ação de Contato - Encerramento Salesflow …" at bounding box center [271, 92] width 398 height 53
click at [219, 95] on div "ID do guia: 150139 Cópia Nome do guia Ação de Contato - Encerramento Salesflow …" at bounding box center [271, 92] width 398 height 53
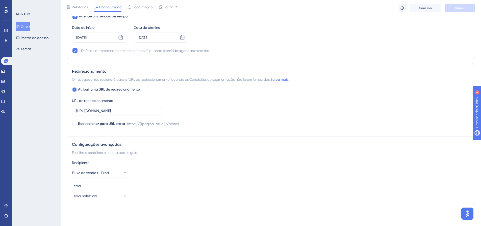
scroll to position [426, 0]
